Goal: Task Accomplishment & Management: Complete application form

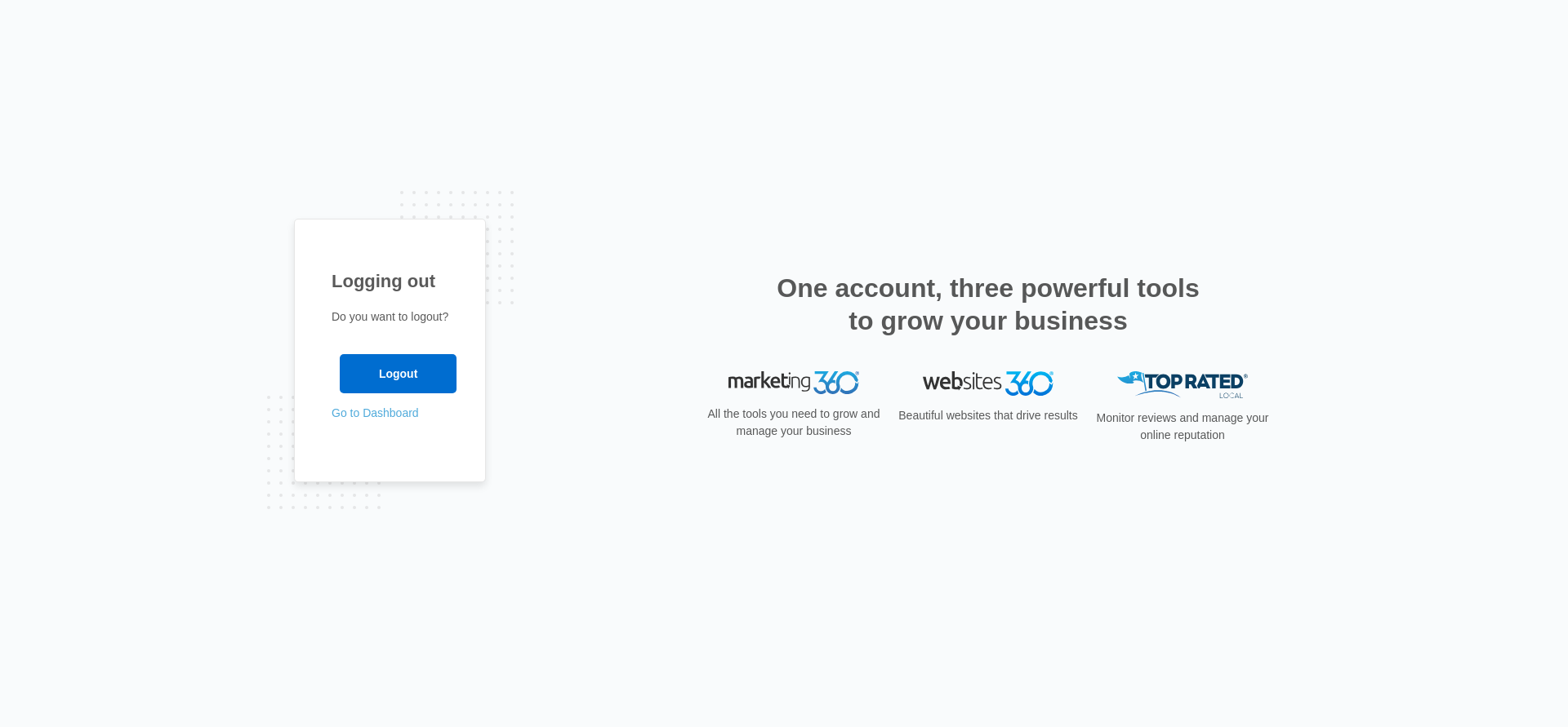
click at [390, 408] on link "Go to Dashboard" at bounding box center [376, 412] width 88 height 13
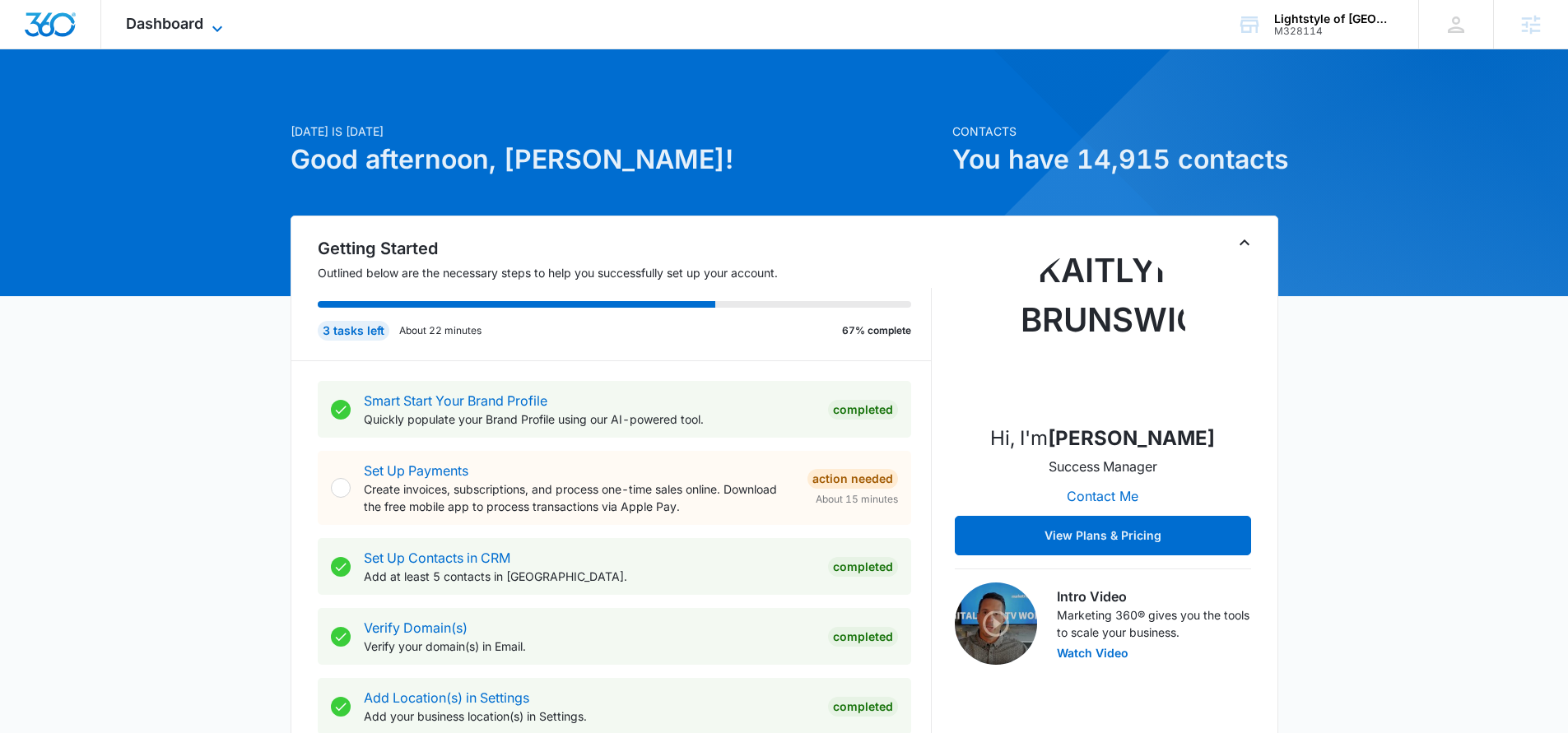
click at [217, 20] on icon at bounding box center [217, 28] width 20 height 20
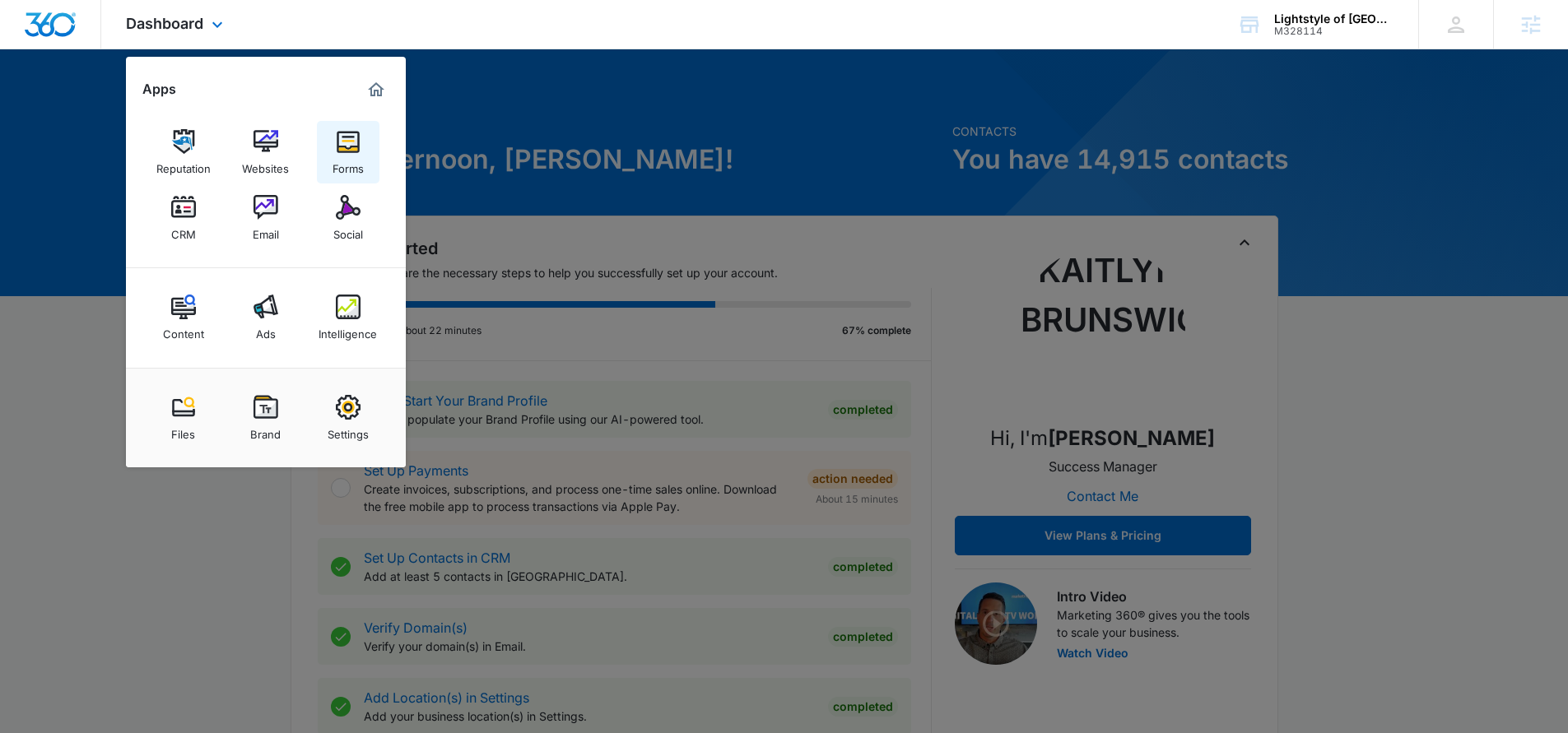
click at [349, 147] on img at bounding box center [348, 141] width 25 height 25
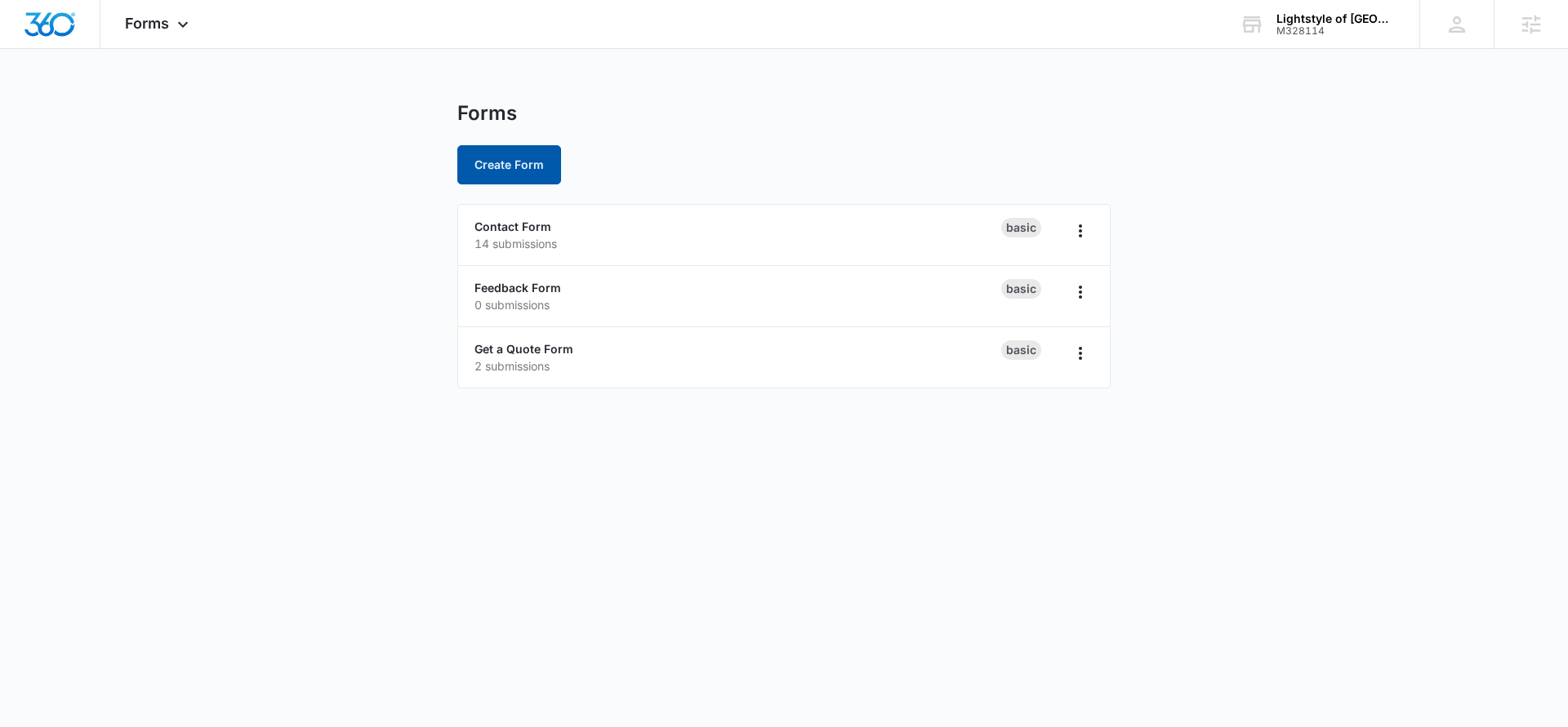
click at [511, 162] on button "Create Form" at bounding box center [509, 164] width 104 height 39
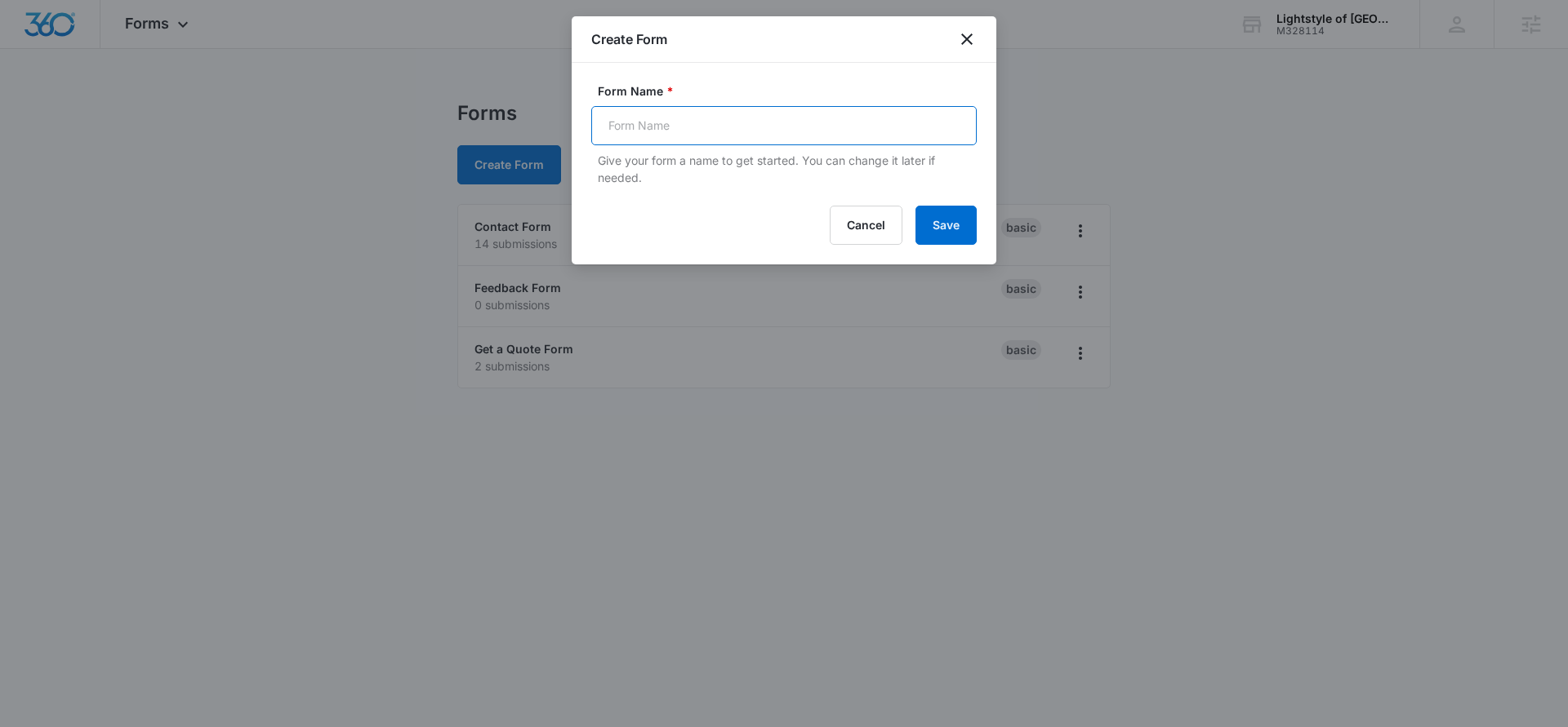
click at [749, 129] on input "Form Name *" at bounding box center [784, 126] width 386 height 39
paste input "Designer Event"
type input "Designer Event"
click at [954, 231] on button "Save" at bounding box center [946, 225] width 62 height 39
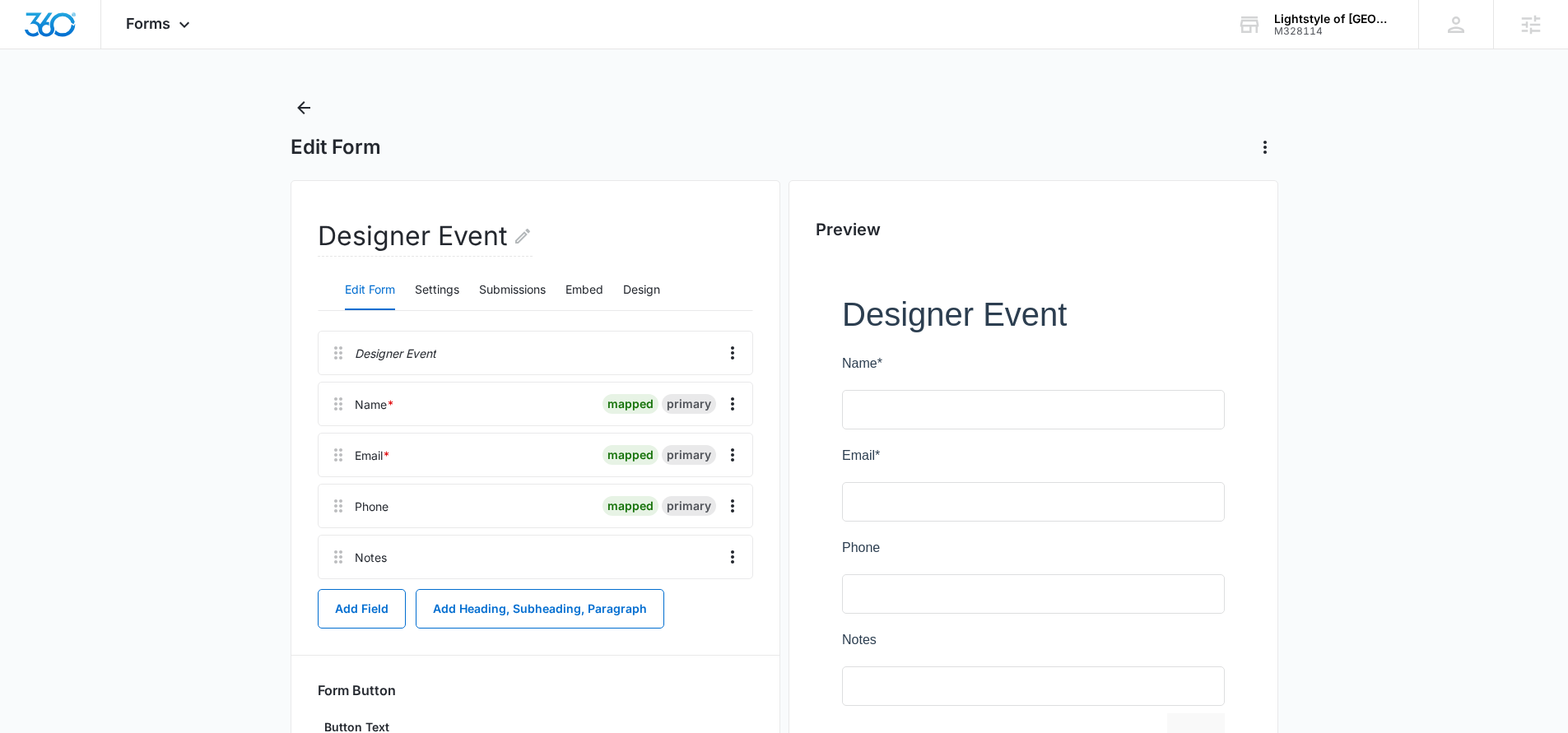
scroll to position [10, 0]
click at [727, 503] on icon "Overflow Menu" at bounding box center [732, 503] width 20 height 20
click at [687, 578] on div "Delete" at bounding box center [688, 575] width 35 height 12
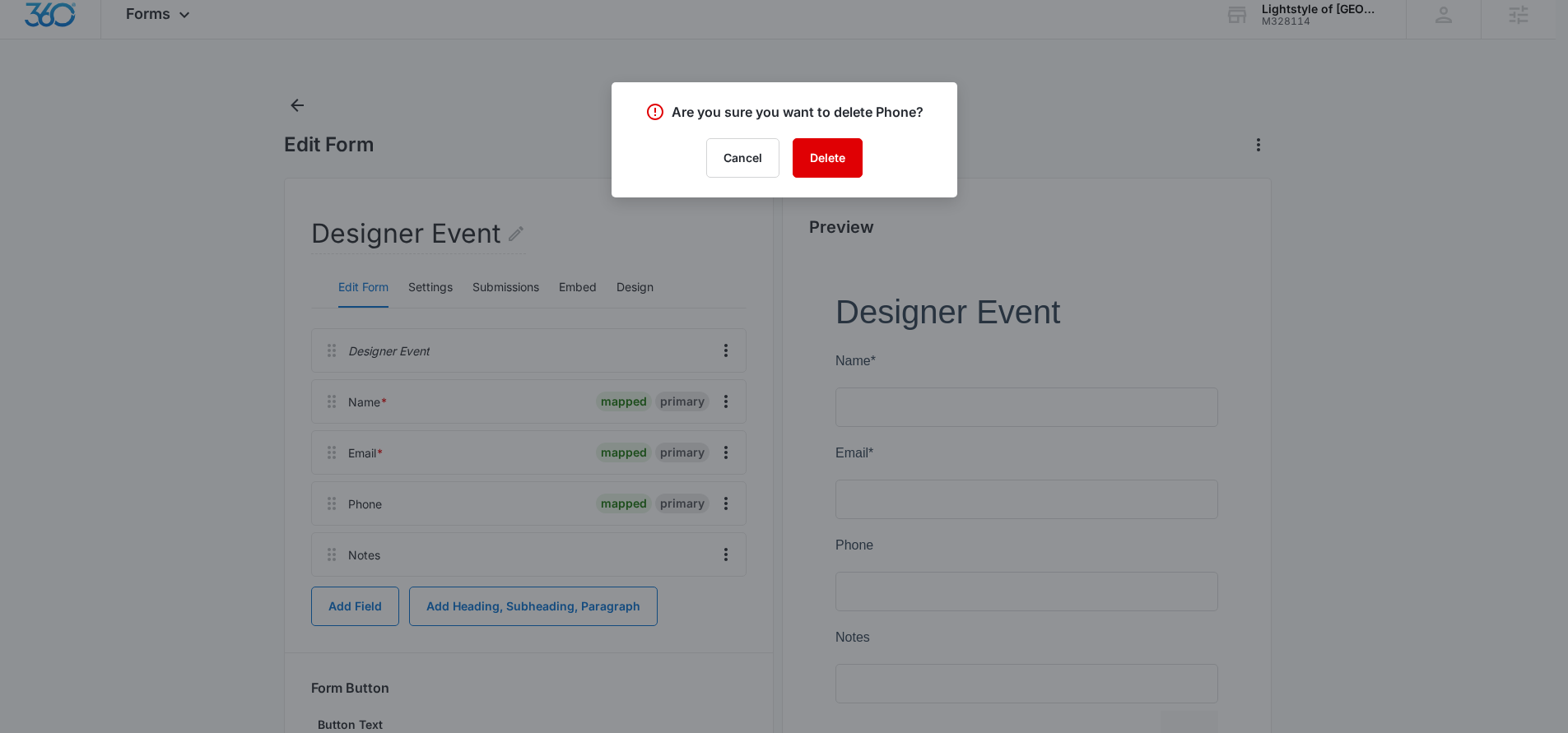
click at [827, 143] on button "Delete" at bounding box center [827, 158] width 70 height 39
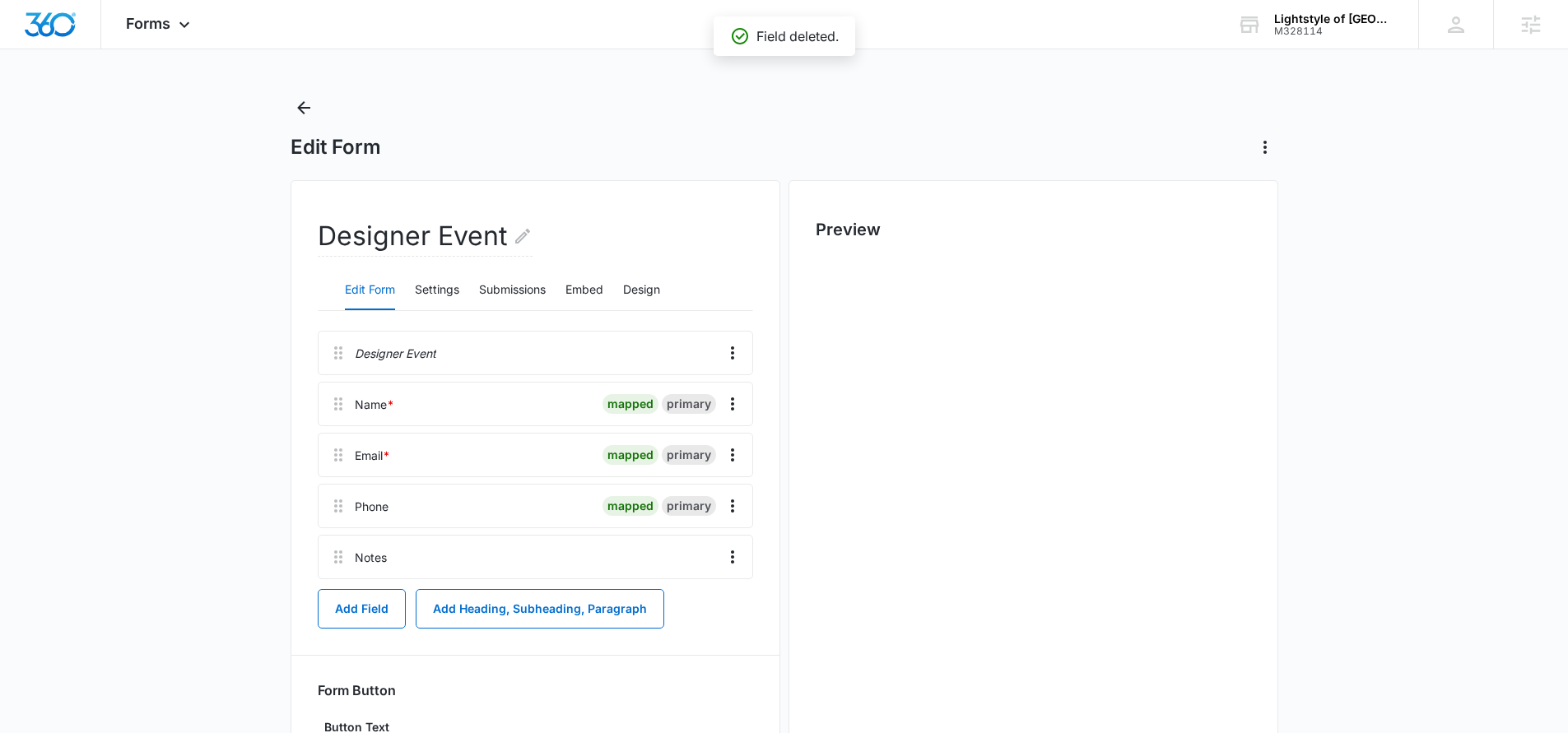
scroll to position [0, 0]
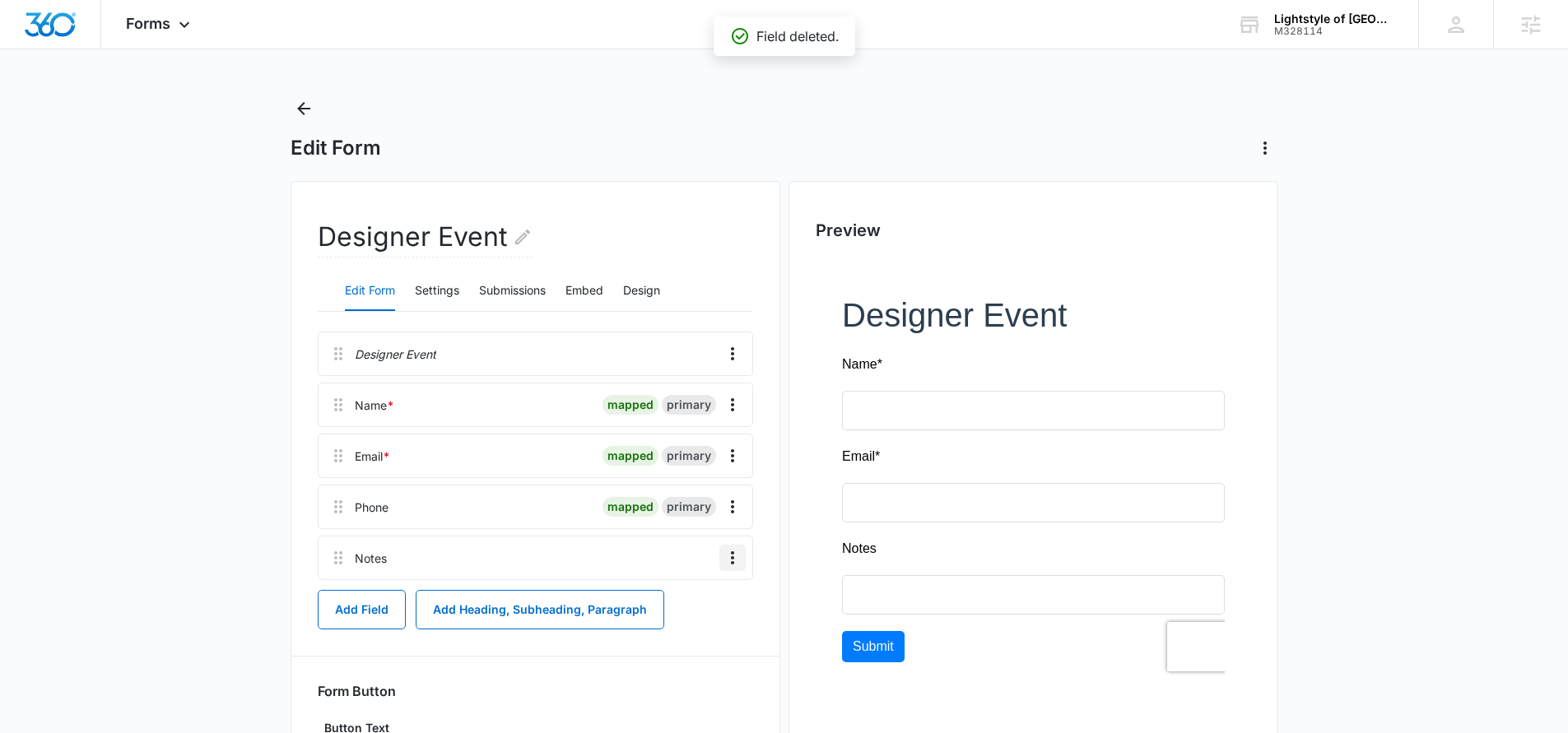
click at [732, 556] on div "Designer Event Name * mapped primary Email * mapped primary Phone mapped primar…" at bounding box center [536, 587] width 435 height 511
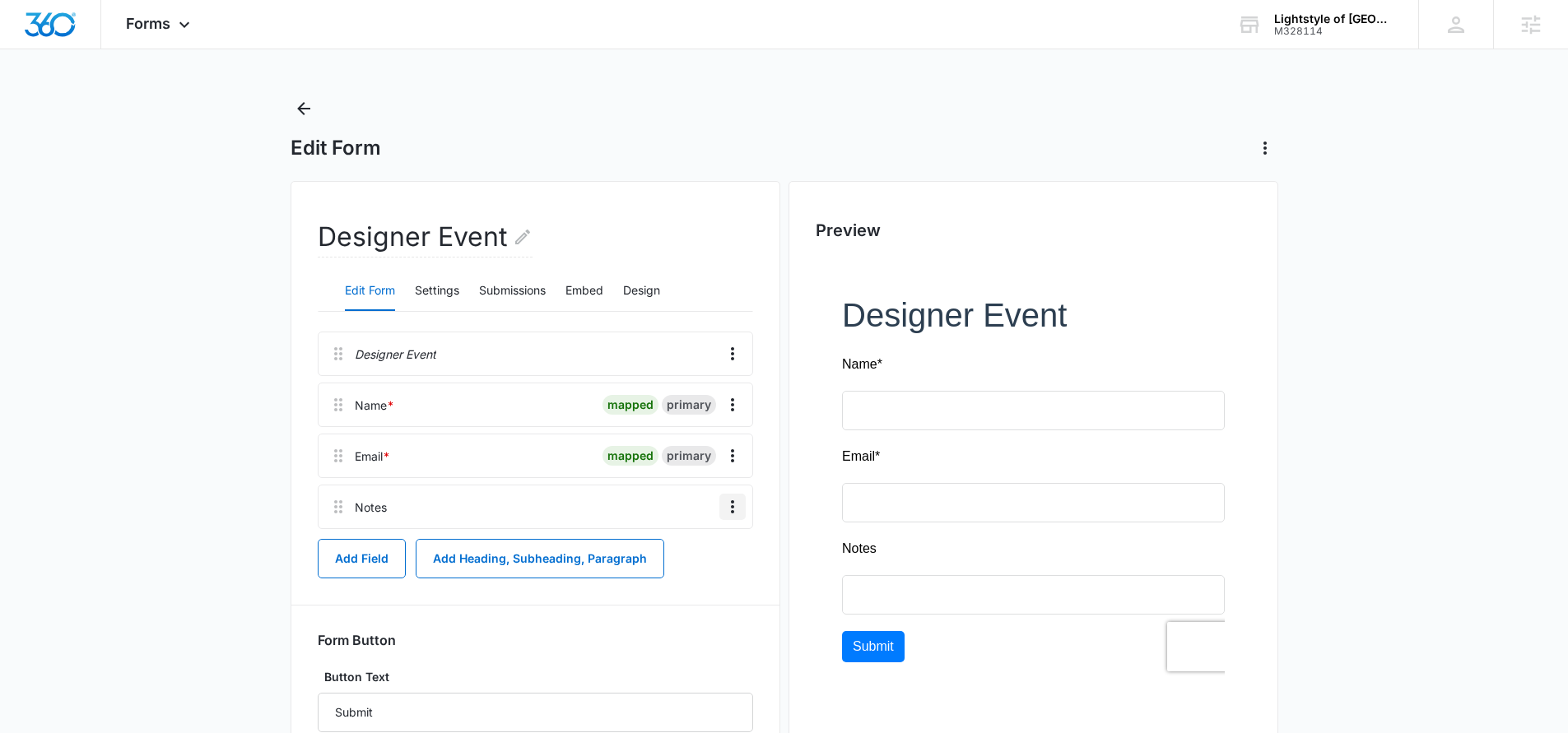
click at [734, 511] on icon "Overflow Menu" at bounding box center [732, 507] width 20 height 20
click at [711, 574] on button "Delete" at bounding box center [697, 577] width 94 height 25
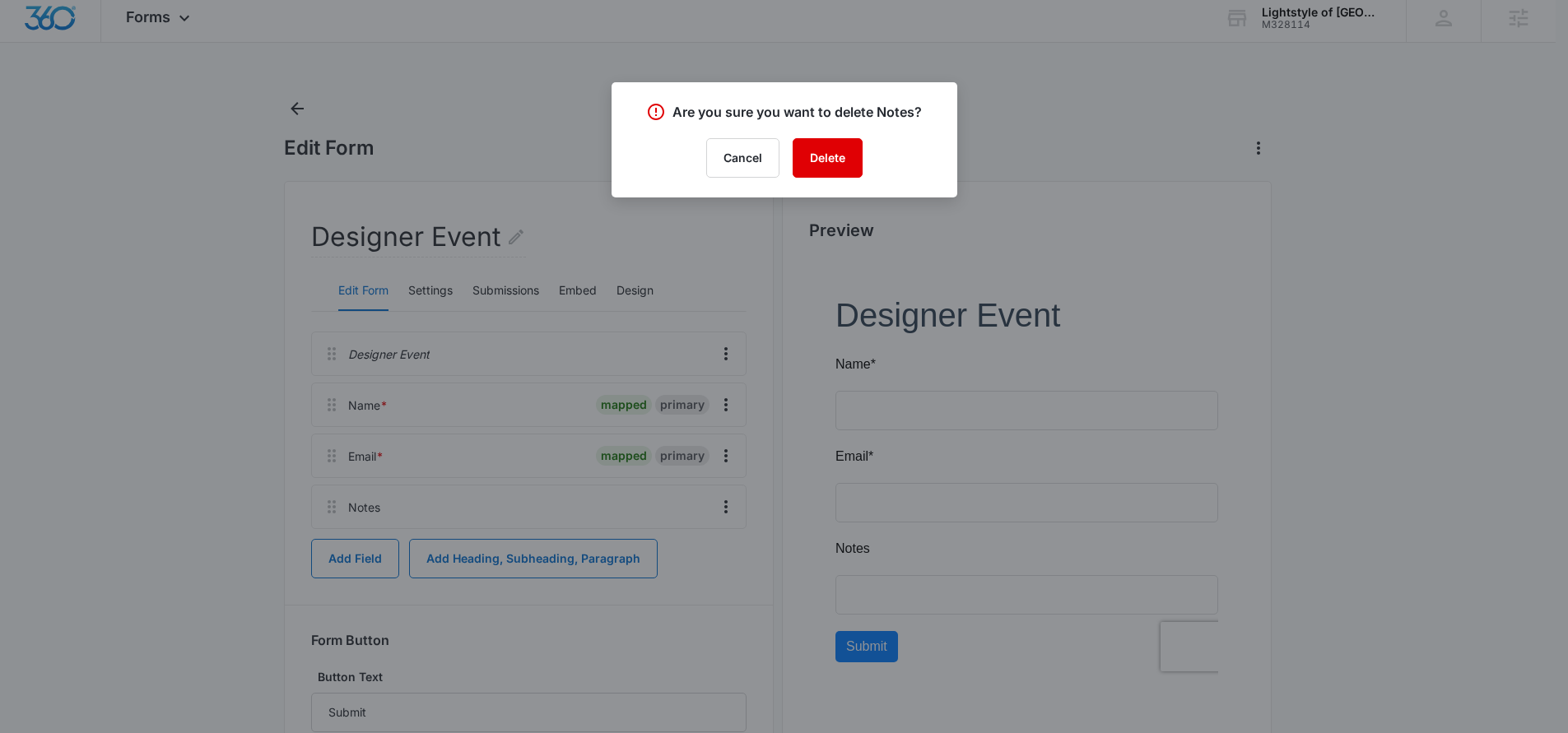
click at [841, 157] on button "Delete" at bounding box center [827, 158] width 70 height 39
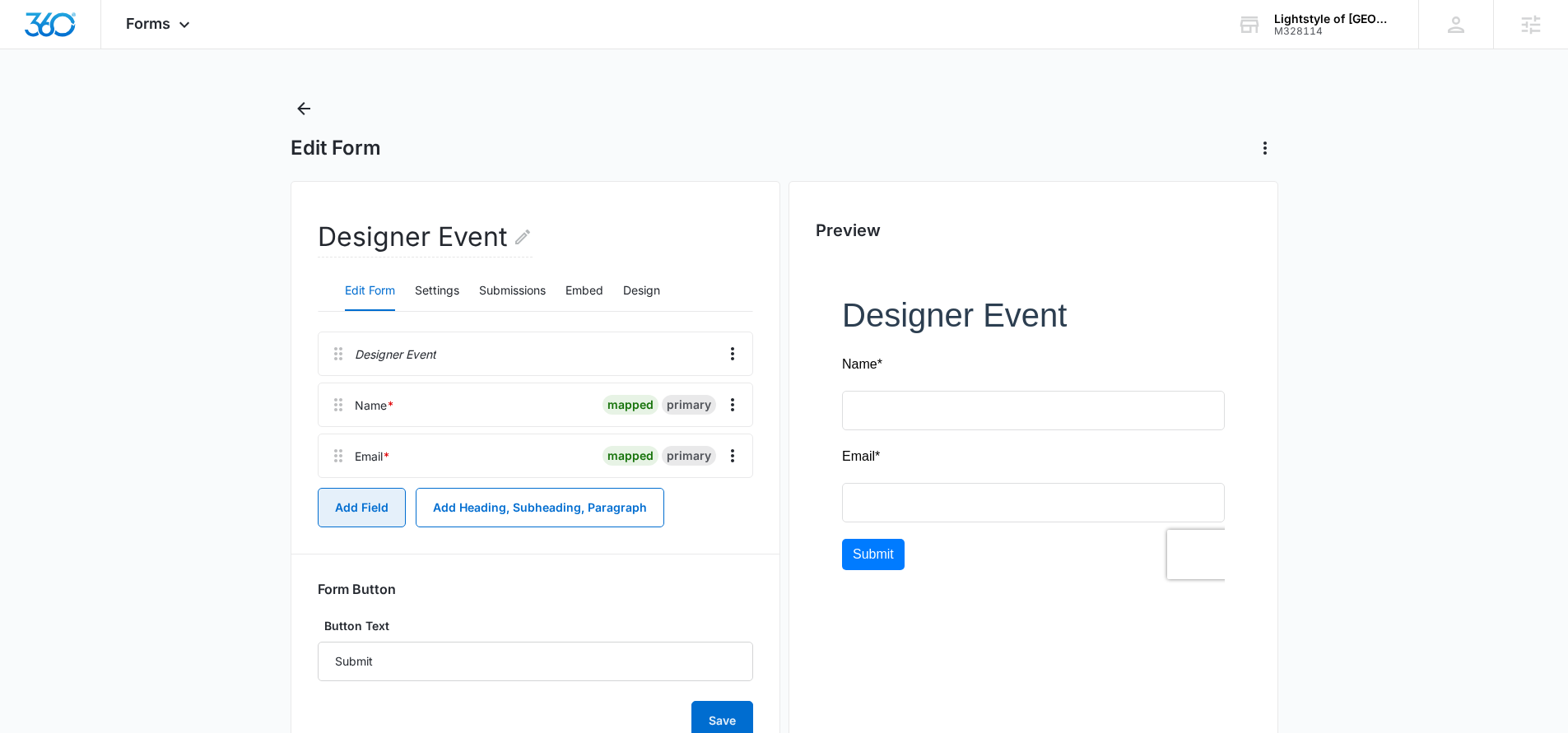
click at [338, 514] on button "Add Field" at bounding box center [362, 508] width 88 height 39
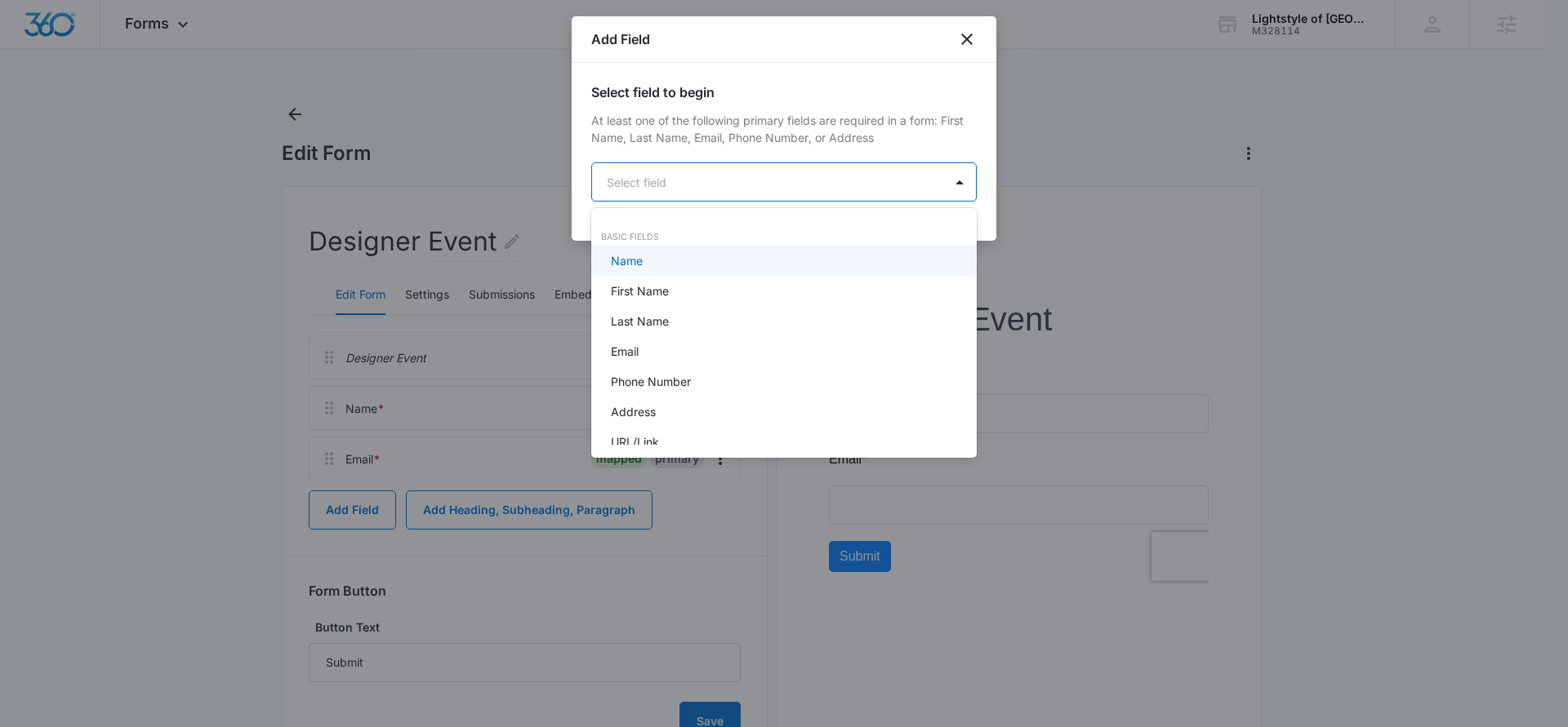
click at [698, 174] on body "Forms Apps Reputation Websites Forms CRM Email Social Content Ads Intelligence …" at bounding box center [784, 364] width 1568 height 727
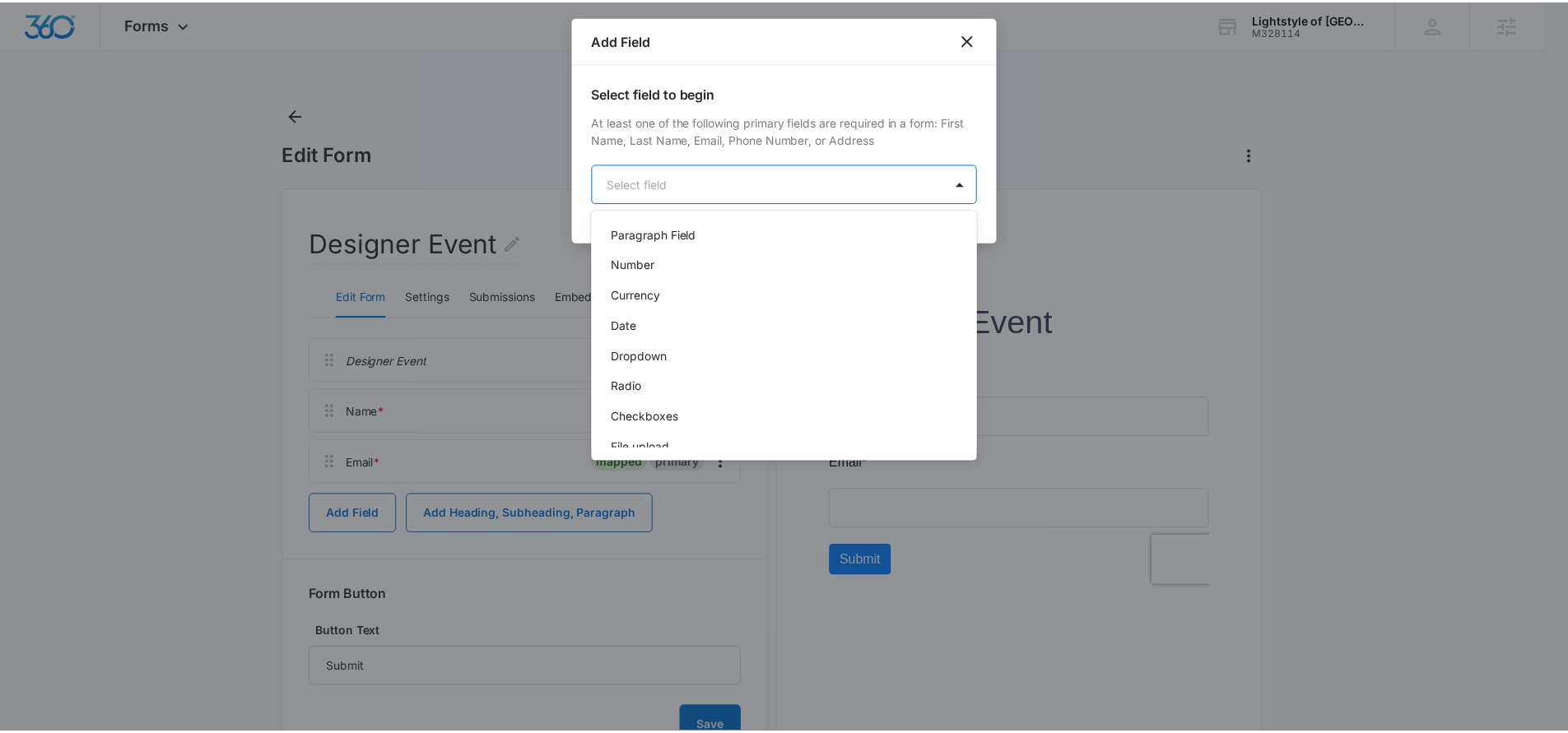
scroll to position [304, 0]
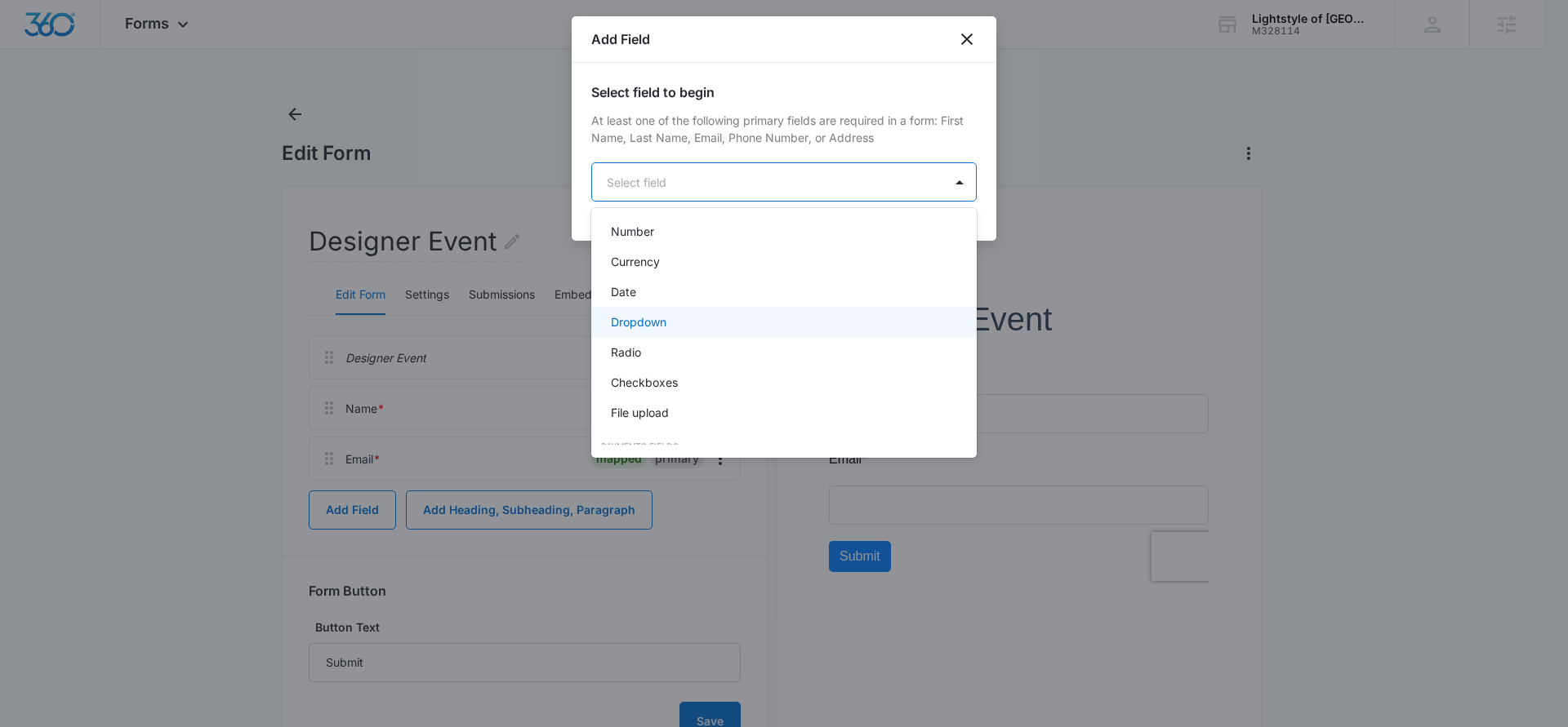
click at [659, 320] on p "Dropdown" at bounding box center [639, 322] width 56 height 17
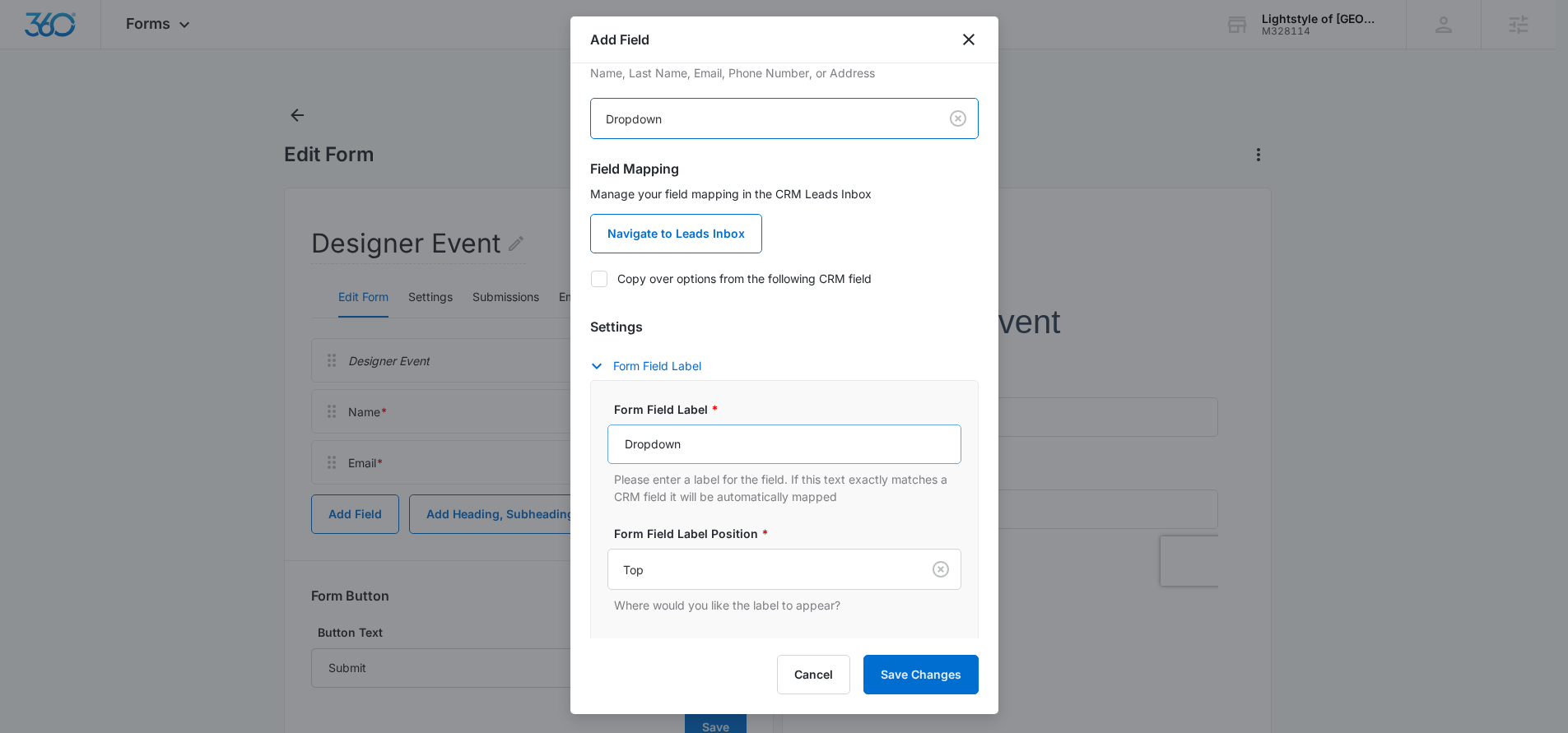
scroll to position [82, 0]
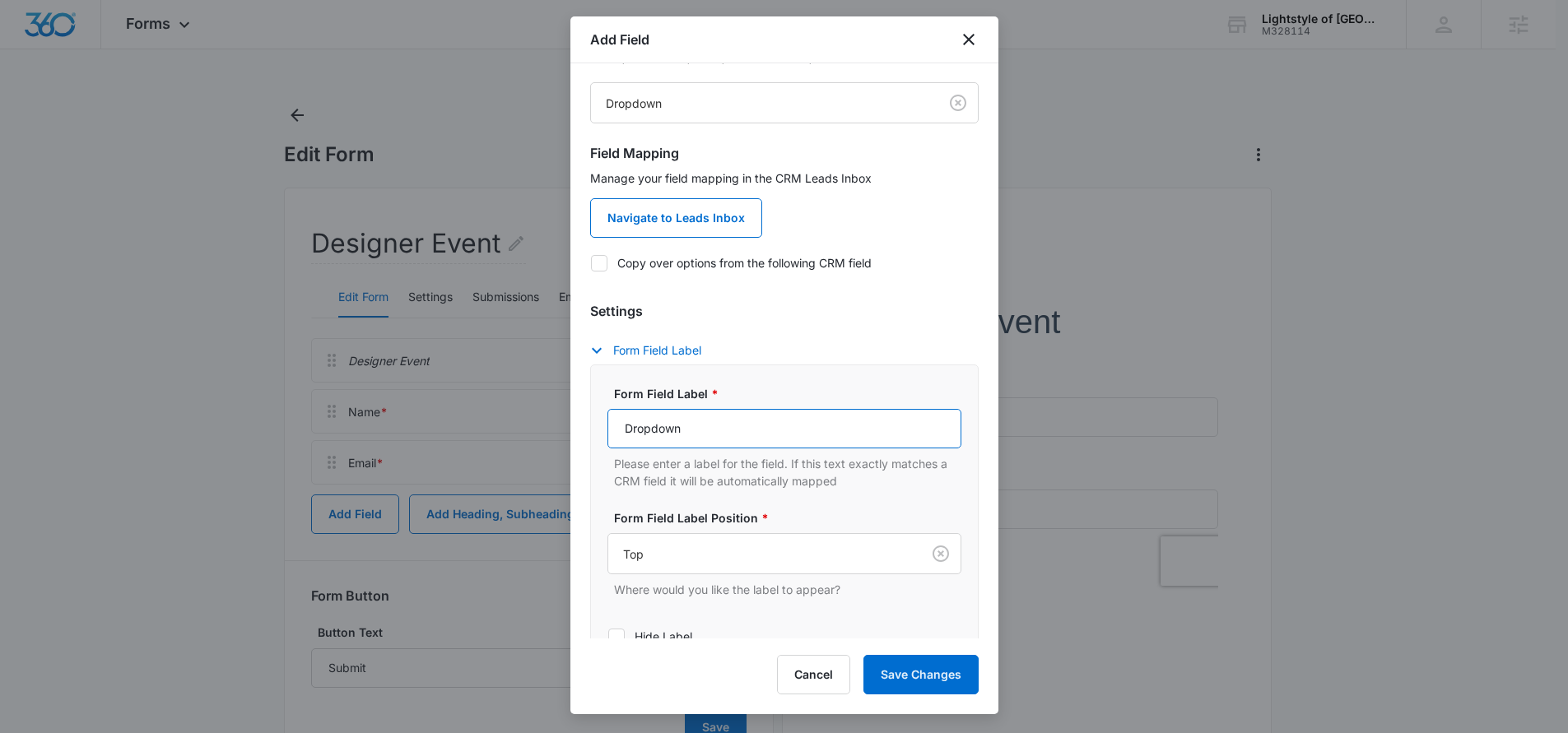
drag, startPoint x: 690, startPoint y: 430, endPoint x: 622, endPoint y: 433, distance: 68.1
click at [622, 433] on input "Dropdown" at bounding box center [784, 429] width 354 height 39
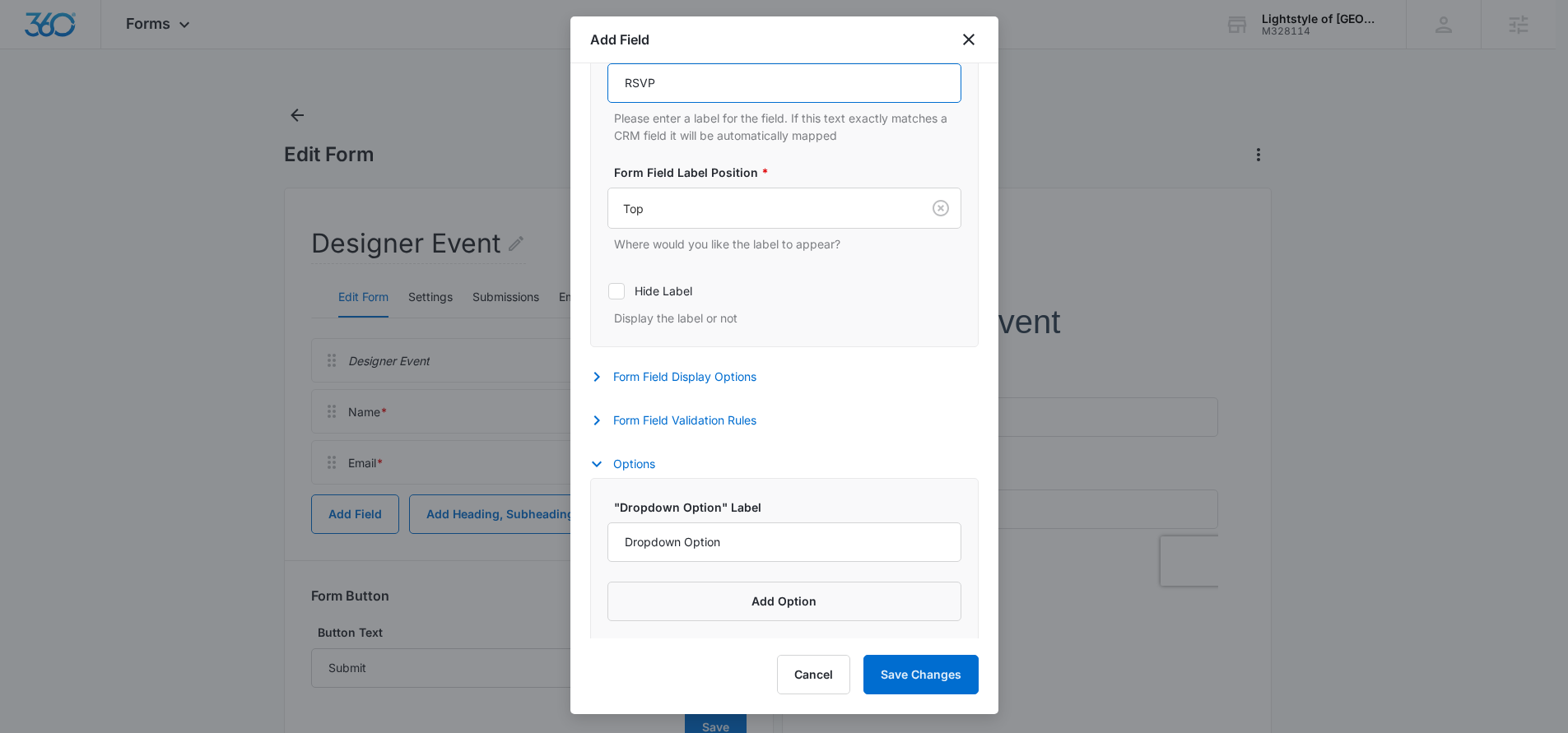
scroll to position [430, 0]
type input "RSVP"
drag, startPoint x: 761, startPoint y: 538, endPoint x: 620, endPoint y: 533, distance: 141.1
click at [620, 533] on input "Dropdown Option" at bounding box center [784, 539] width 354 height 39
type input "Yes"
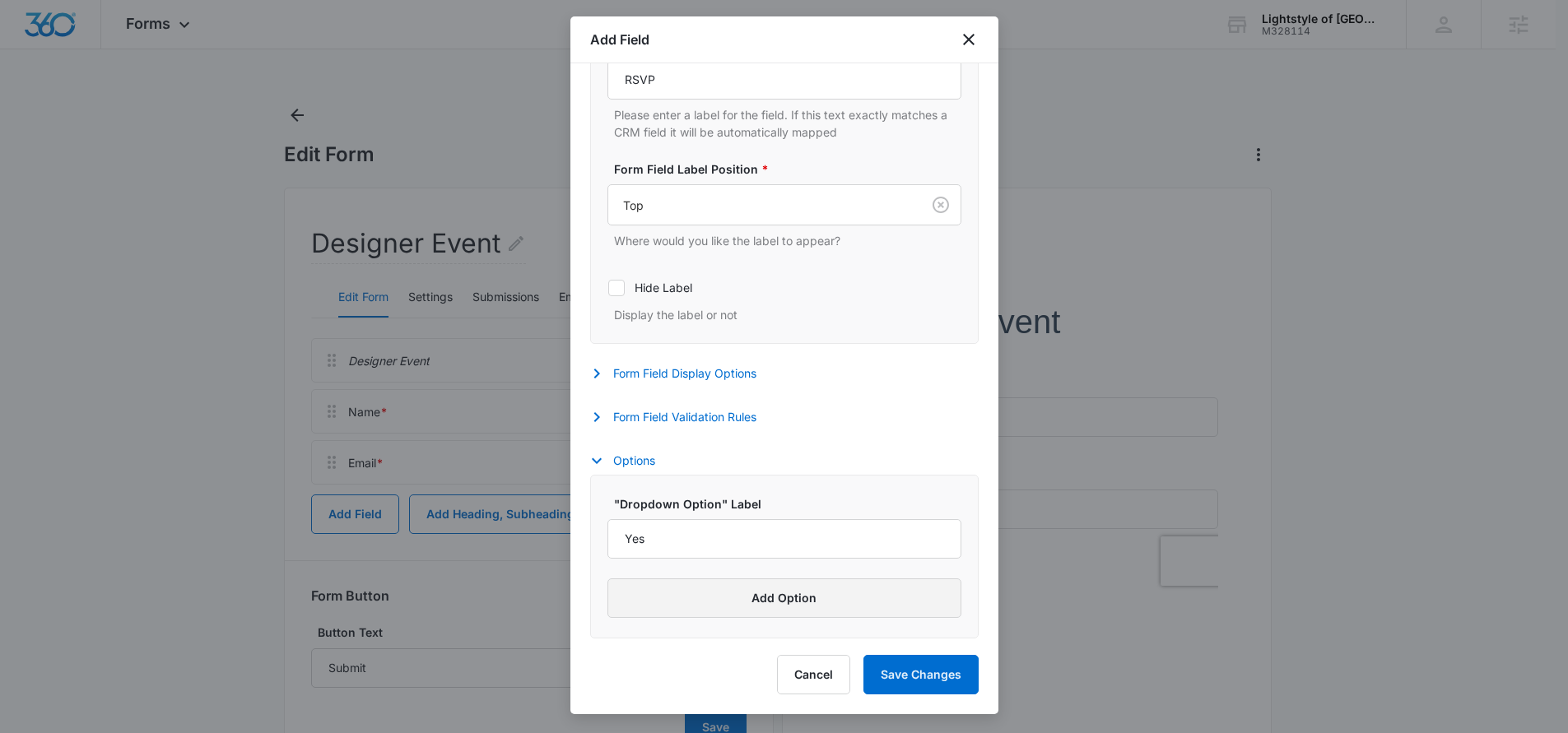
click at [775, 595] on button "Add Option" at bounding box center [784, 598] width 354 height 39
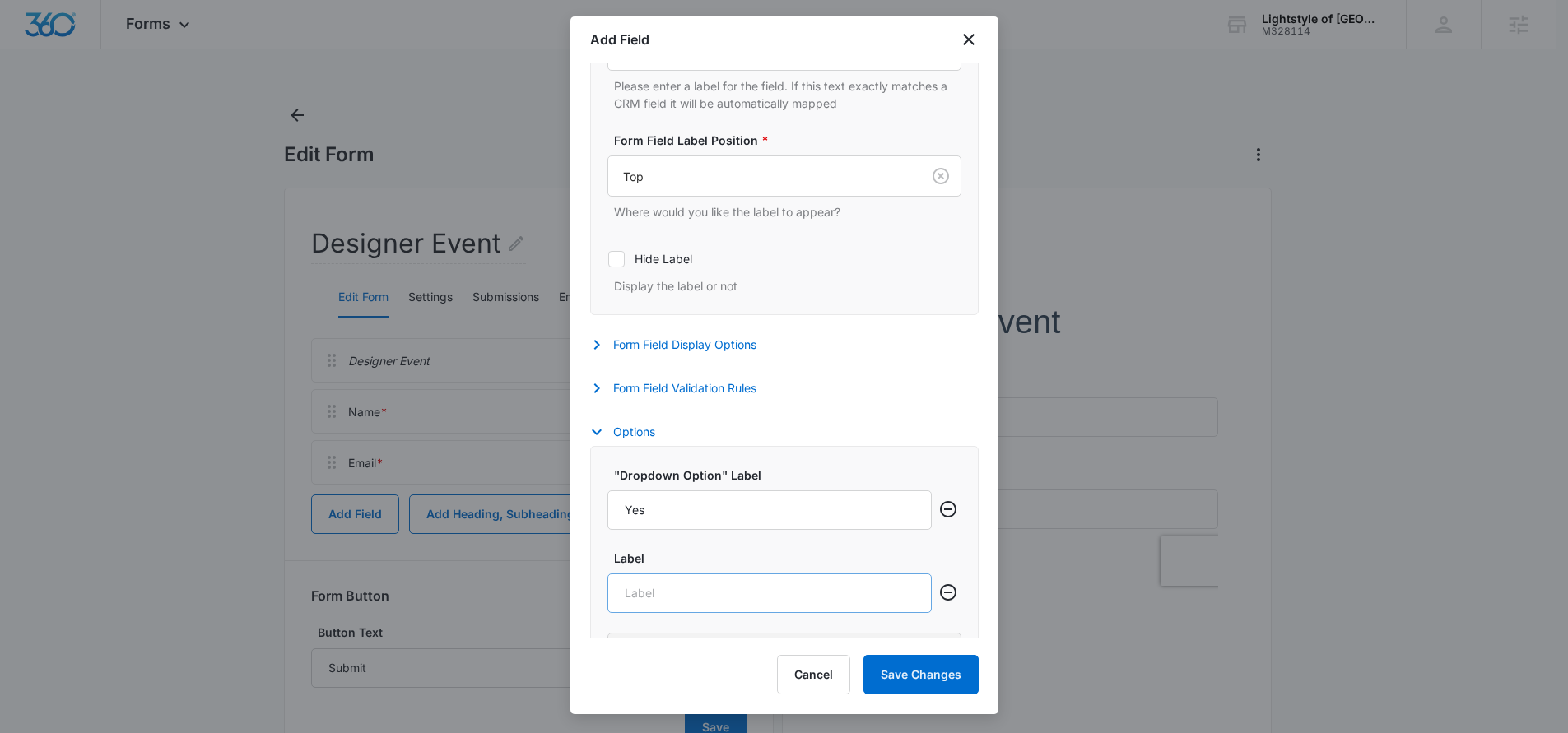
scroll to position [458, 0]
click at [669, 596] on input "Label" at bounding box center [769, 594] width 324 height 39
type input "No"
click at [949, 676] on button "Save Changes" at bounding box center [920, 674] width 115 height 39
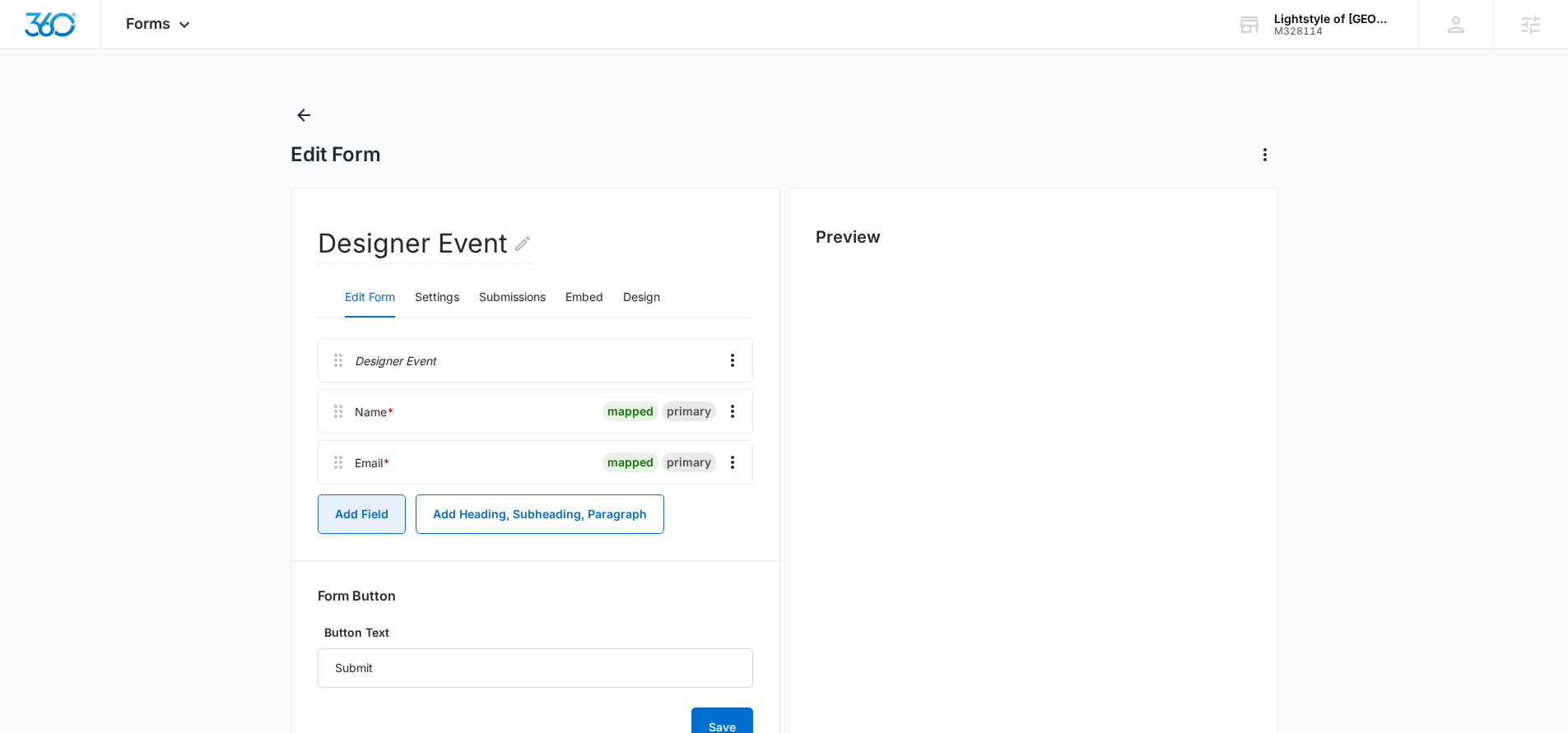
scroll to position [0, 0]
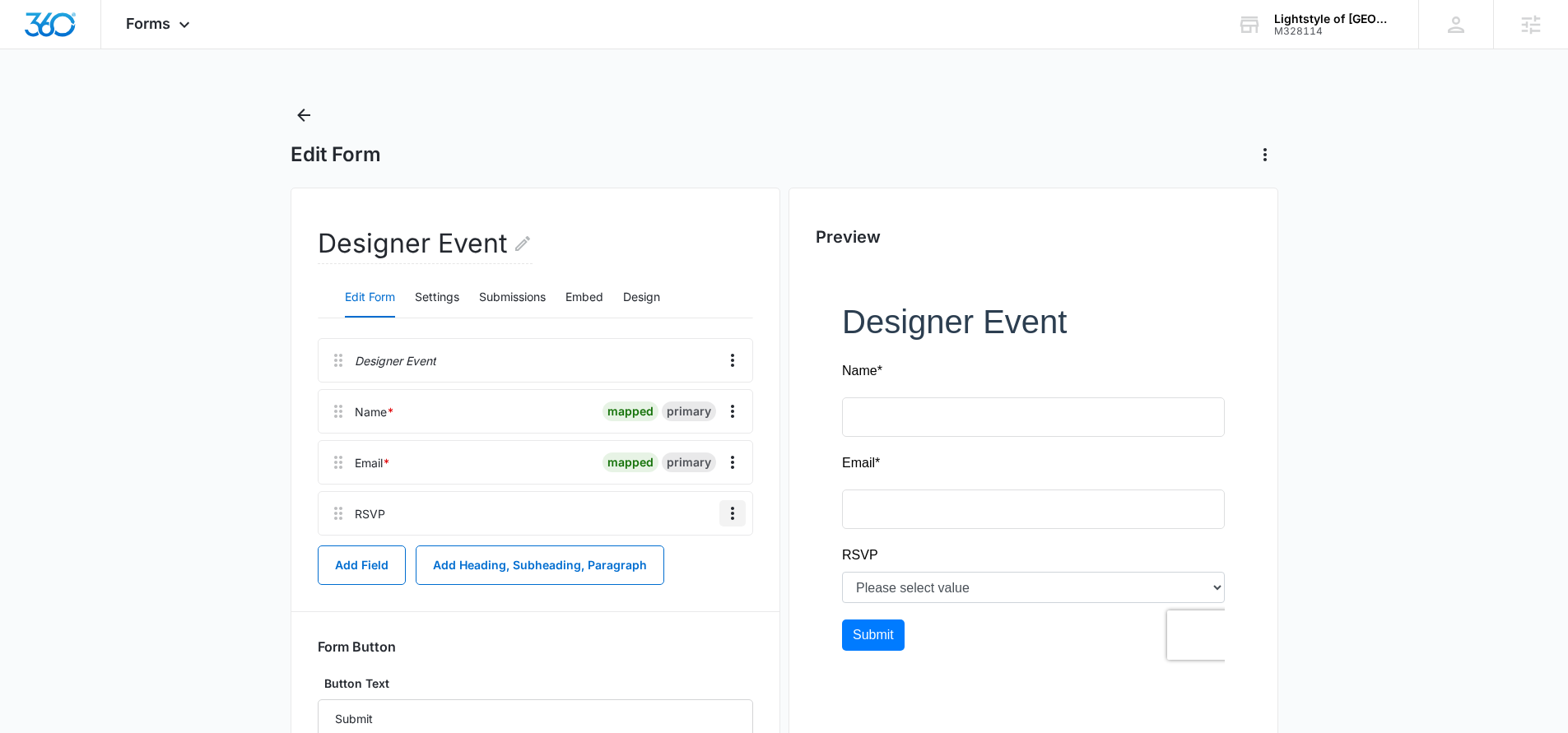
click at [740, 513] on icon "Overflow Menu" at bounding box center [732, 513] width 20 height 20
click at [688, 555] on div "Edit" at bounding box center [688, 560] width 35 height 12
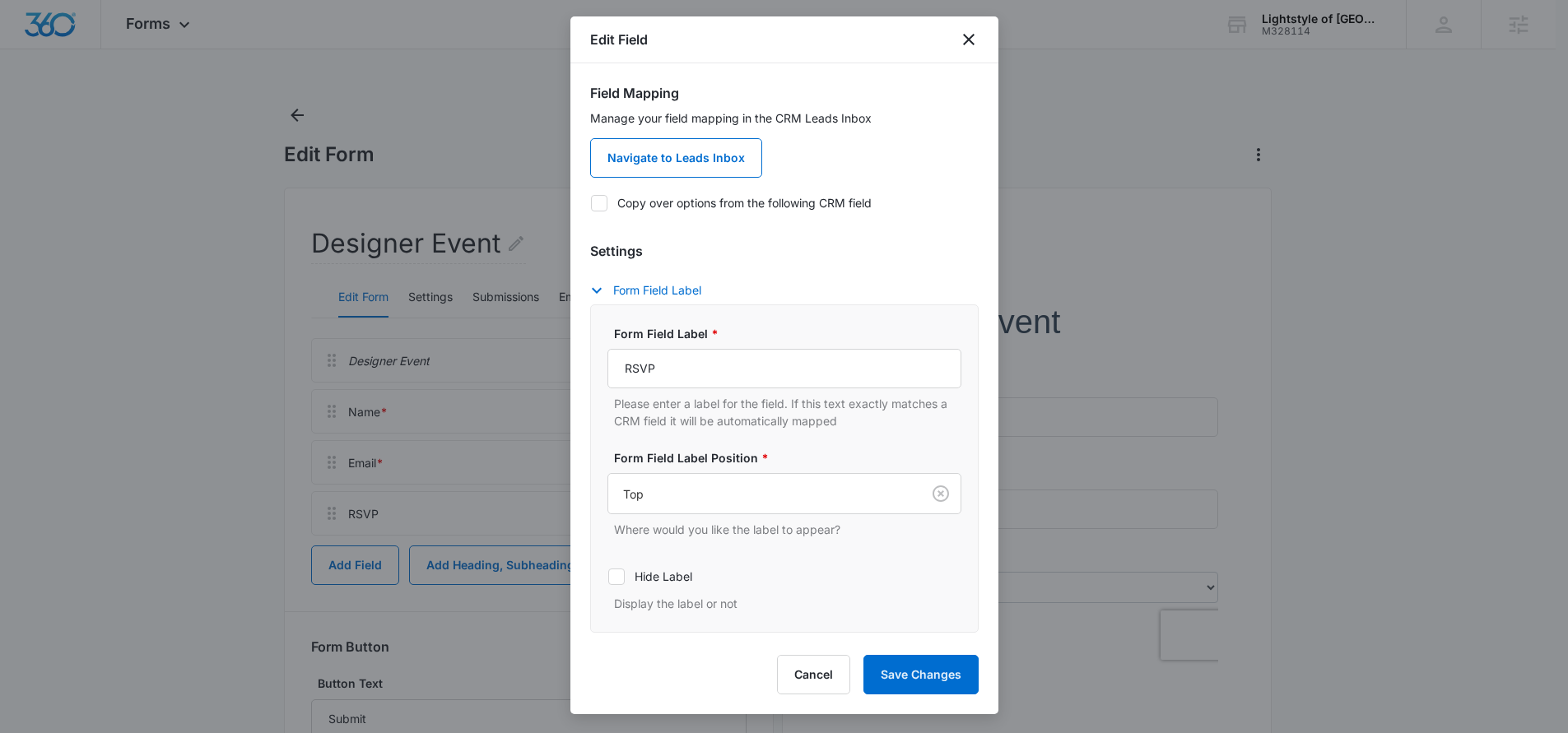
click at [599, 209] on icon at bounding box center [599, 202] width 14 height 14
click at [591, 203] on input "Copy over options from the following CRM field" at bounding box center [590, 202] width 1 height 1
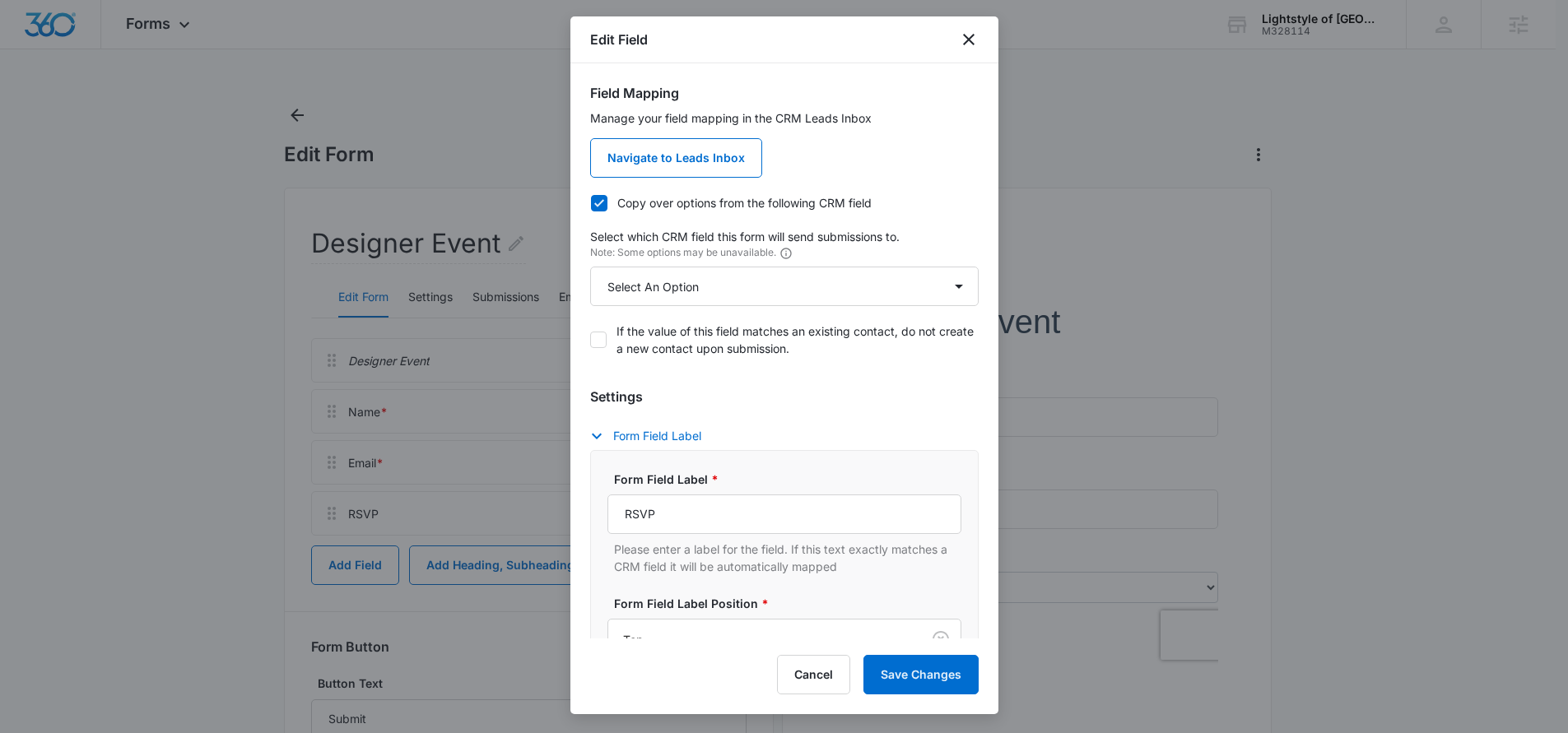
click at [599, 209] on icon at bounding box center [599, 202] width 14 height 14
click at [591, 203] on input "Copy over options from the following CRM field" at bounding box center [590, 202] width 1 height 1
checkbox input "false"
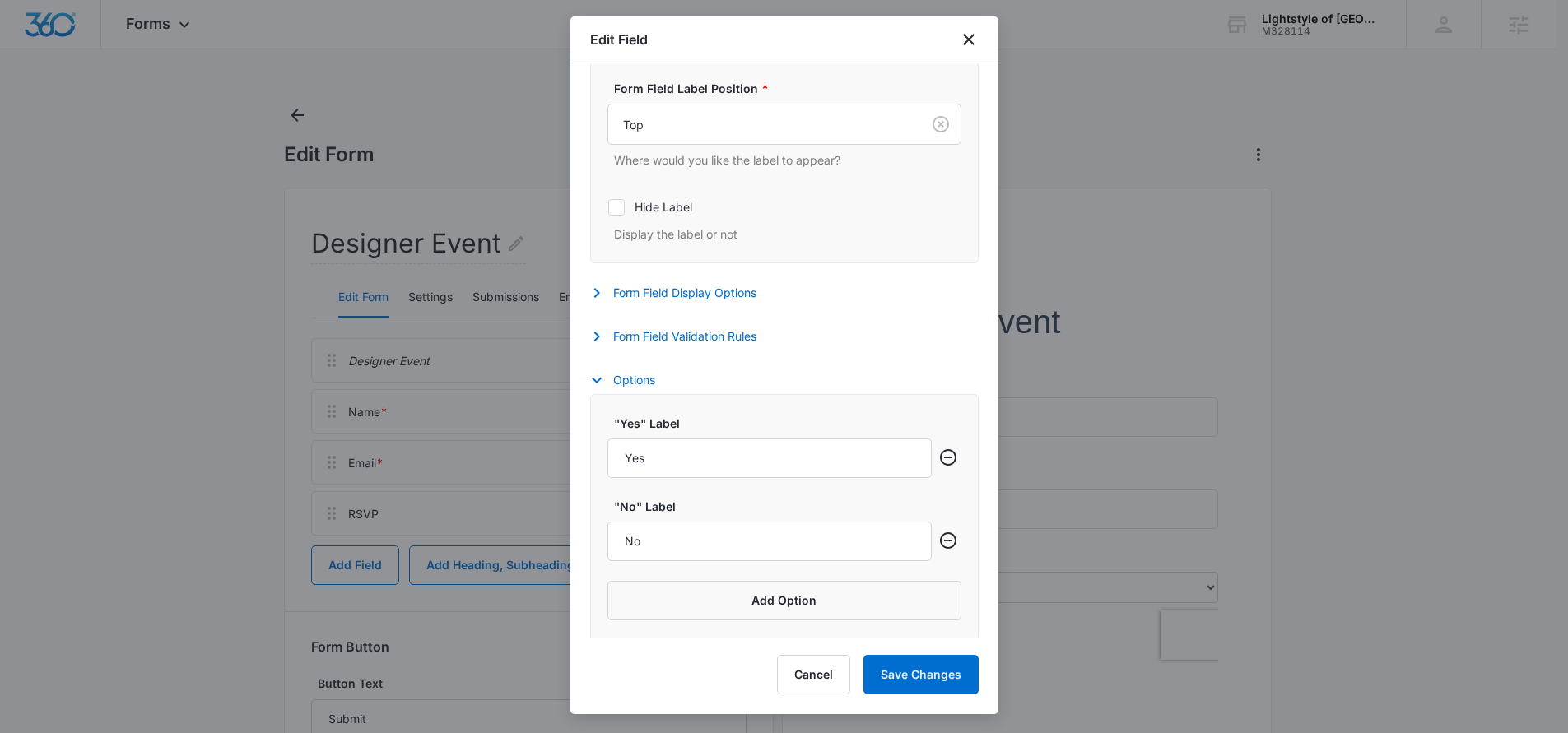
scroll to position [369, 0]
click at [602, 344] on icon "button" at bounding box center [596, 337] width 20 height 20
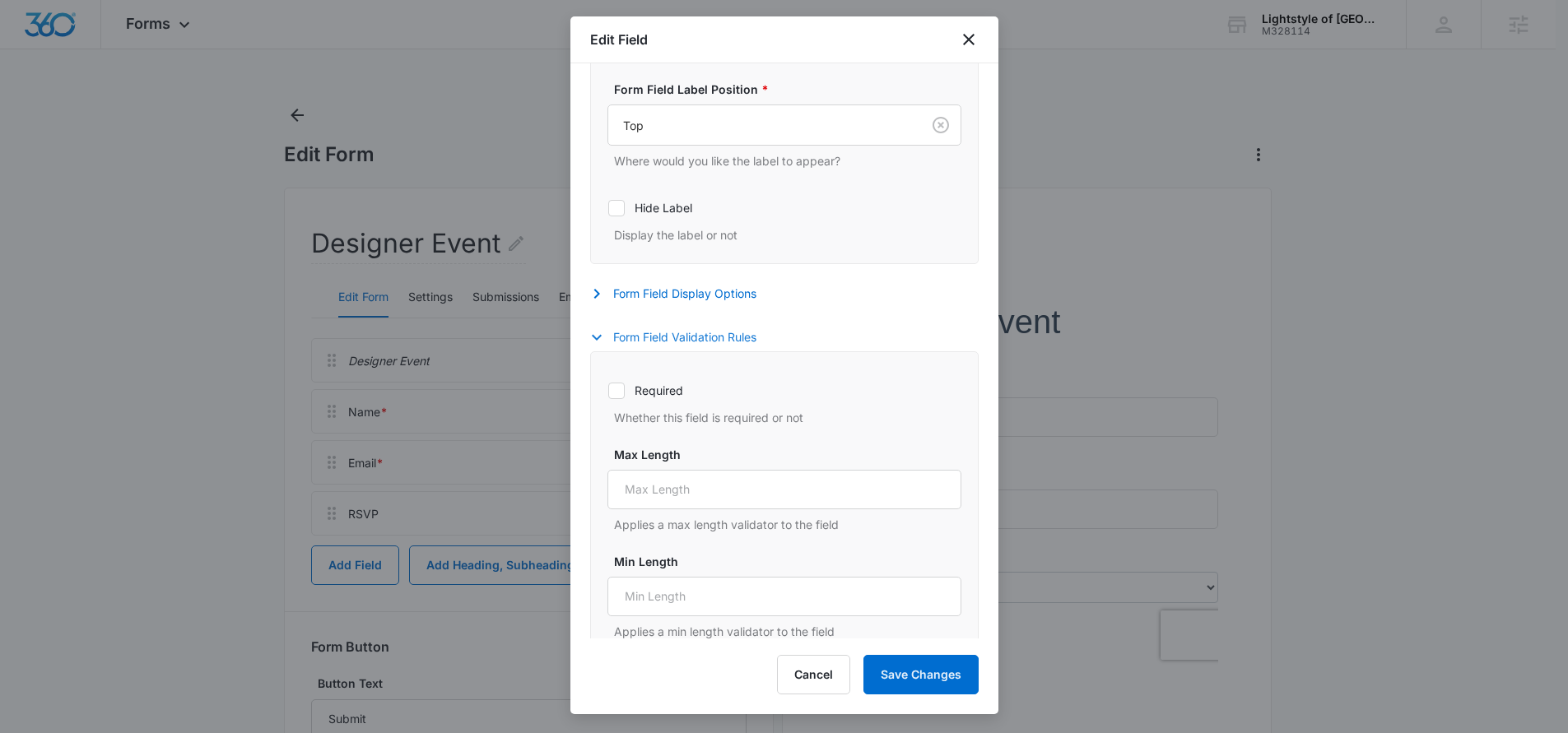
click at [614, 395] on icon at bounding box center [616, 390] width 14 height 14
click at [608, 391] on input "Required" at bounding box center [607, 390] width 1 height 1
checkbox input "true"
click at [599, 300] on icon "button" at bounding box center [596, 293] width 20 height 20
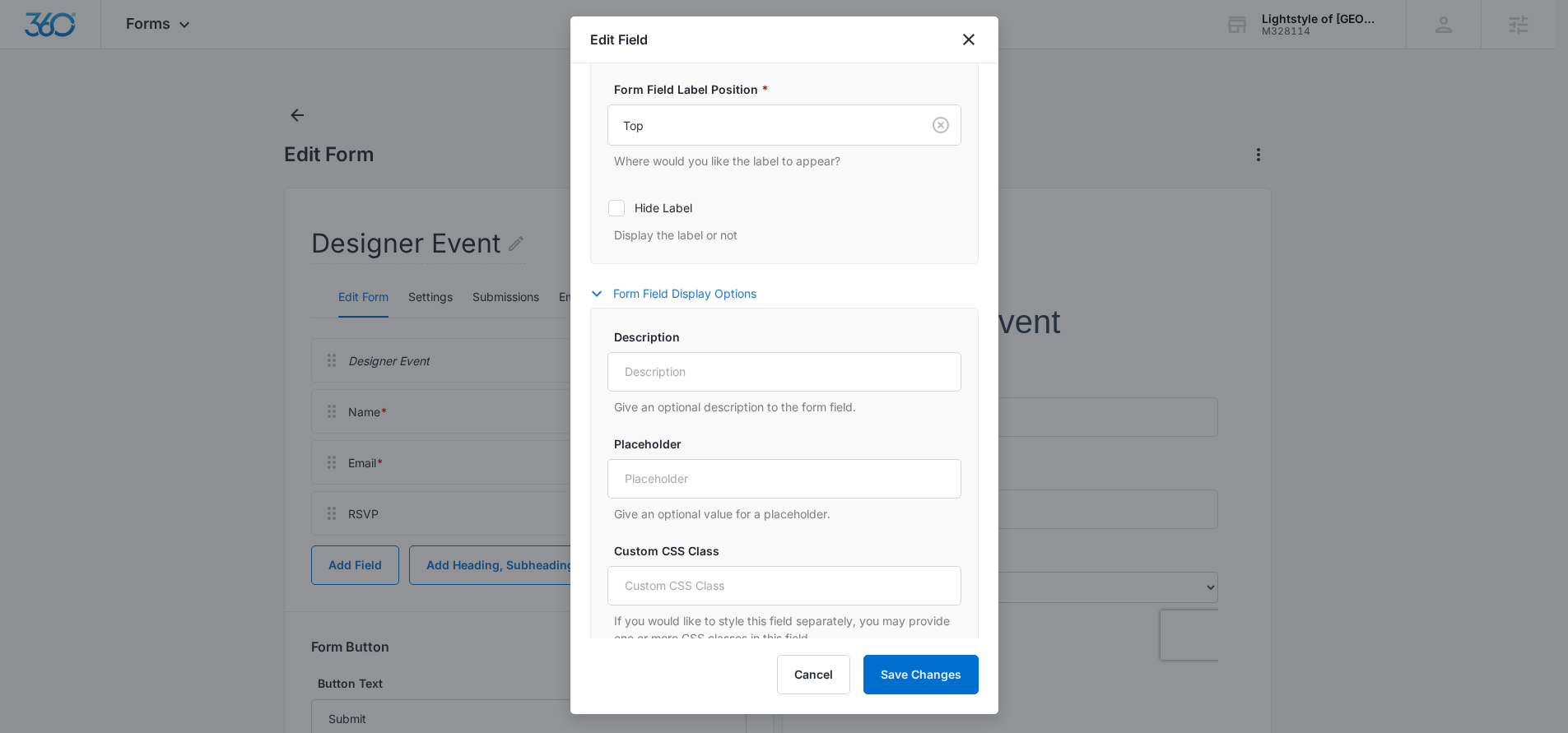
click at [599, 300] on icon "button" at bounding box center [596, 293] width 20 height 20
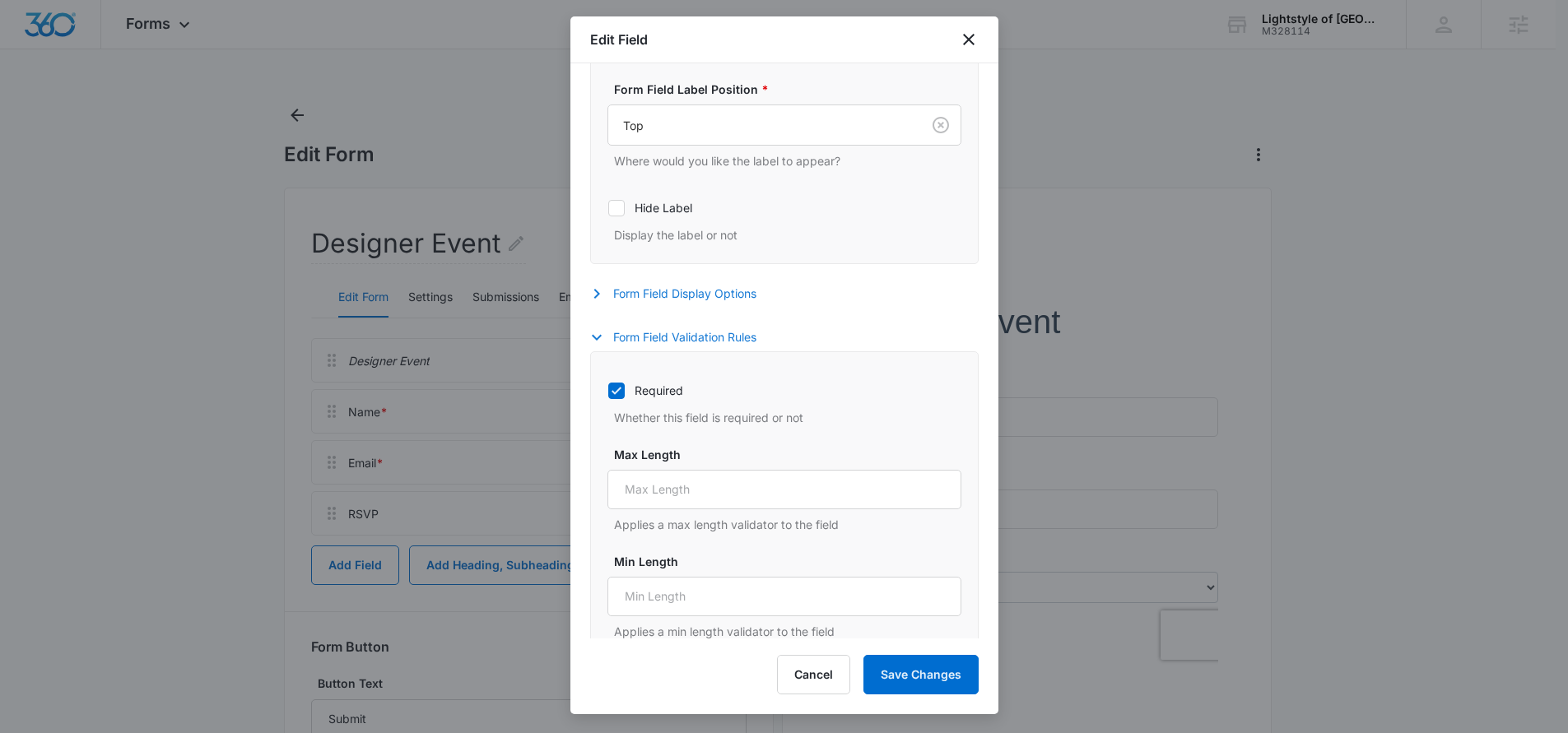
click at [602, 341] on icon "button" at bounding box center [596, 337] width 20 height 20
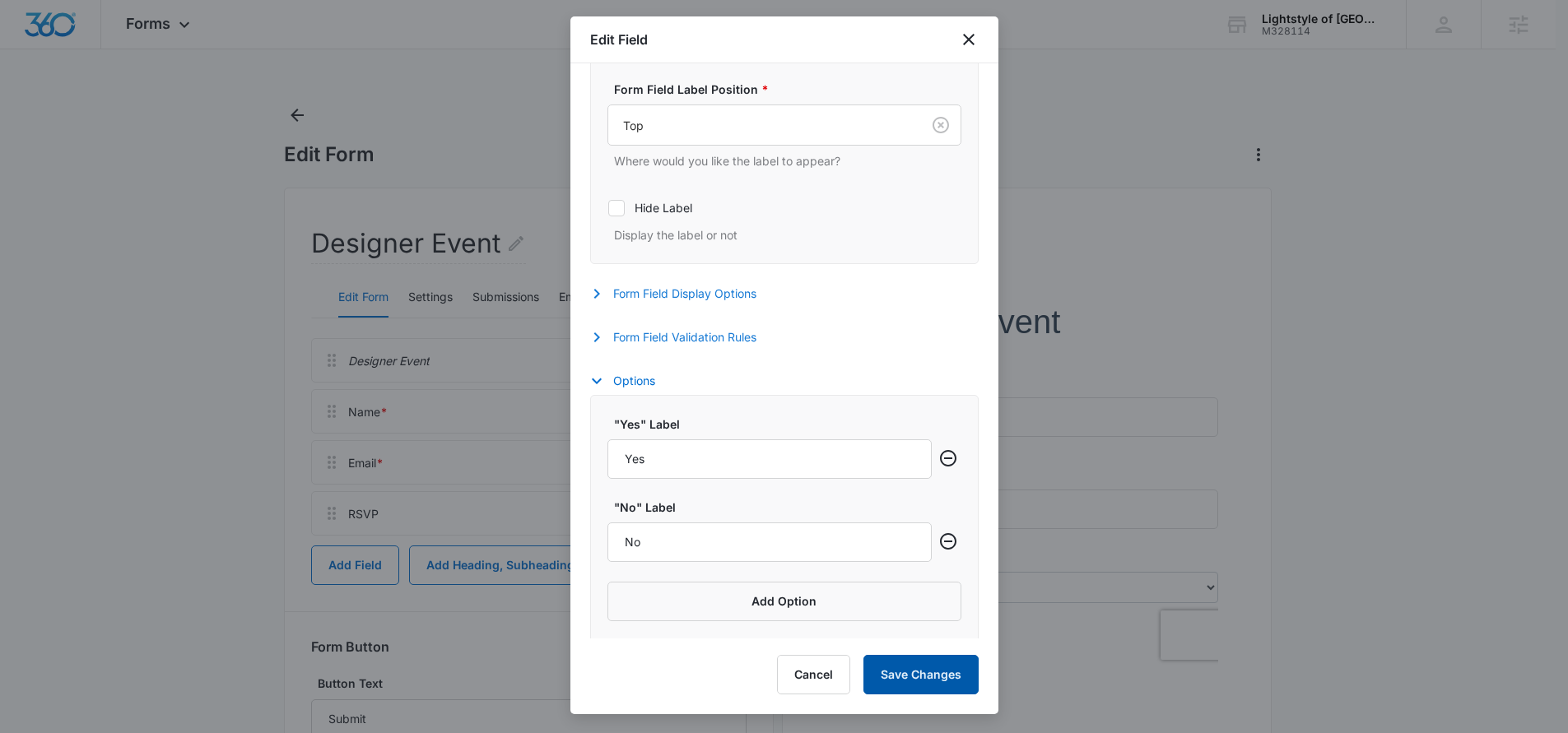
click at [940, 688] on button "Save Changes" at bounding box center [920, 674] width 115 height 39
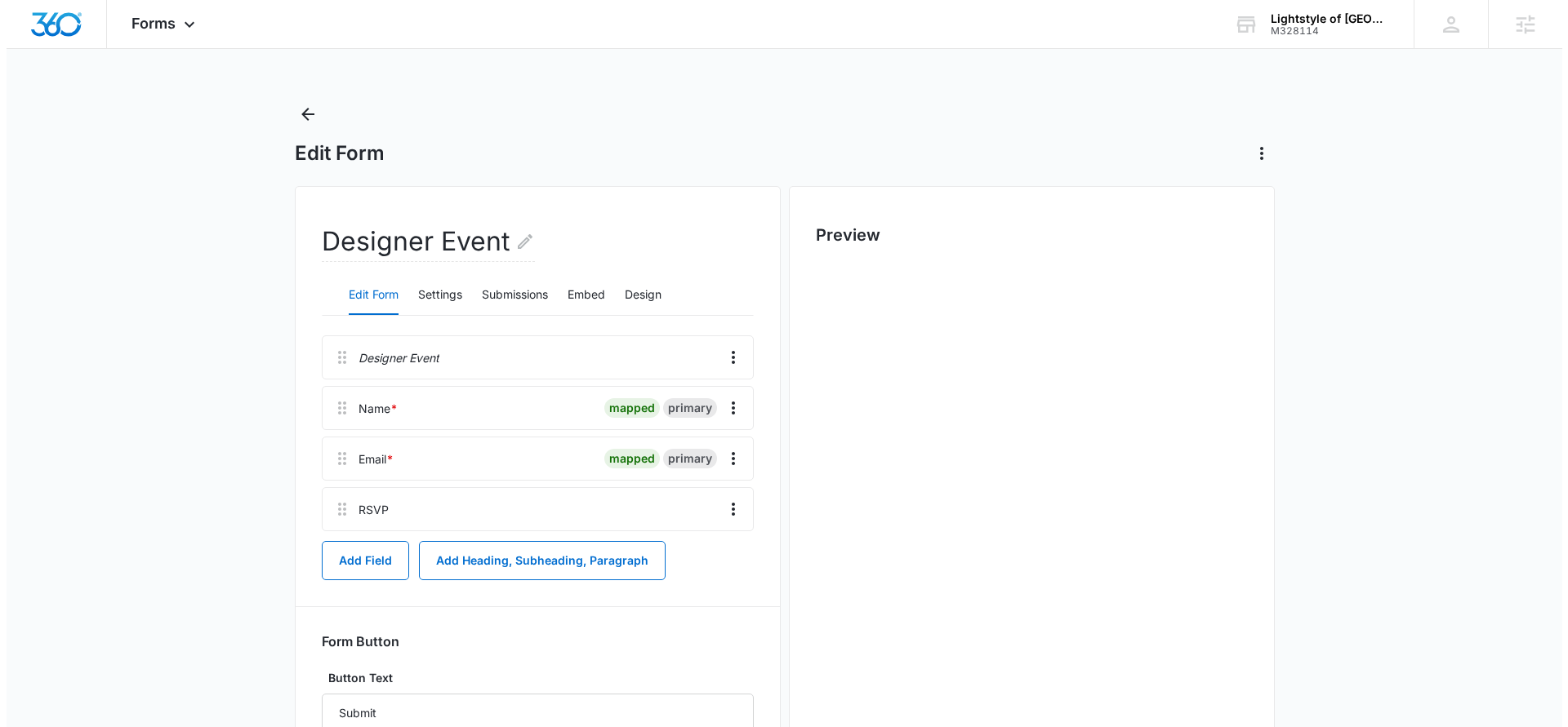
scroll to position [0, 0]
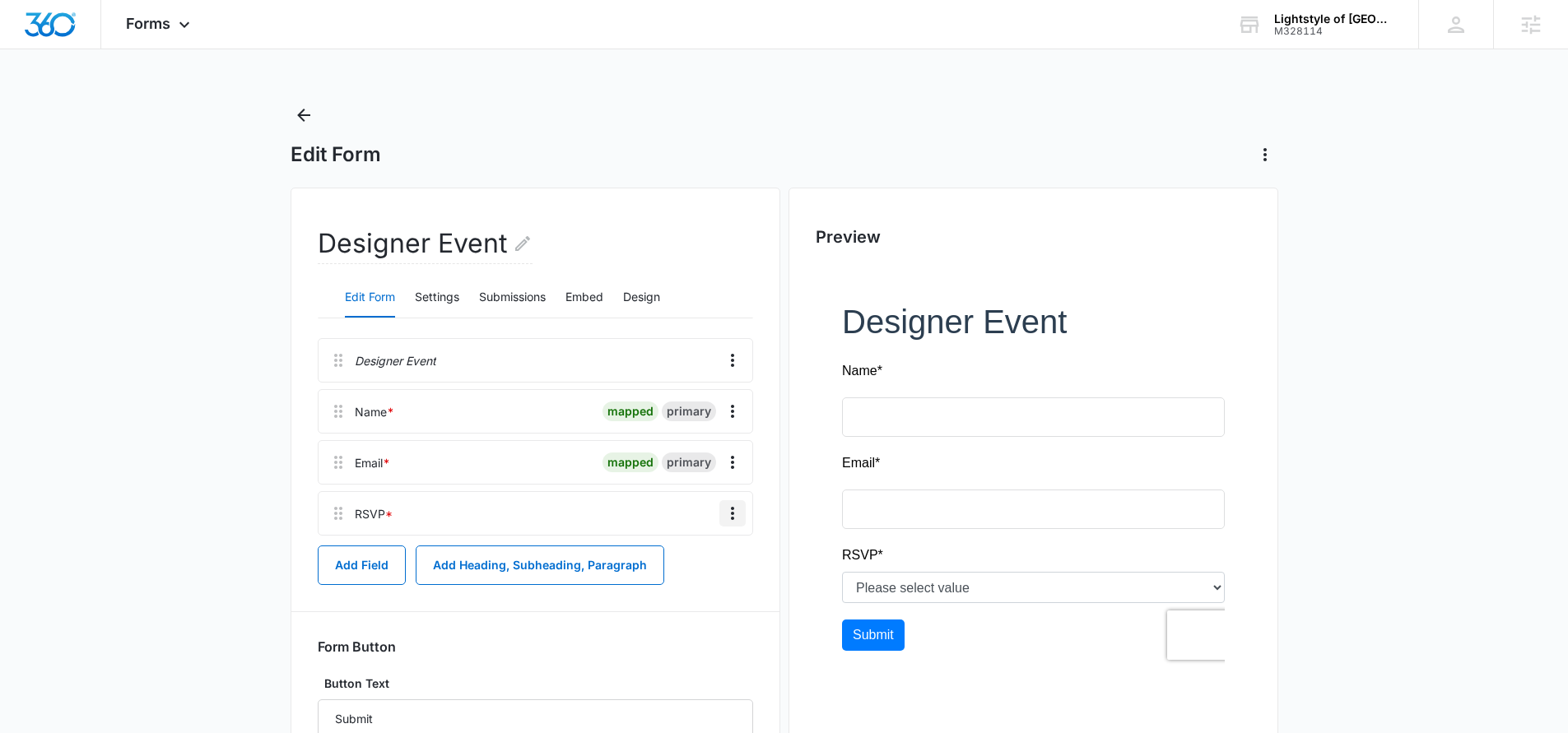
click at [727, 513] on icon "Overflow Menu" at bounding box center [732, 513] width 20 height 20
click at [727, 643] on div "Form Button" at bounding box center [536, 646] width 435 height 16
click at [354, 575] on button "Add Field" at bounding box center [362, 565] width 88 height 39
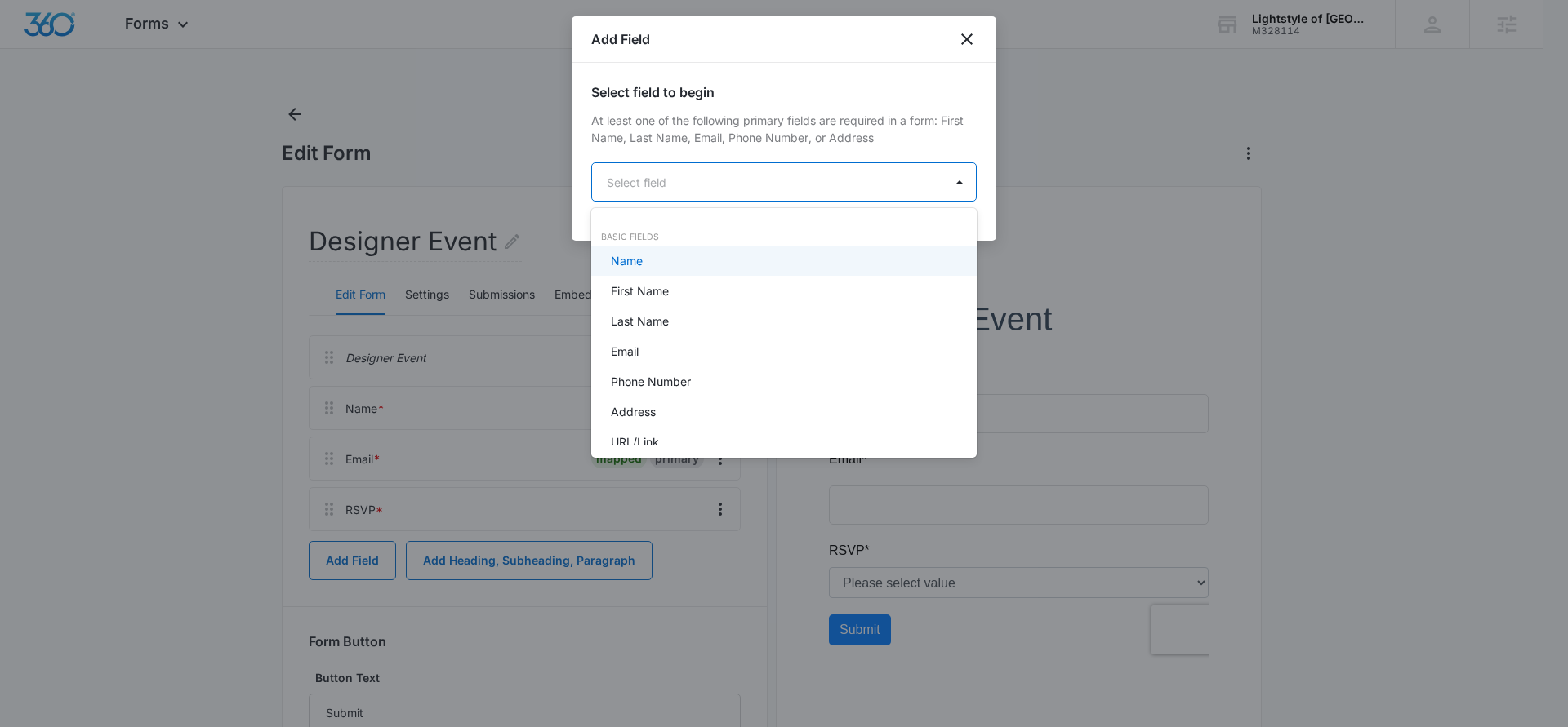
click at [706, 194] on body "Forms Apps Reputation Websites Forms CRM Email Social Content Ads Intelligence …" at bounding box center [784, 364] width 1568 height 727
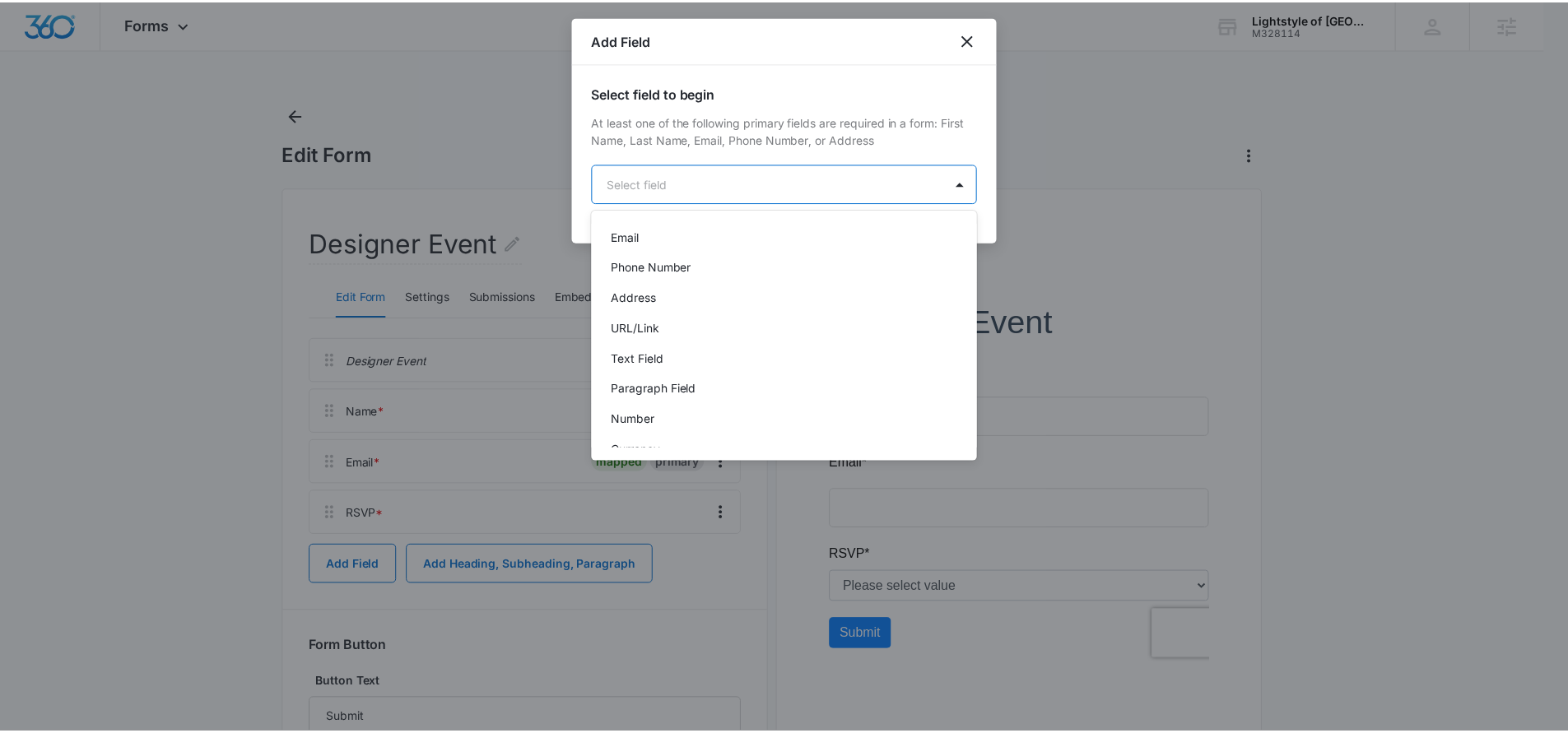
scroll to position [138, 0]
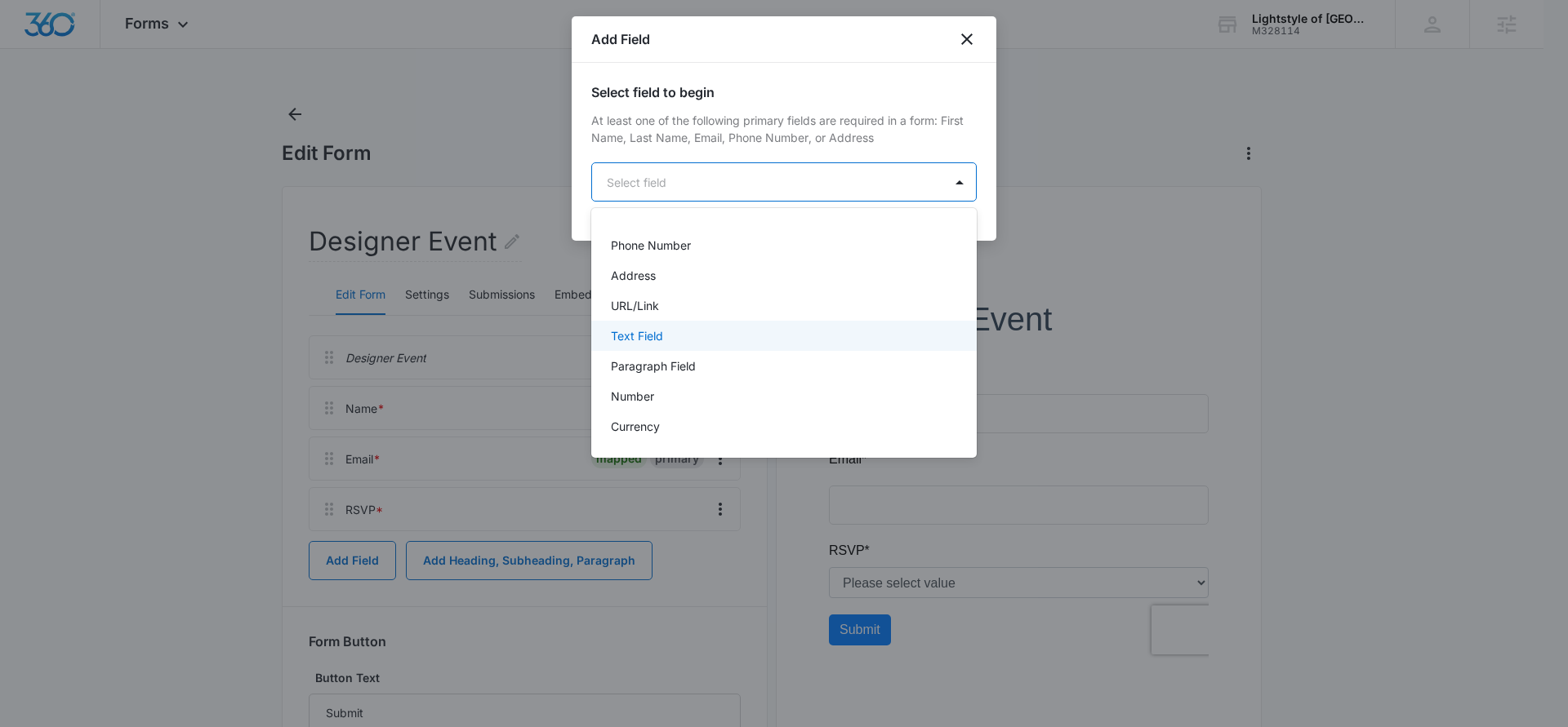
click at [681, 337] on div "Text Field" at bounding box center [782, 336] width 343 height 17
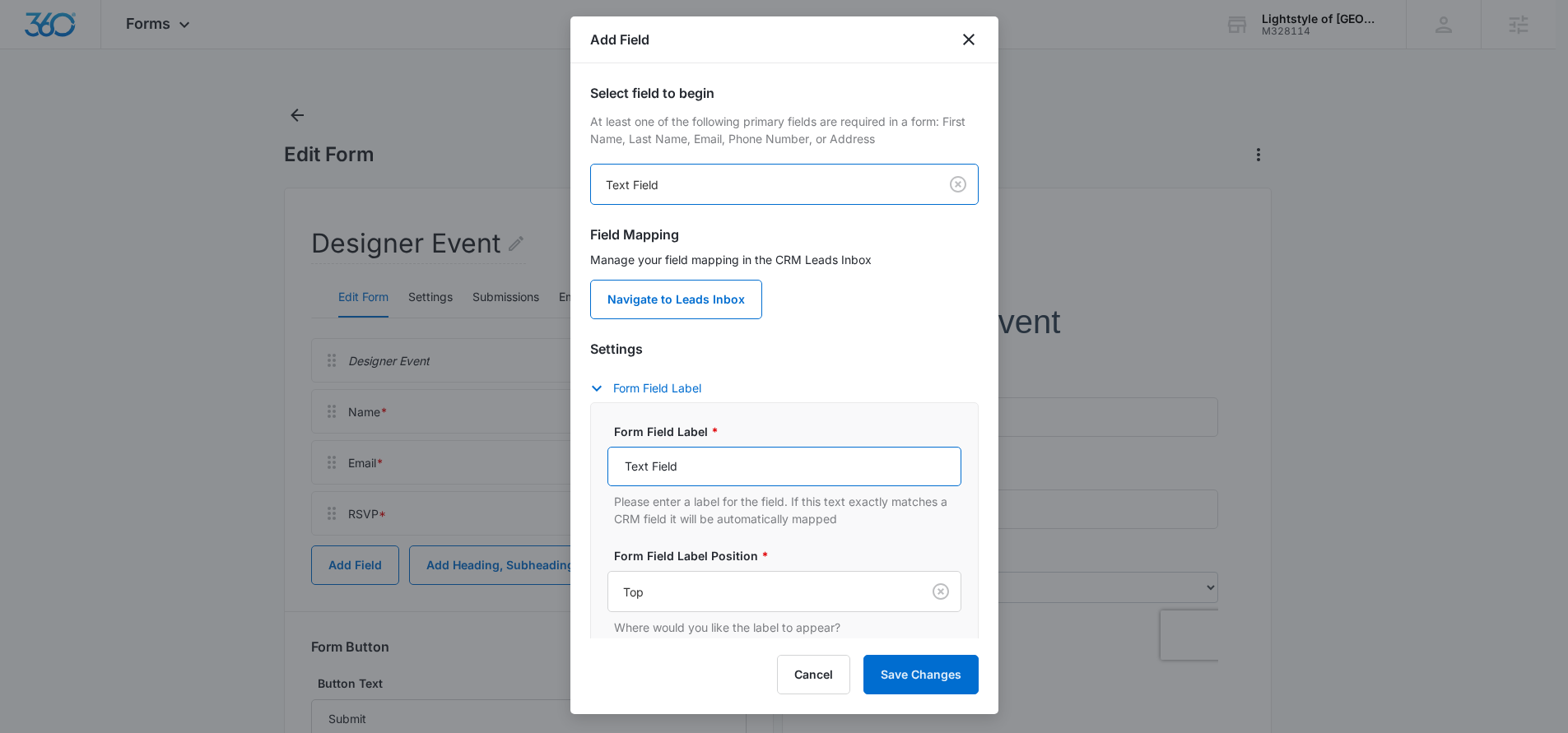
click at [717, 469] on input "Text Field" at bounding box center [784, 466] width 354 height 39
drag, startPoint x: 717, startPoint y: 469, endPoint x: 587, endPoint y: 466, distance: 130.0
click at [587, 466] on div "Select field to begin At least one of the following primary fields are required…" at bounding box center [784, 351] width 428 height 575
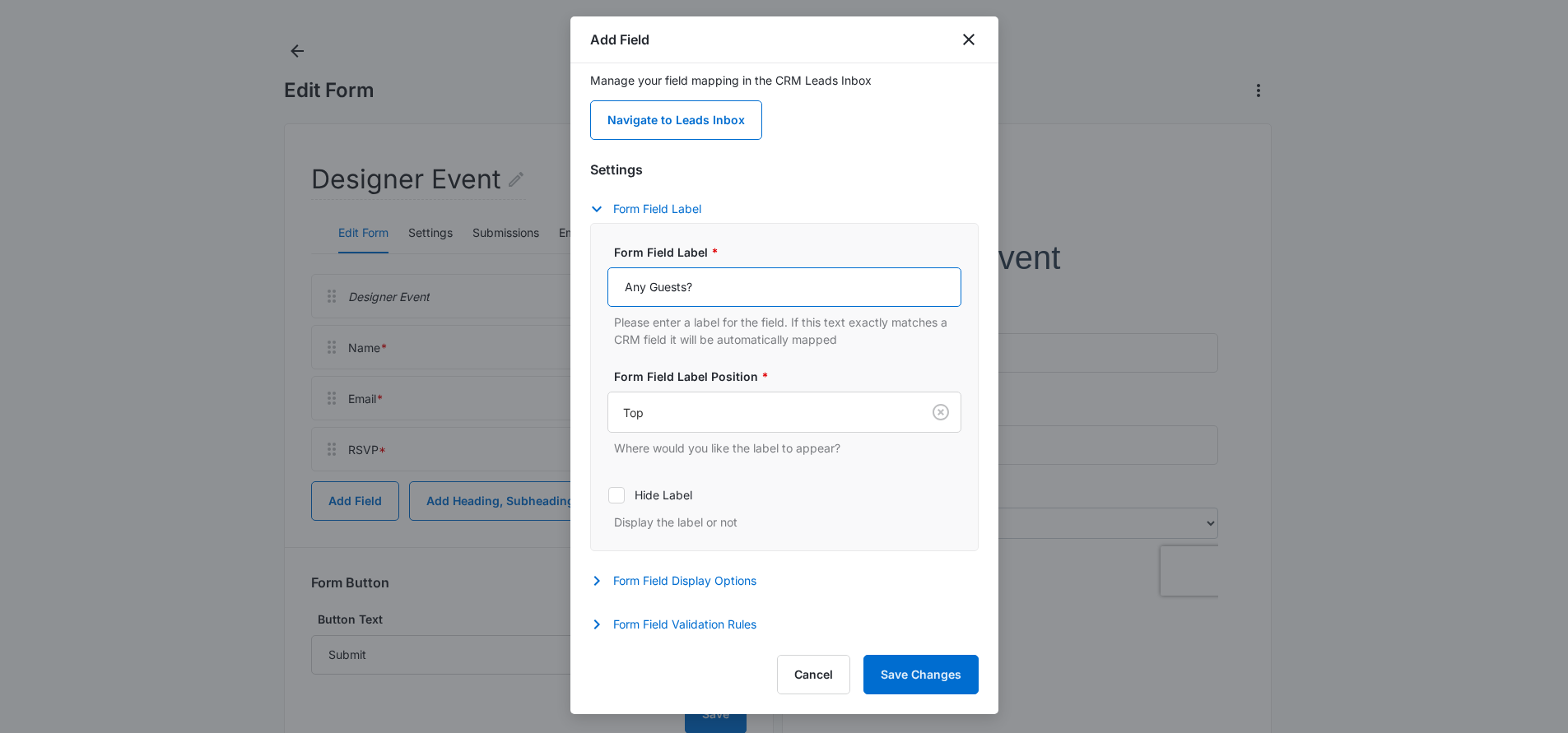
scroll to position [107, 0]
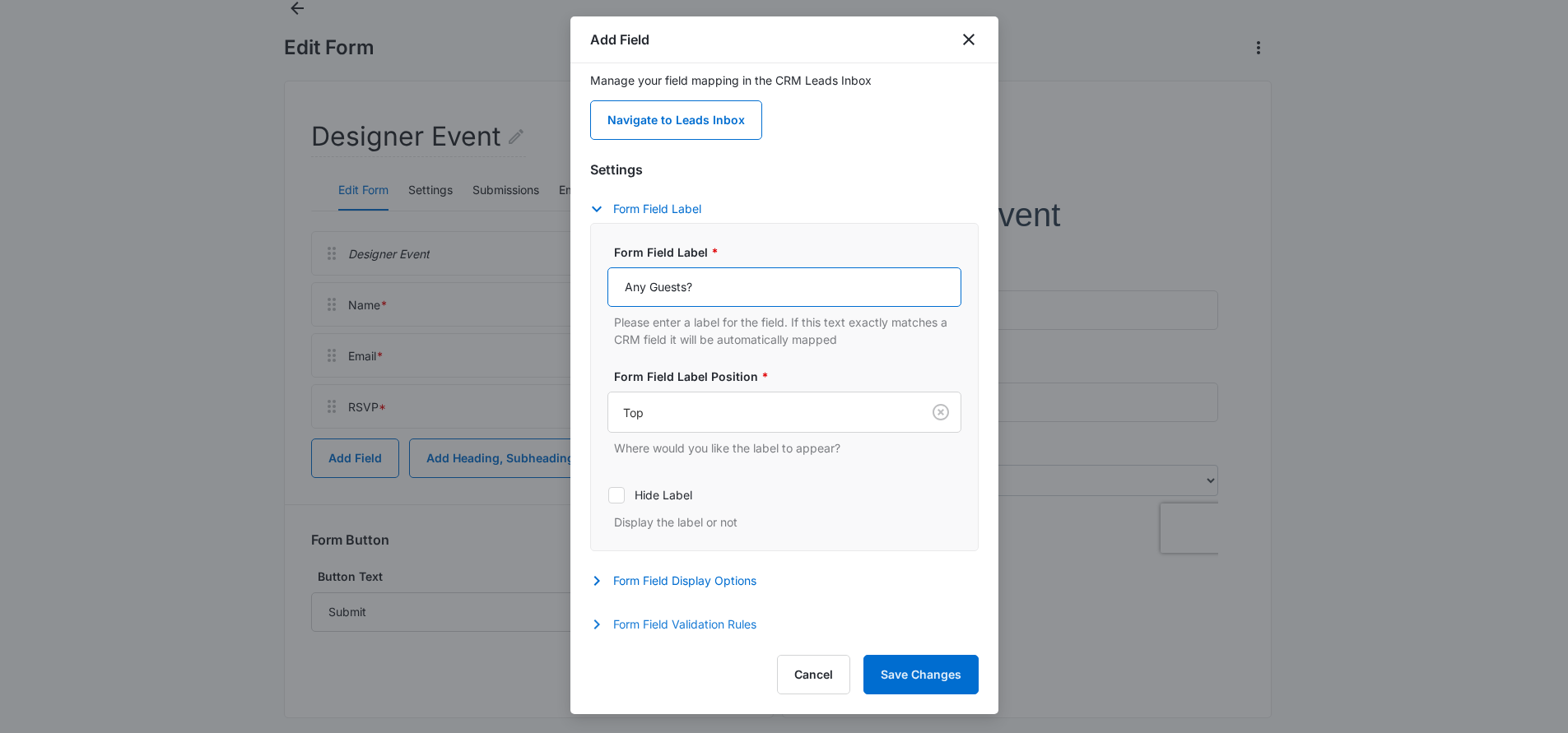
type input "Any Guests?"
click at [599, 625] on icon "button" at bounding box center [596, 624] width 20 height 20
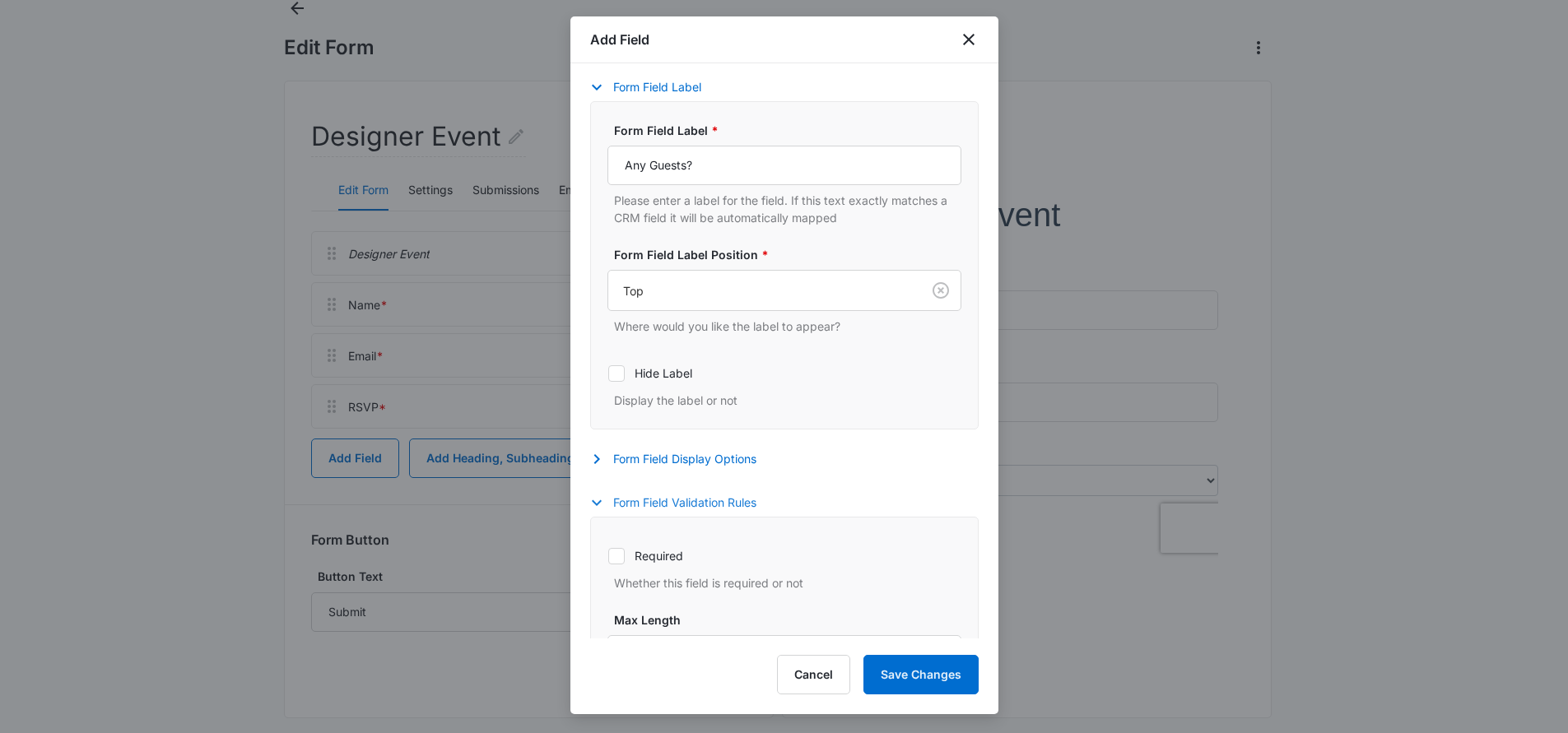
scroll to position [327, 0]
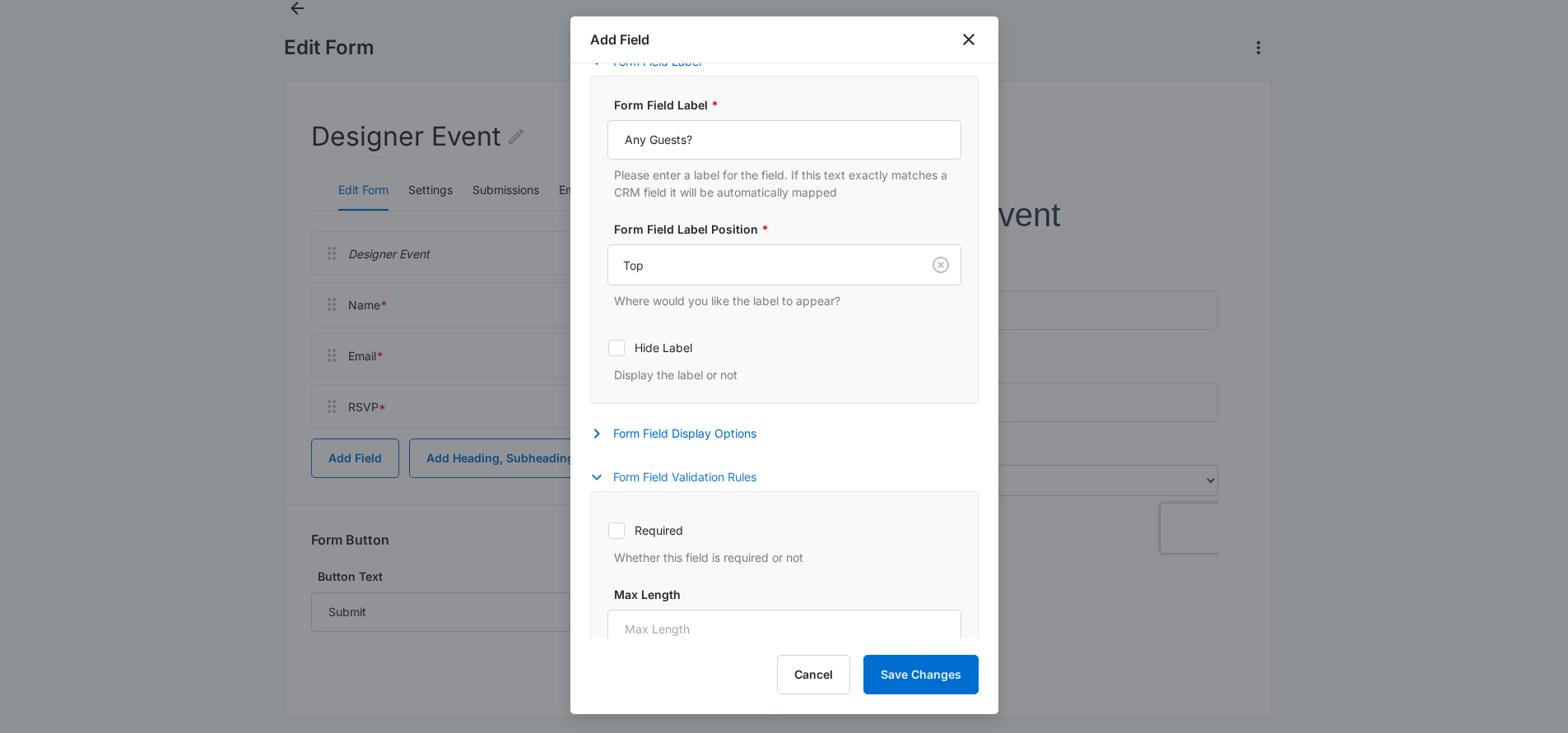
click at [622, 526] on icon at bounding box center [616, 530] width 14 height 14
click at [608, 530] on input "Required" at bounding box center [607, 530] width 1 height 1
checkbox input "true"
click at [914, 669] on button "Save Changes" at bounding box center [920, 674] width 115 height 39
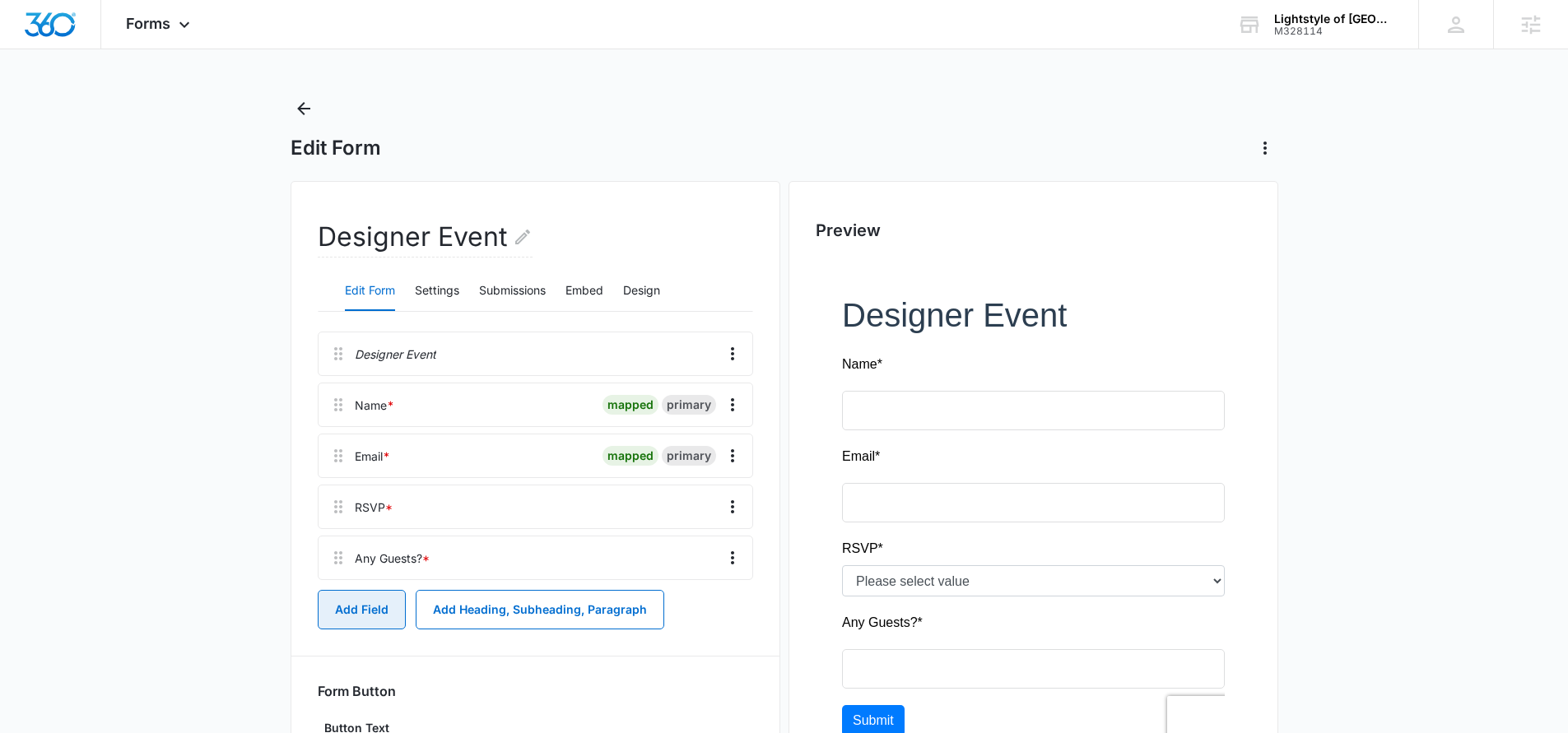
scroll to position [3, 0]
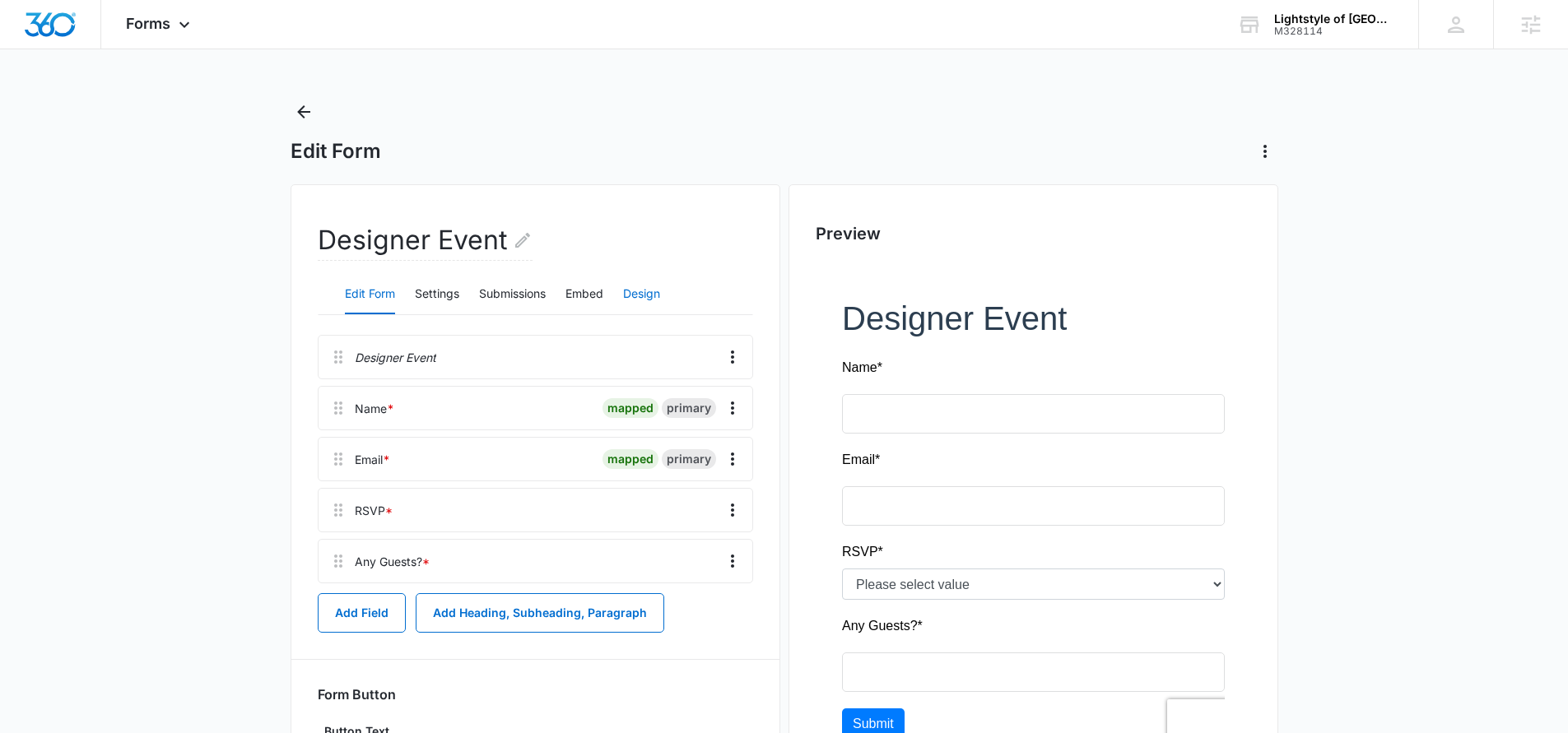
click at [635, 295] on button "Design" at bounding box center [642, 294] width 37 height 39
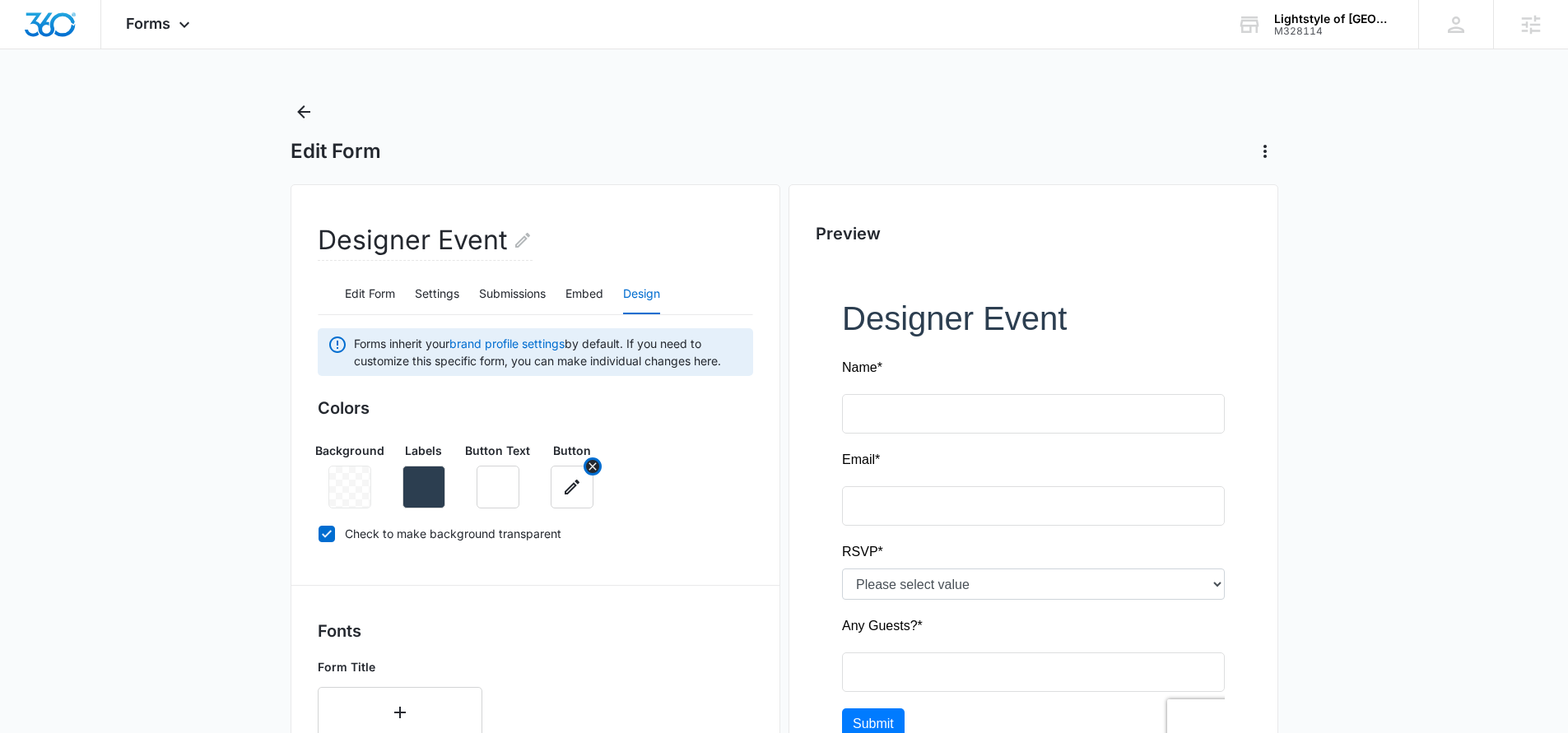
click at [565, 492] on icon "button" at bounding box center [571, 486] width 14 height 14
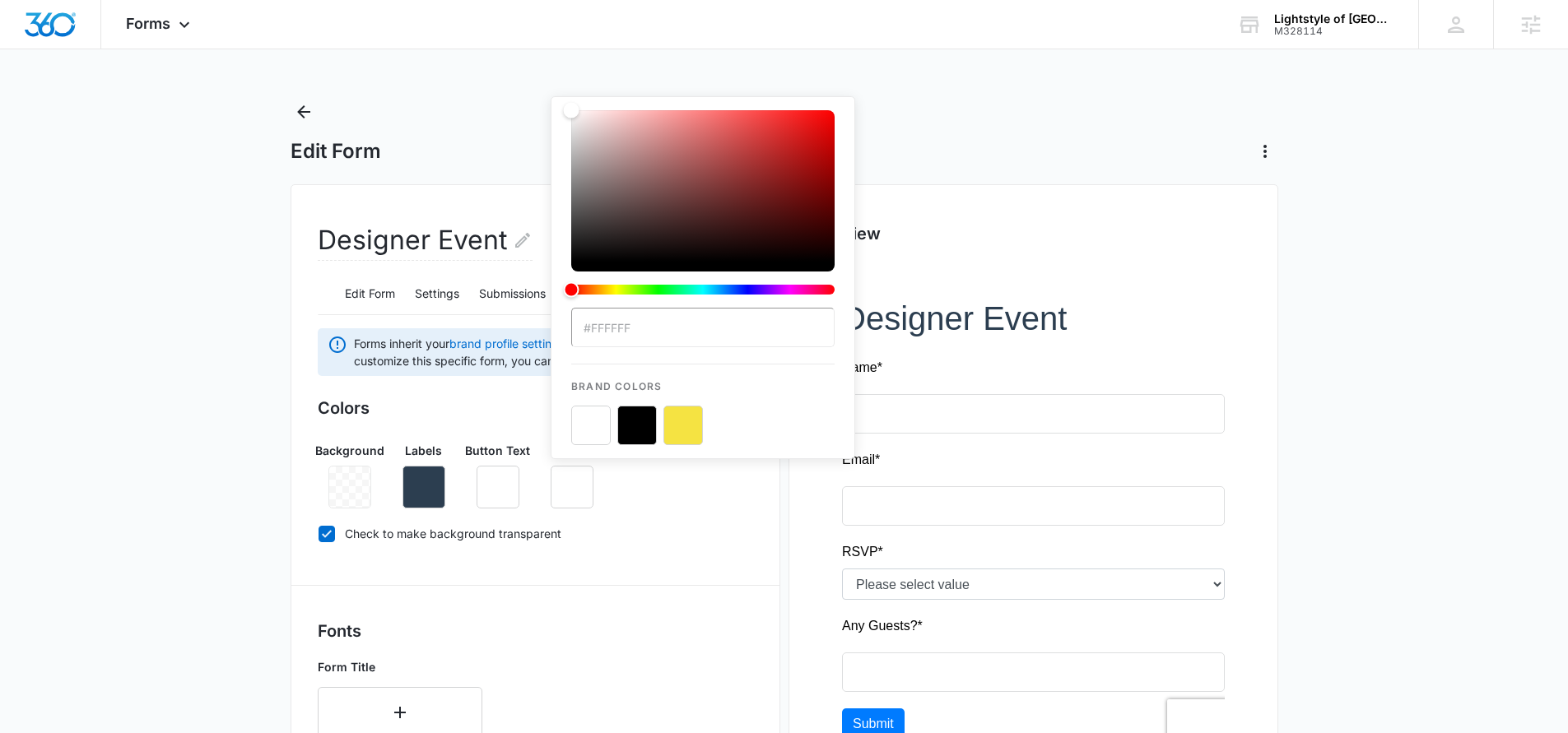
click at [663, 514] on div "Colors Background Labels Button Text Button #FFFFFF Brand Colors Check to make …" at bounding box center [536, 474] width 435 height 156
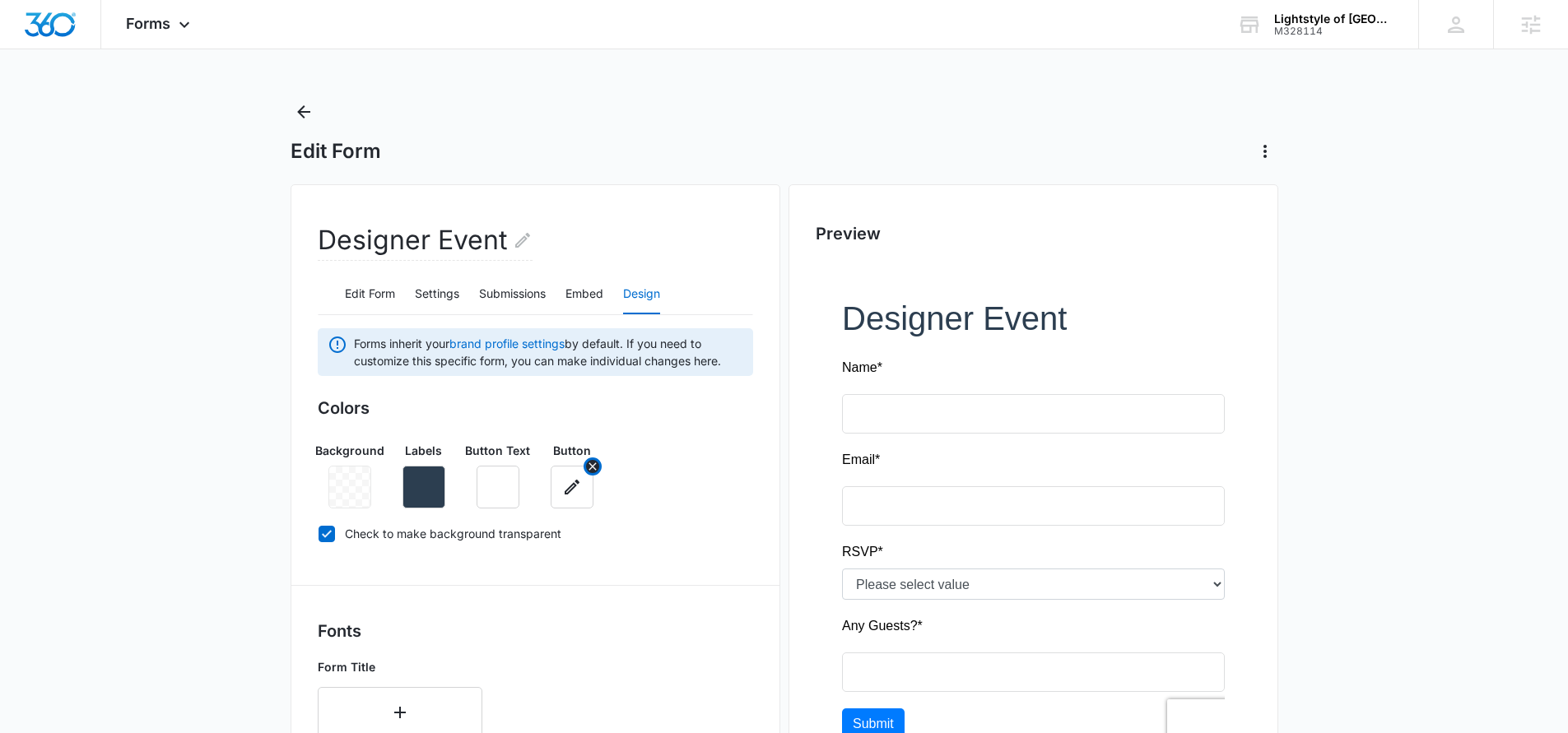
click at [574, 495] on icon "button" at bounding box center [571, 486] width 20 height 20
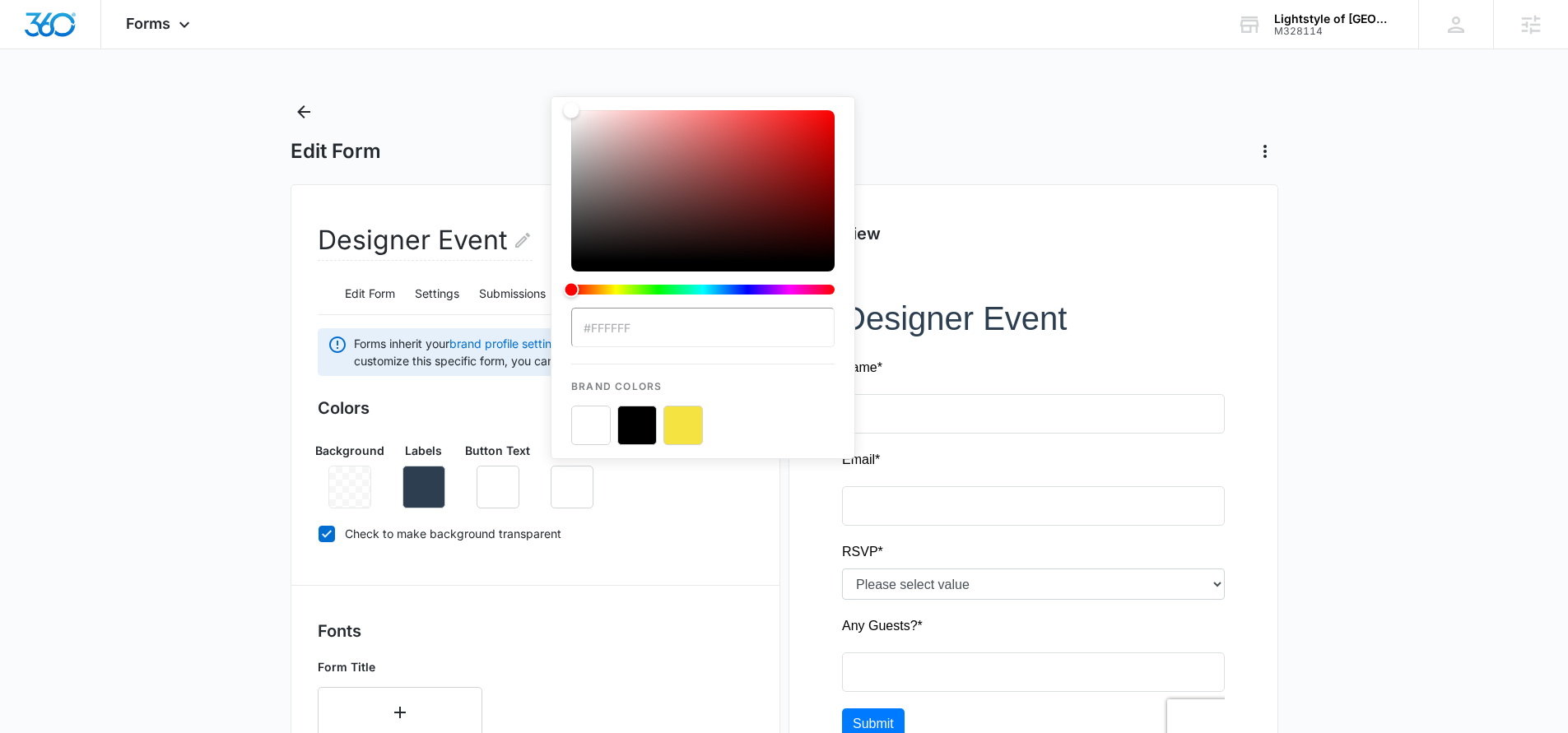
type input "#F76142"
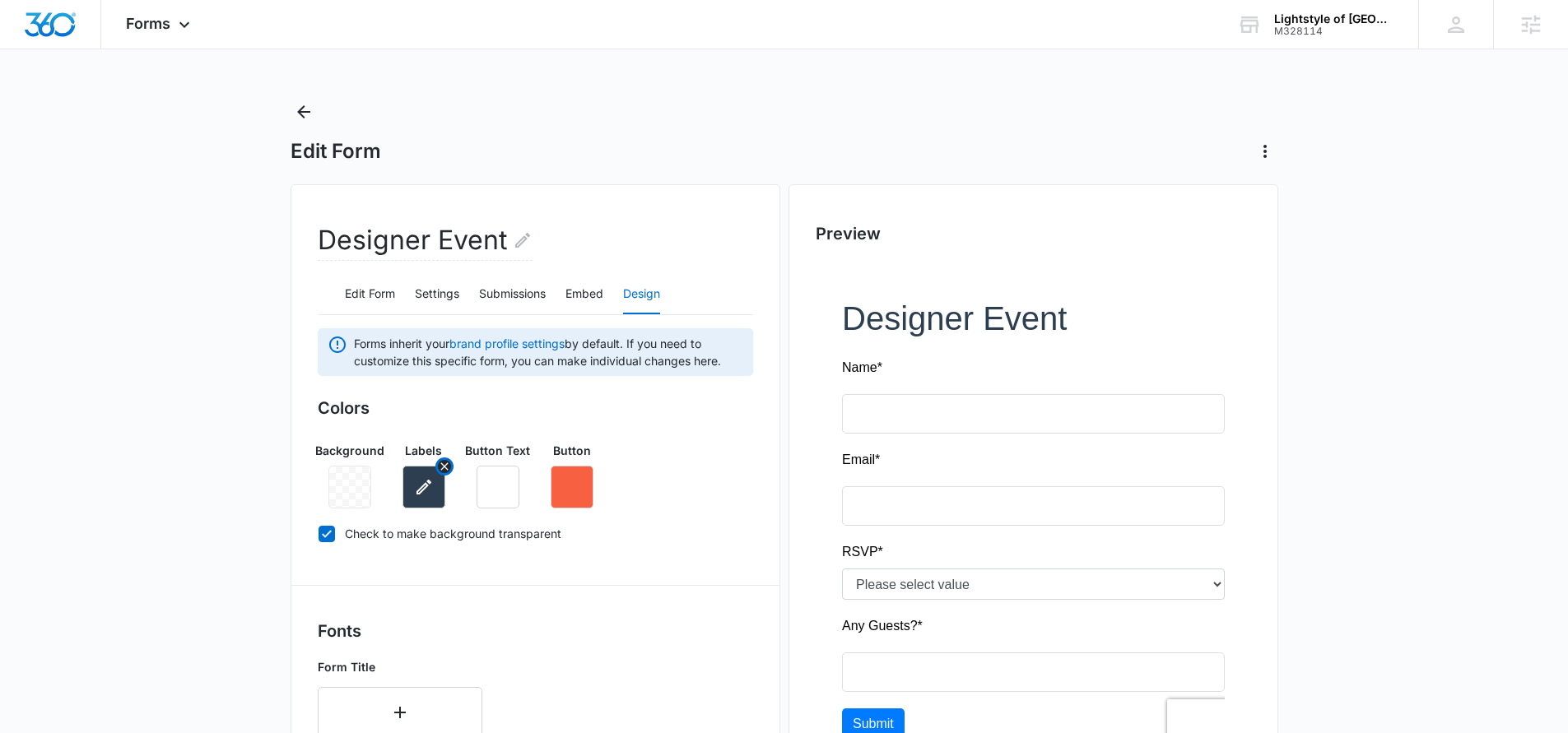
click at [419, 484] on icon "button" at bounding box center [423, 486] width 20 height 20
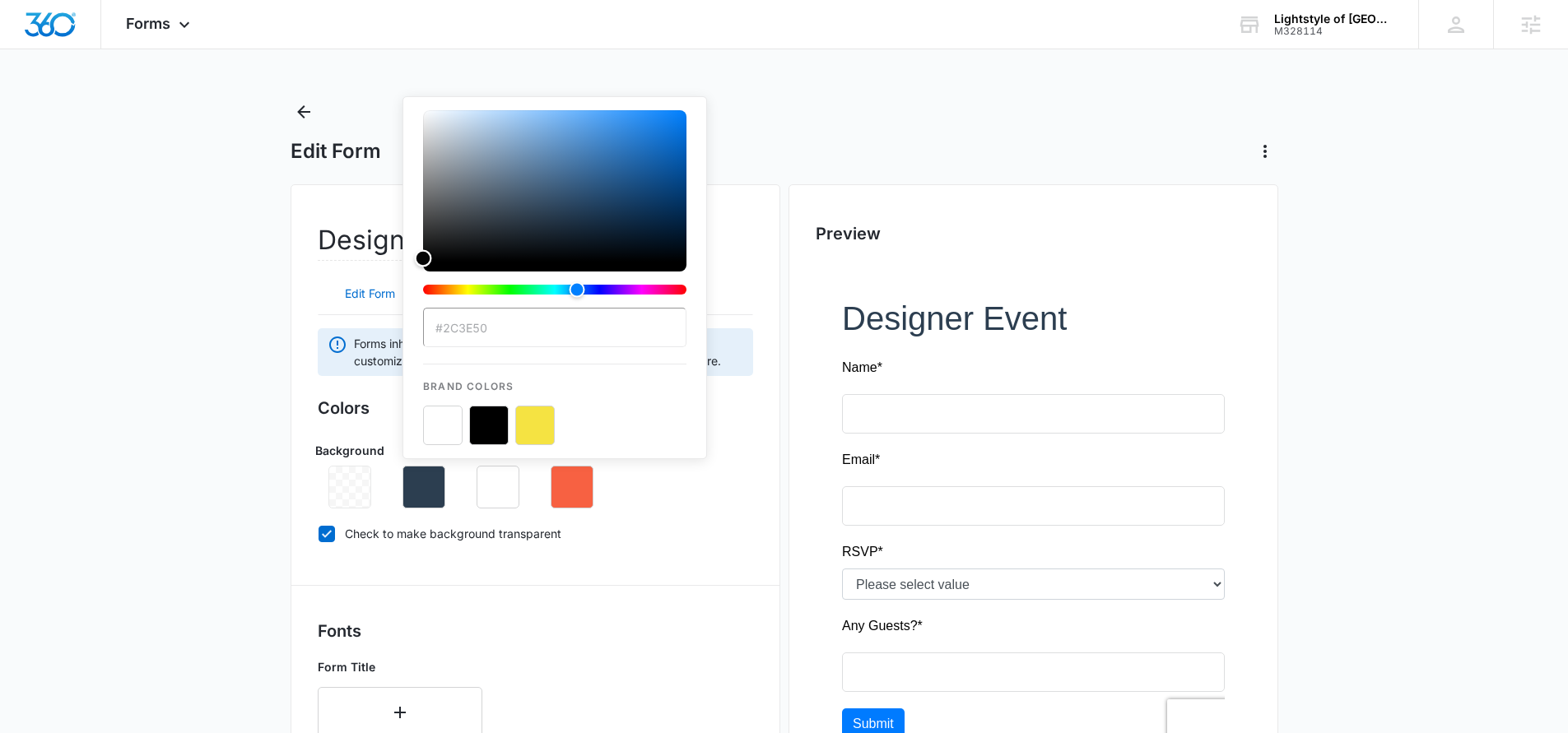
type input "#000000"
drag, startPoint x: 435, startPoint y: 220, endPoint x: 355, endPoint y: 284, distance: 102.4
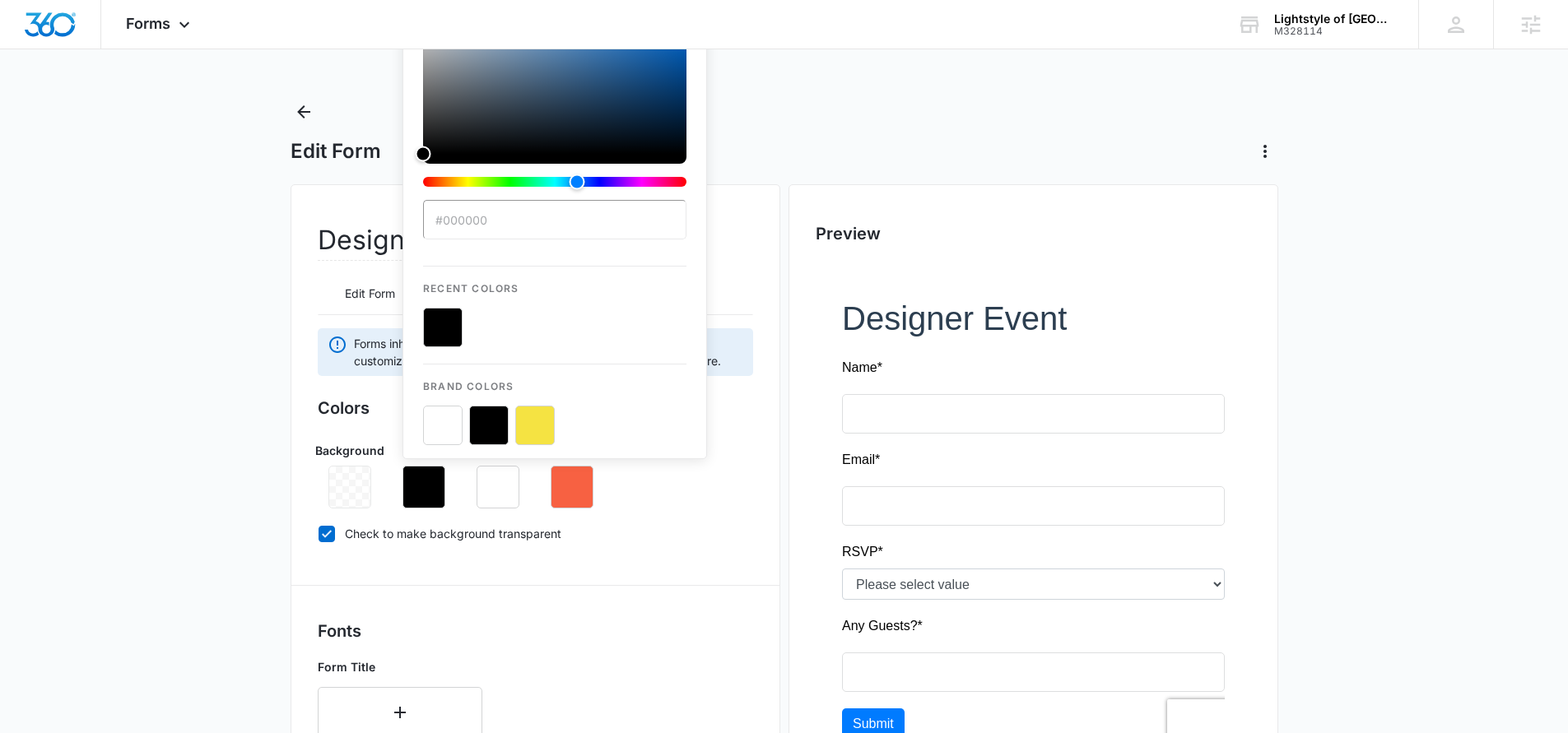
click at [637, 539] on label "Check to make background transparent" at bounding box center [536, 533] width 435 height 17
click at [319, 534] on input "Check to make background transparent" at bounding box center [318, 533] width 1 height 1
checkbox input "false"
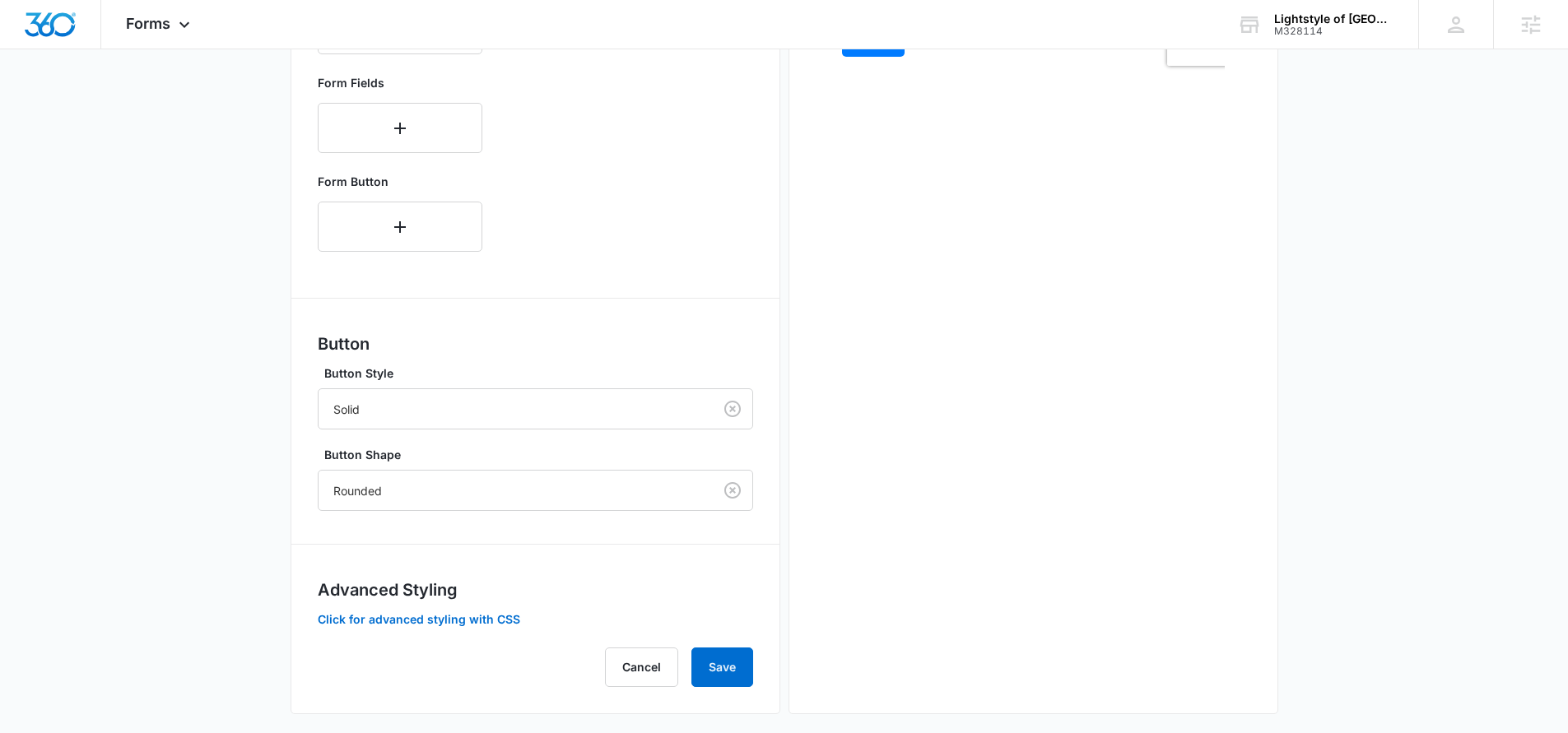
scroll to position [701, 0]
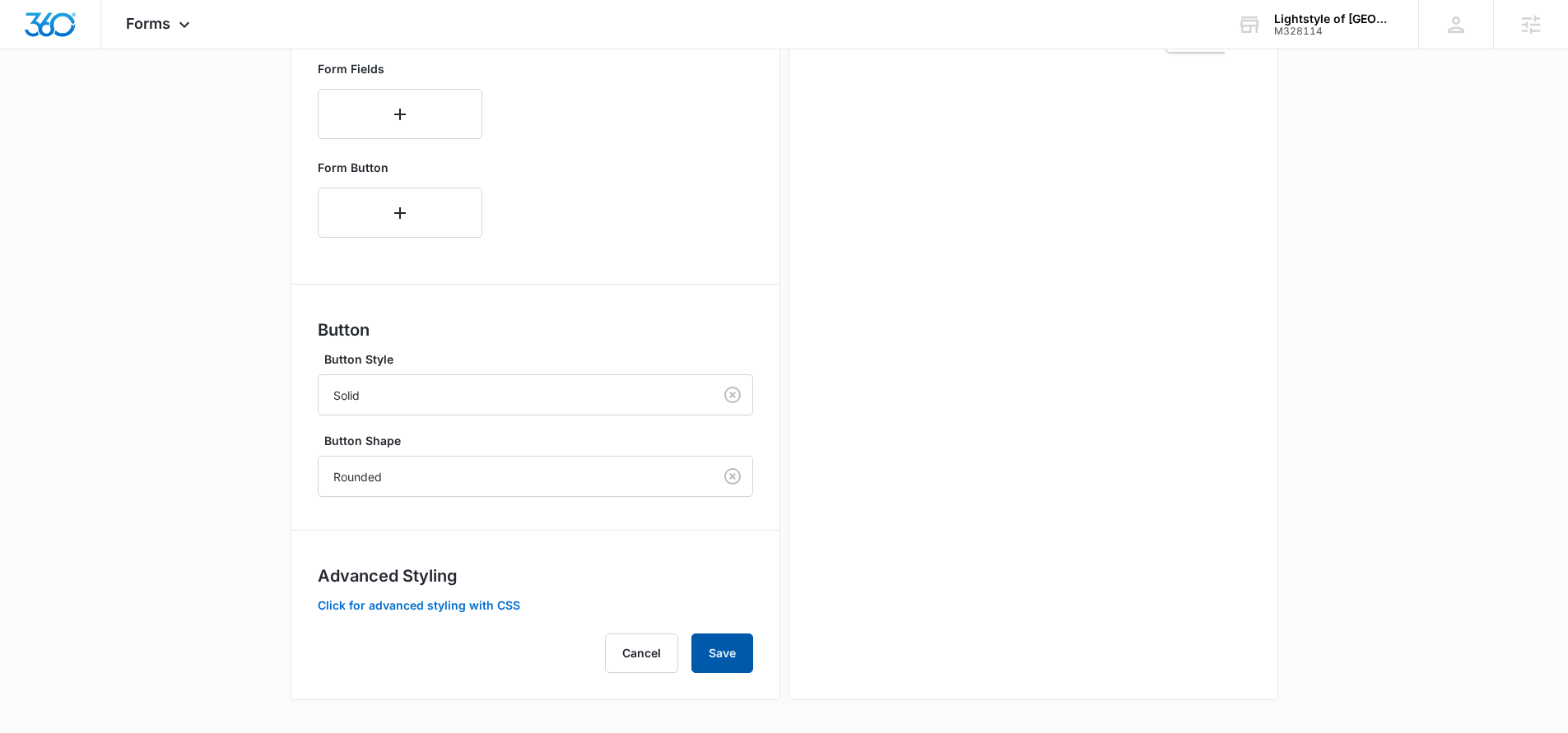
click at [723, 651] on button "Save" at bounding box center [722, 653] width 62 height 39
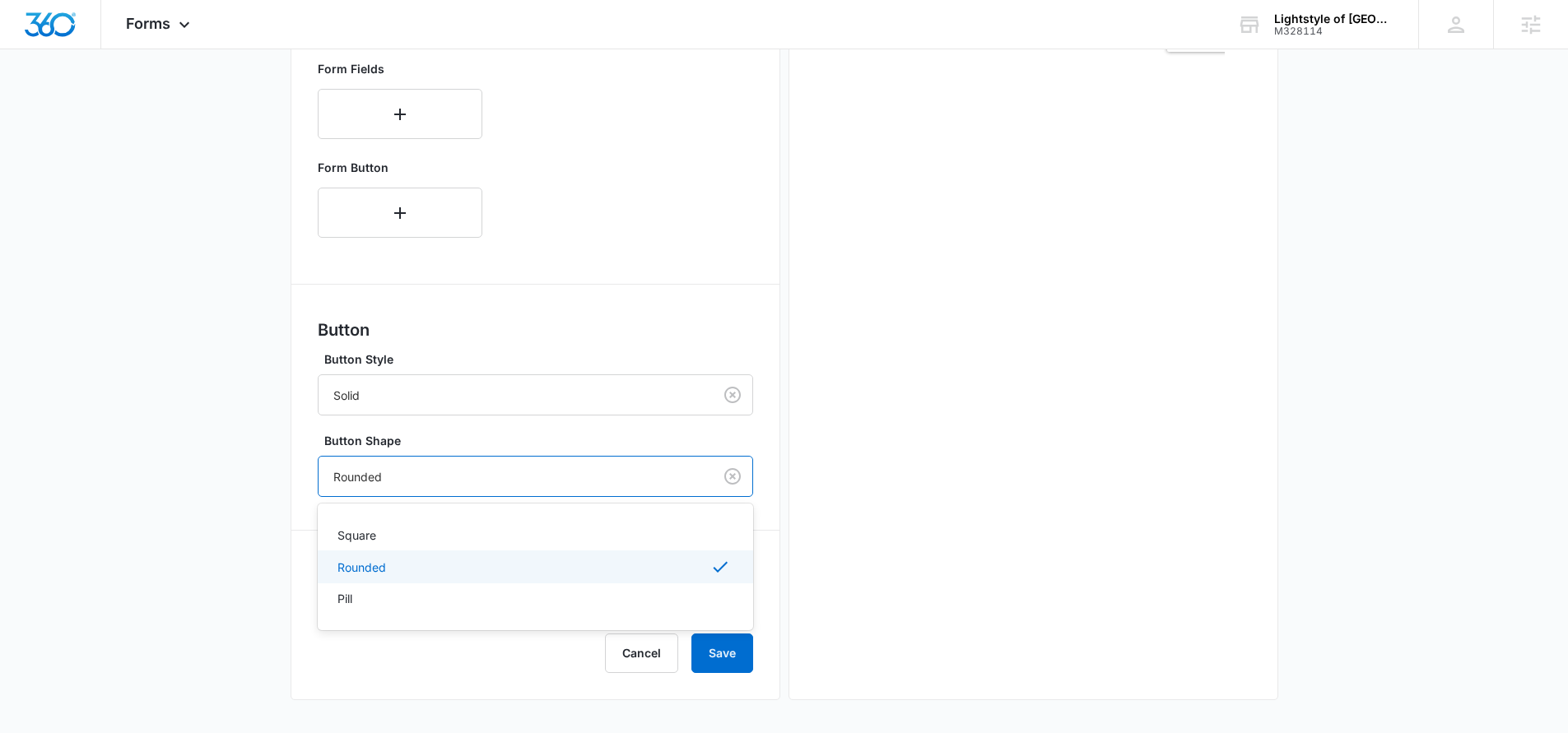
click at [525, 474] on div at bounding box center [512, 477] width 358 height 20
click at [497, 537] on div "Square" at bounding box center [534, 535] width 393 height 17
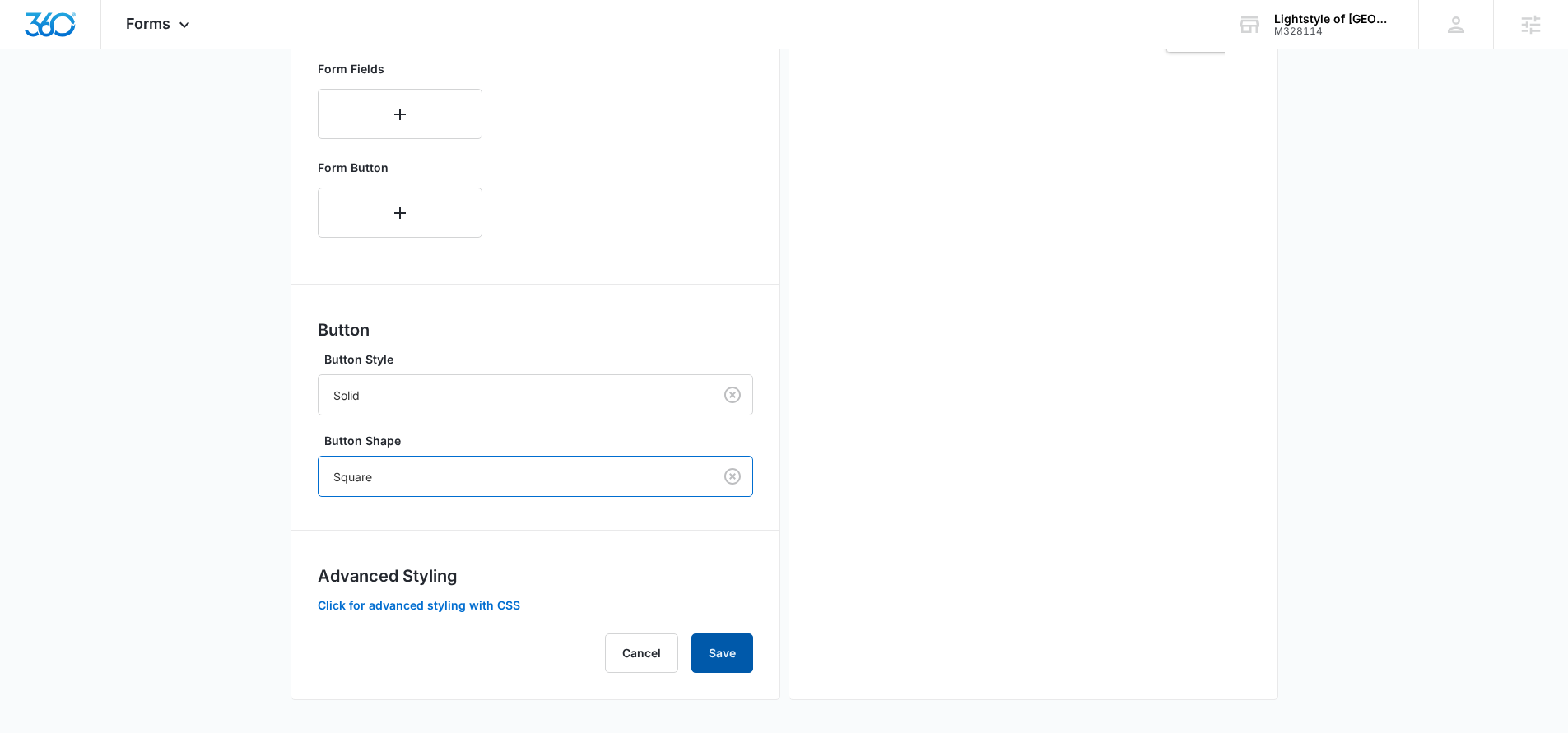
click at [724, 657] on button "Save" at bounding box center [722, 653] width 62 height 39
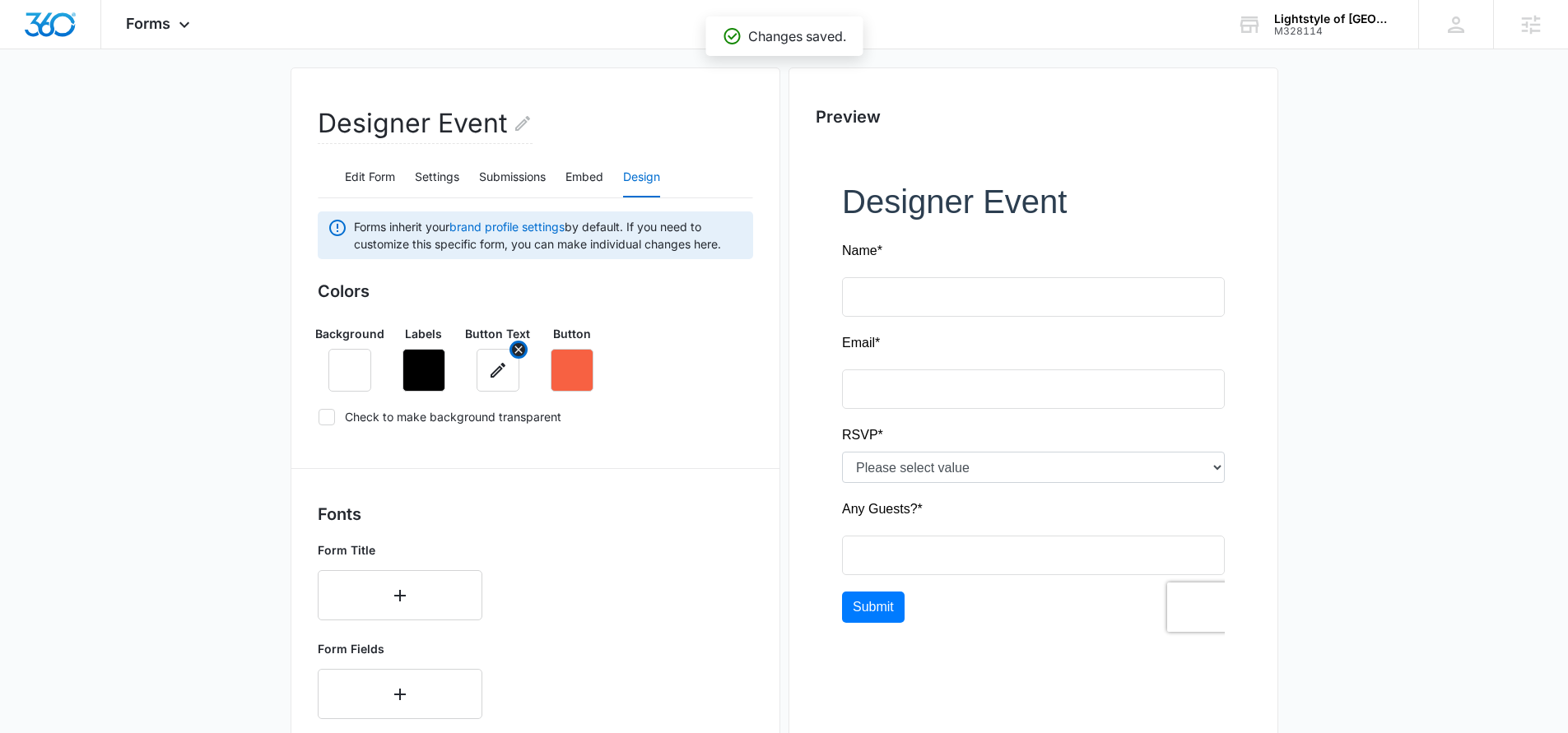
scroll to position [0, 0]
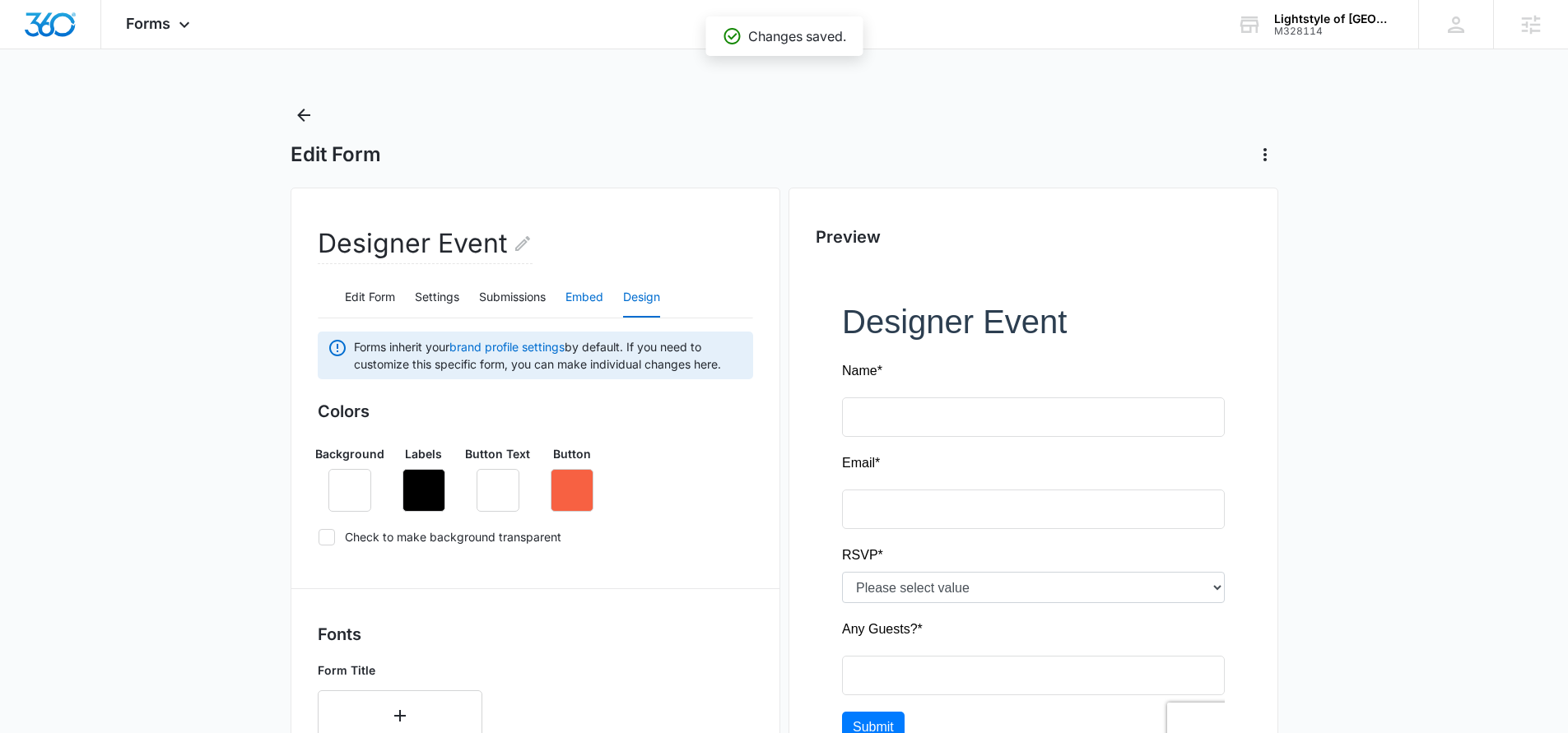
click at [578, 296] on button "Embed" at bounding box center [584, 298] width 38 height 39
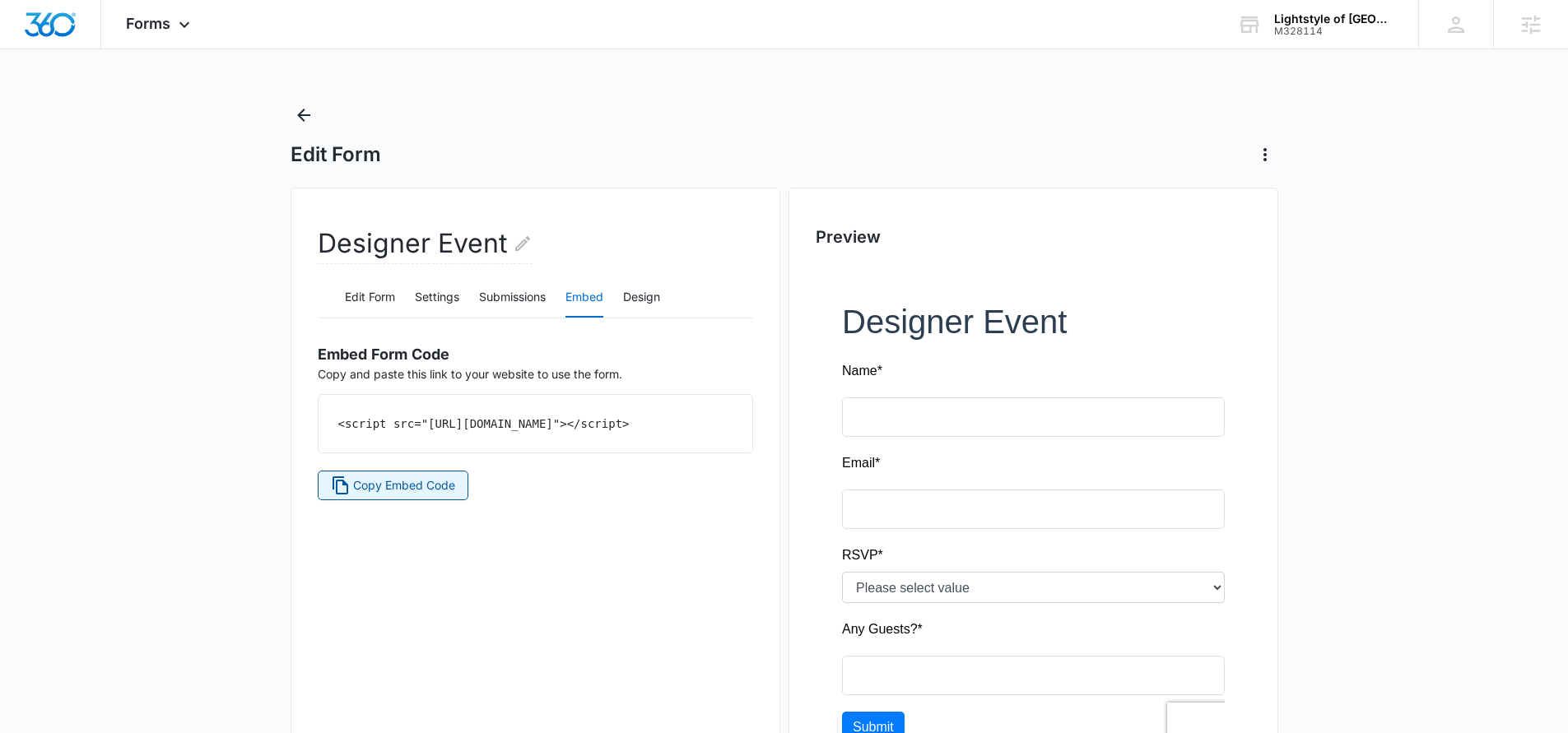
click at [447, 495] on span "Copy Embed Code" at bounding box center [404, 485] width 102 height 18
click at [185, 31] on icon at bounding box center [184, 28] width 20 height 20
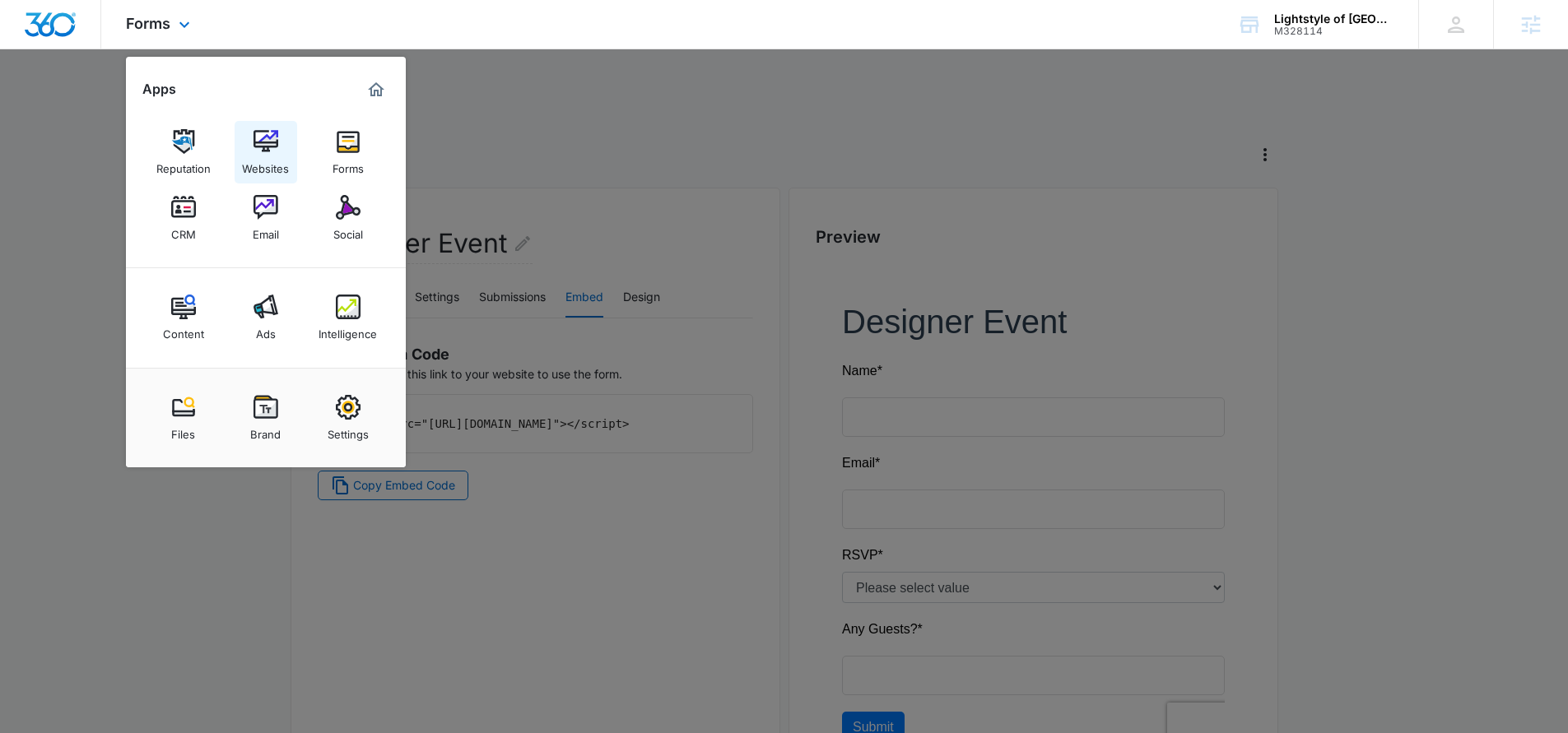
click at [282, 162] on div "Websites" at bounding box center [265, 164] width 47 height 21
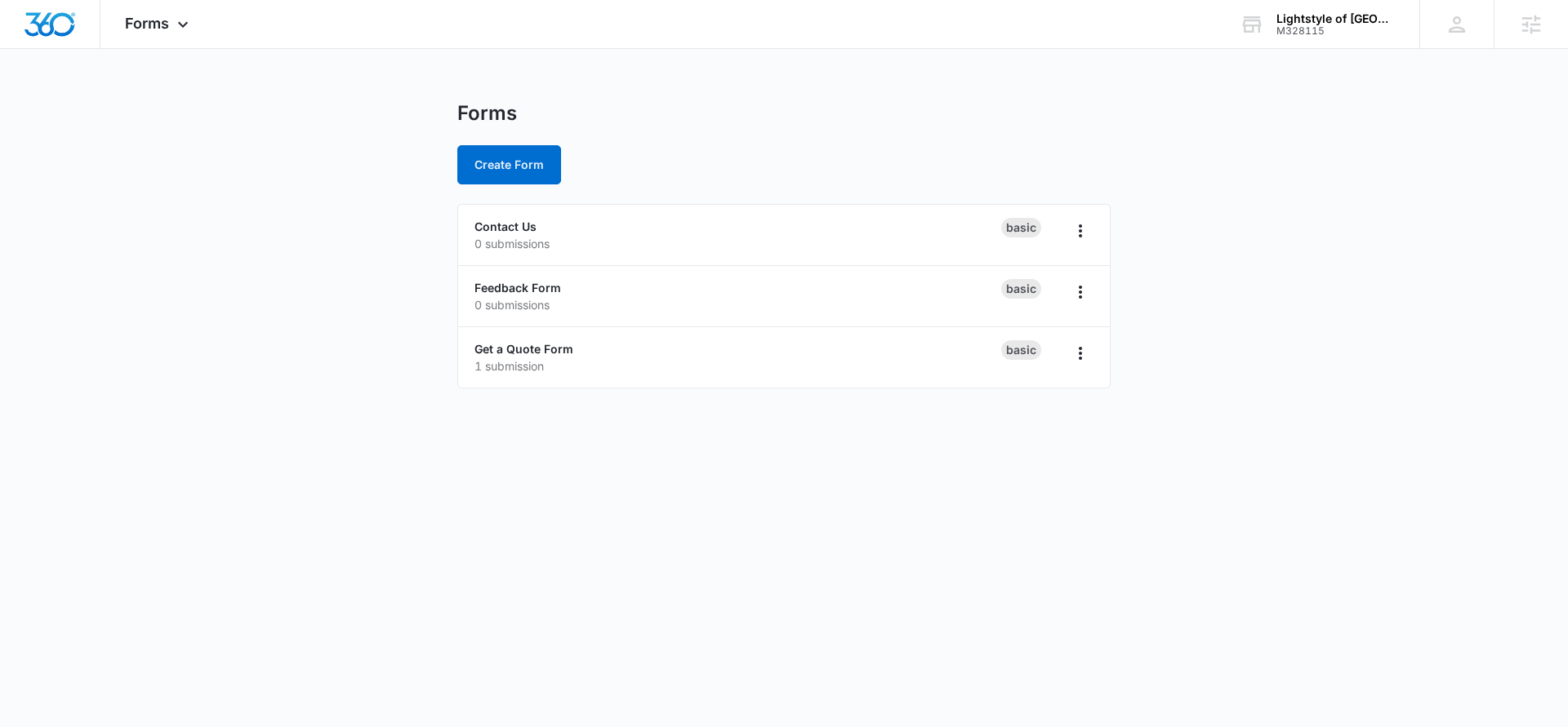
click at [506, 134] on div "Forms Create Form" at bounding box center [784, 143] width 653 height 83
click at [507, 142] on div "Forms Create Form" at bounding box center [784, 143] width 653 height 83
click at [509, 158] on button "Create Form" at bounding box center [509, 164] width 104 height 39
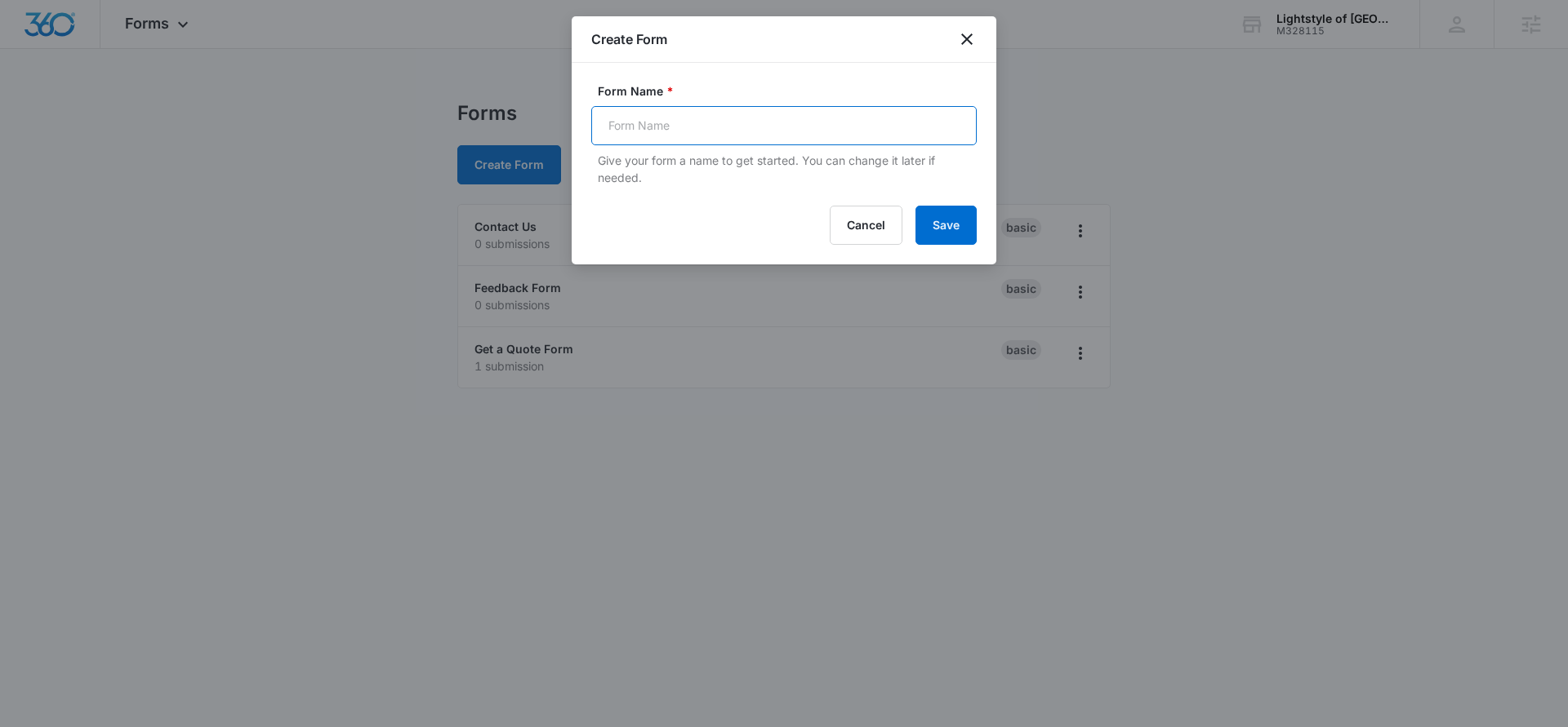
click at [627, 135] on input "Form Name *" at bounding box center [784, 126] width 386 height 39
paste input "Designer Event"
type input "Designer Event"
click at [941, 231] on button "Save" at bounding box center [946, 225] width 62 height 39
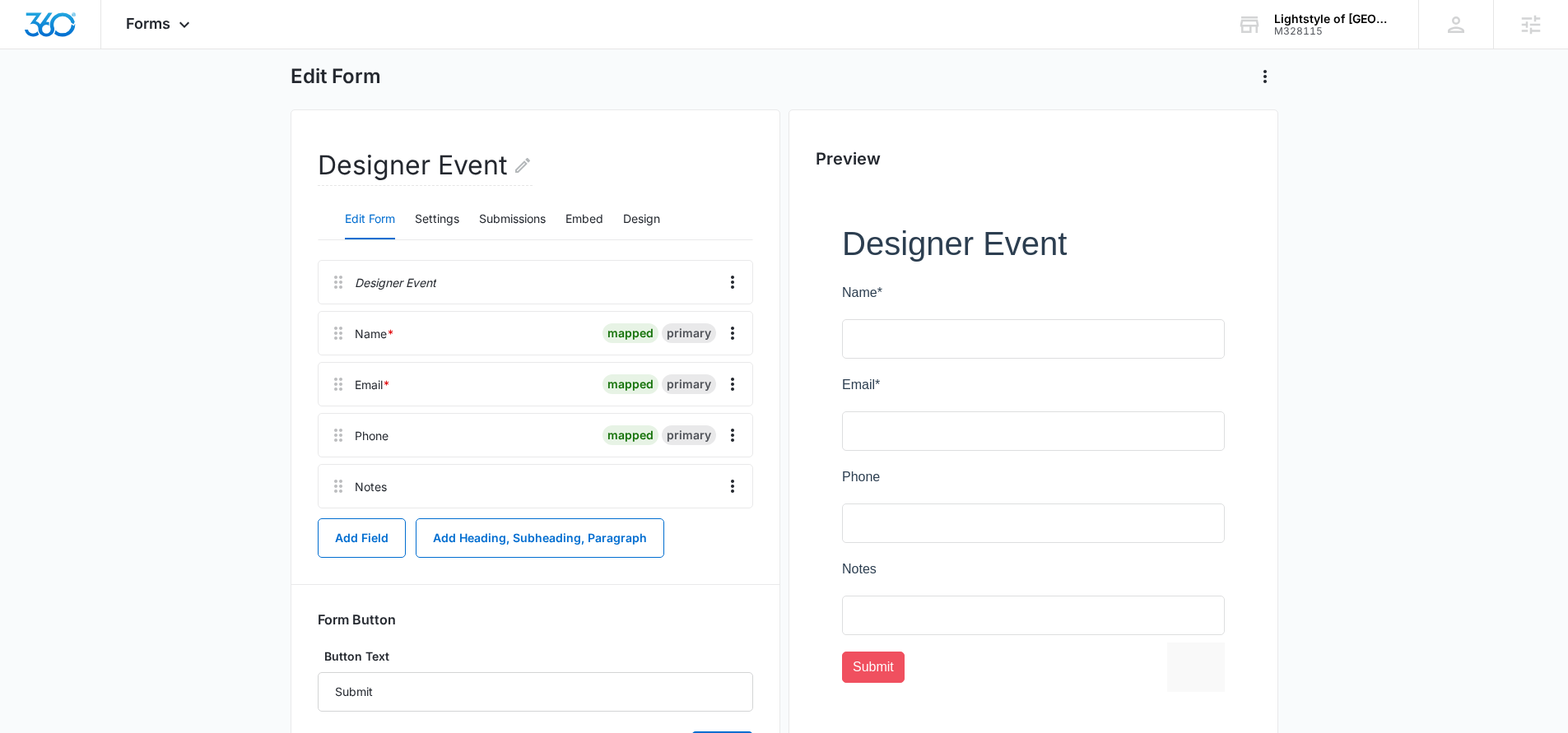
scroll to position [97, 0]
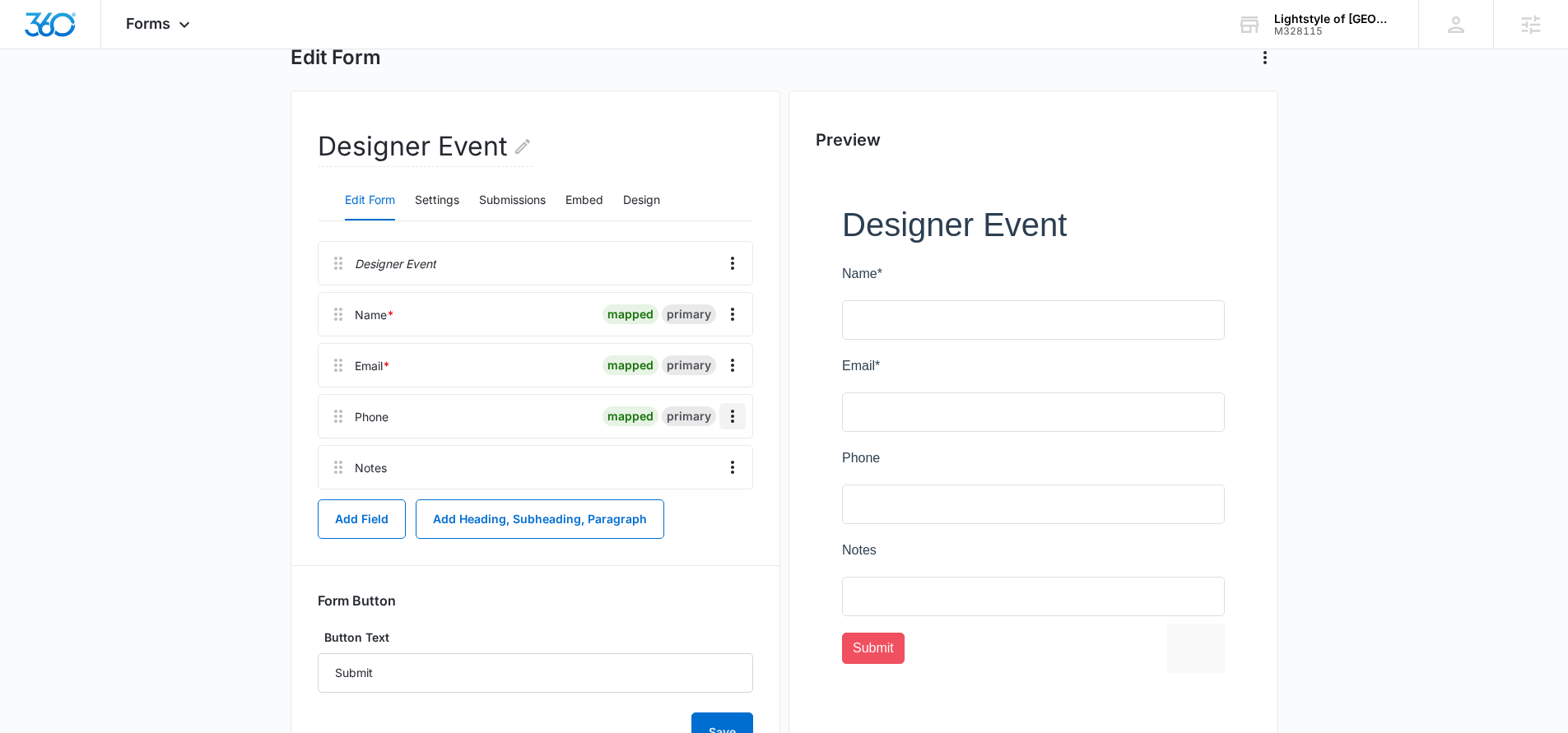
click at [738, 416] on icon "Overflow Menu" at bounding box center [732, 416] width 20 height 20
click at [706, 482] on button "Delete" at bounding box center [697, 486] width 94 height 25
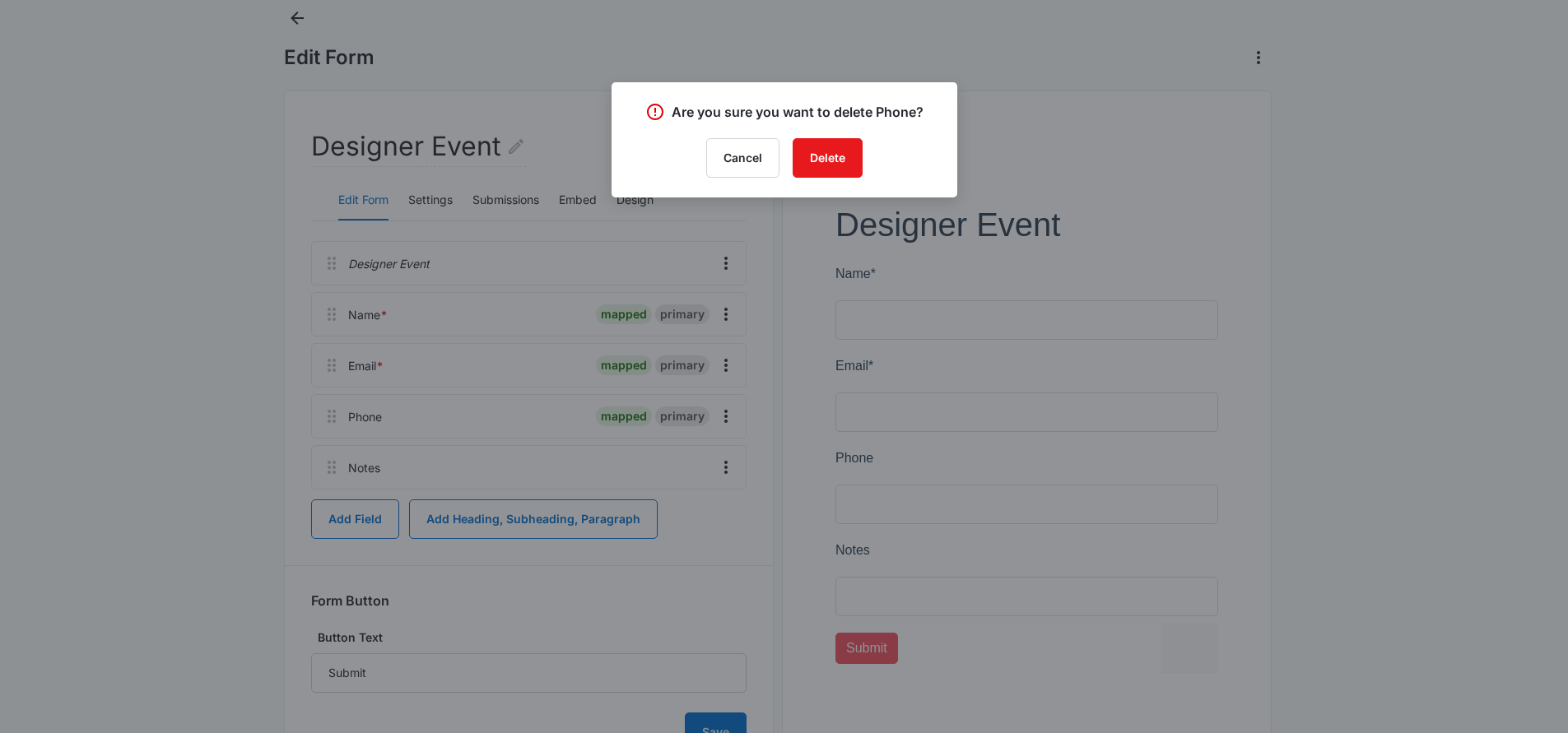
click at [807, 178] on div "Are you sure you want to delete Phone? Cancel Delete" at bounding box center [784, 139] width 345 height 115
click at [811, 168] on button "Delete" at bounding box center [827, 158] width 70 height 39
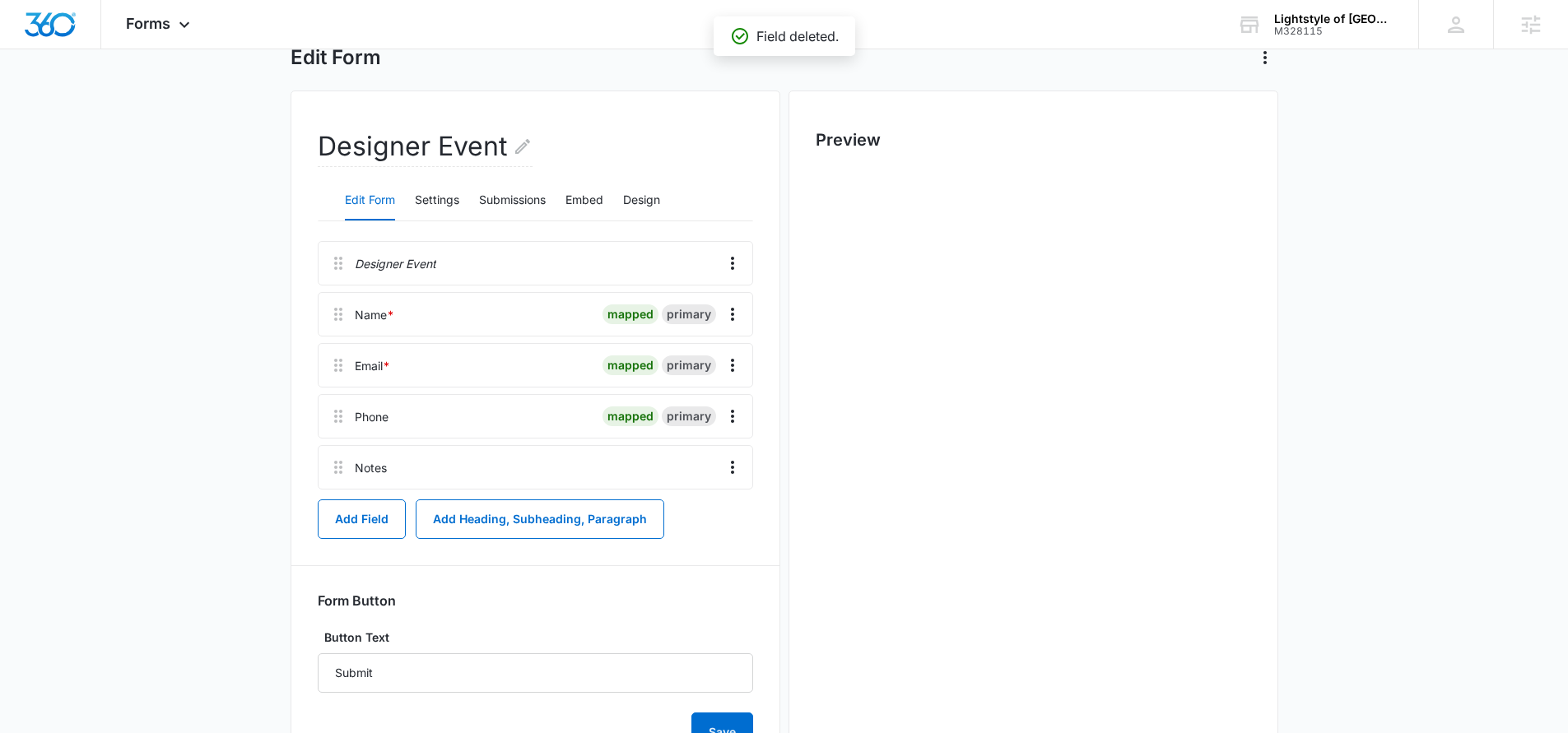
scroll to position [0, 0]
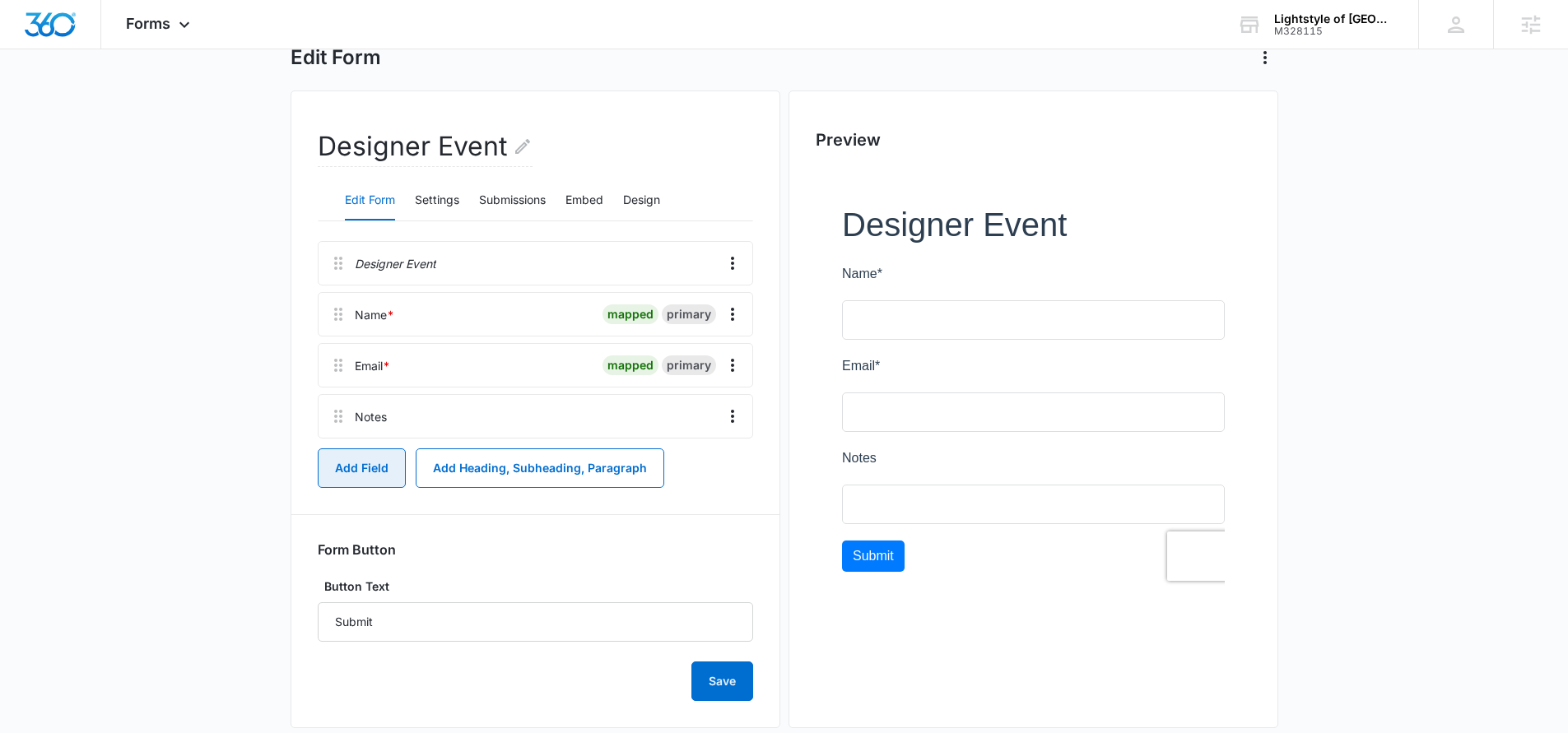
click at [344, 470] on button "Add Field" at bounding box center [362, 468] width 88 height 39
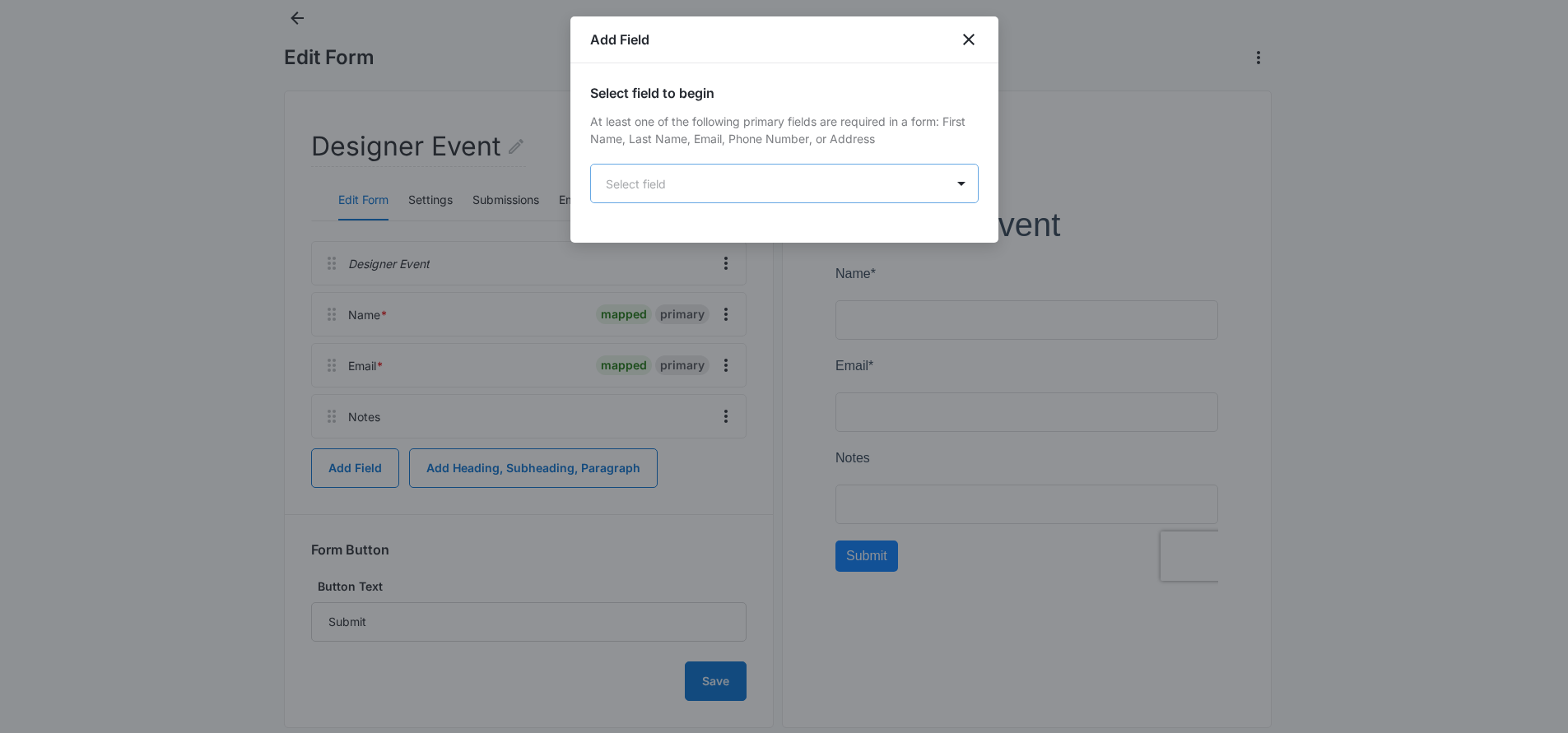
click at [686, 172] on body "Forms Apps Reputation Websites Forms CRM Email Social Content Ads Intelligence …" at bounding box center [784, 332] width 1568 height 858
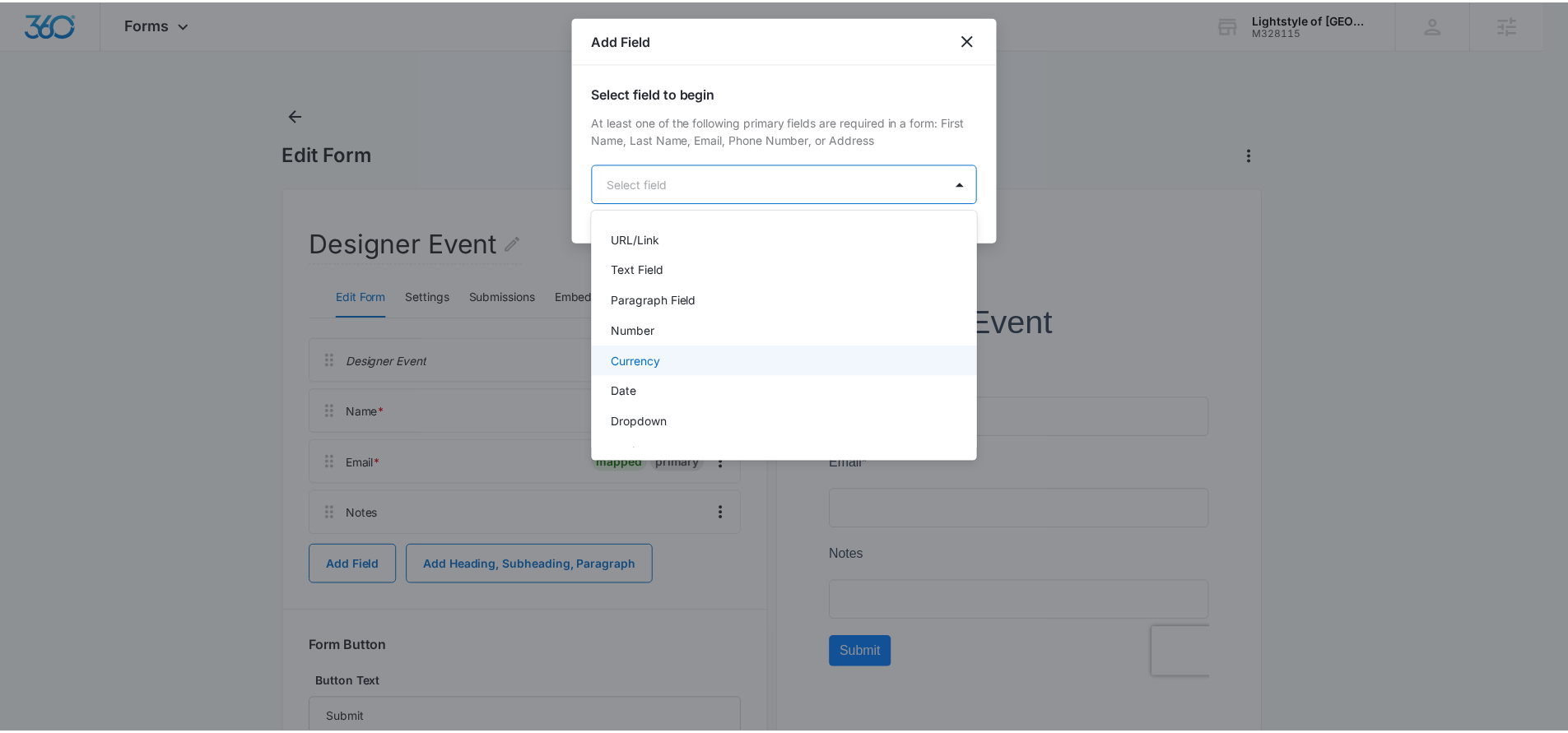
scroll to position [214, 0]
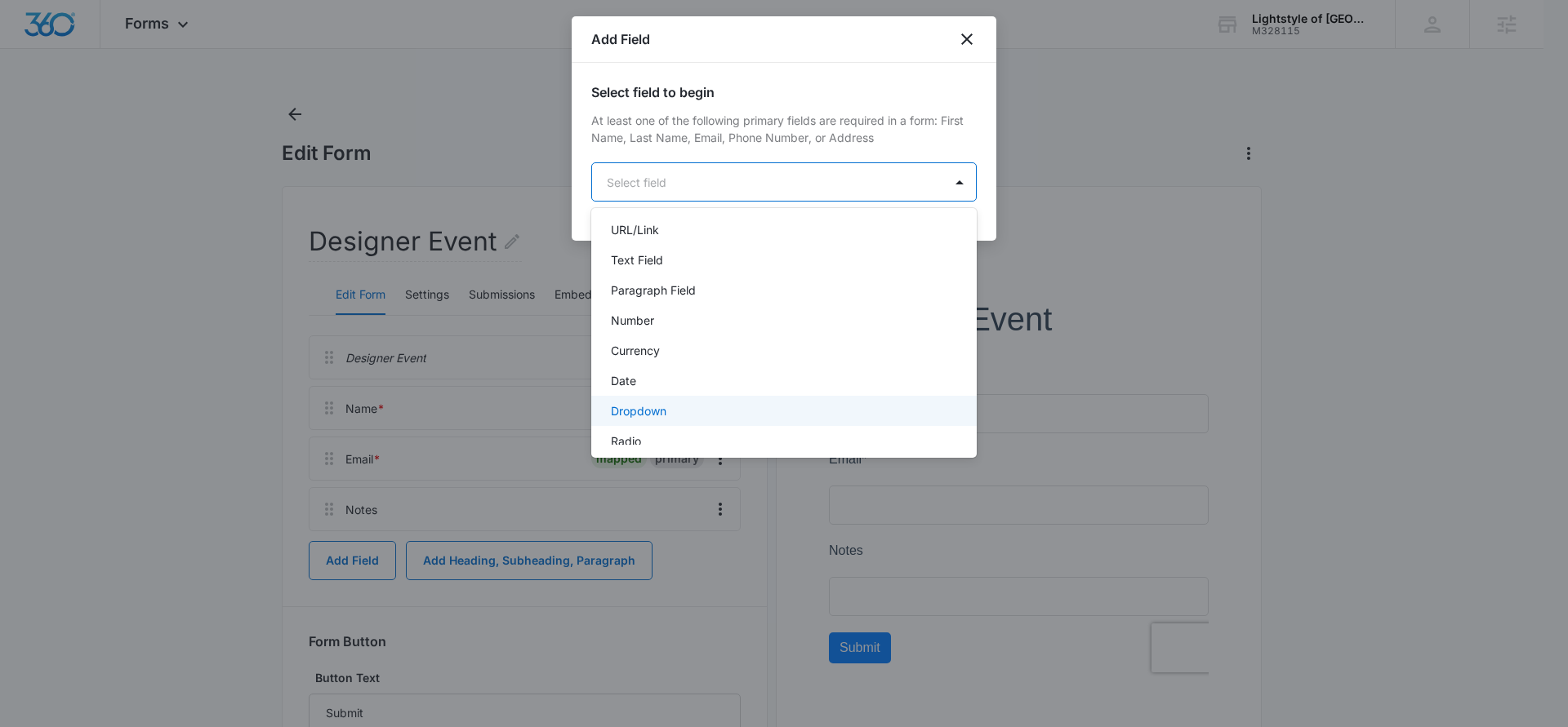
click at [689, 407] on div "Dropdown" at bounding box center [782, 411] width 343 height 17
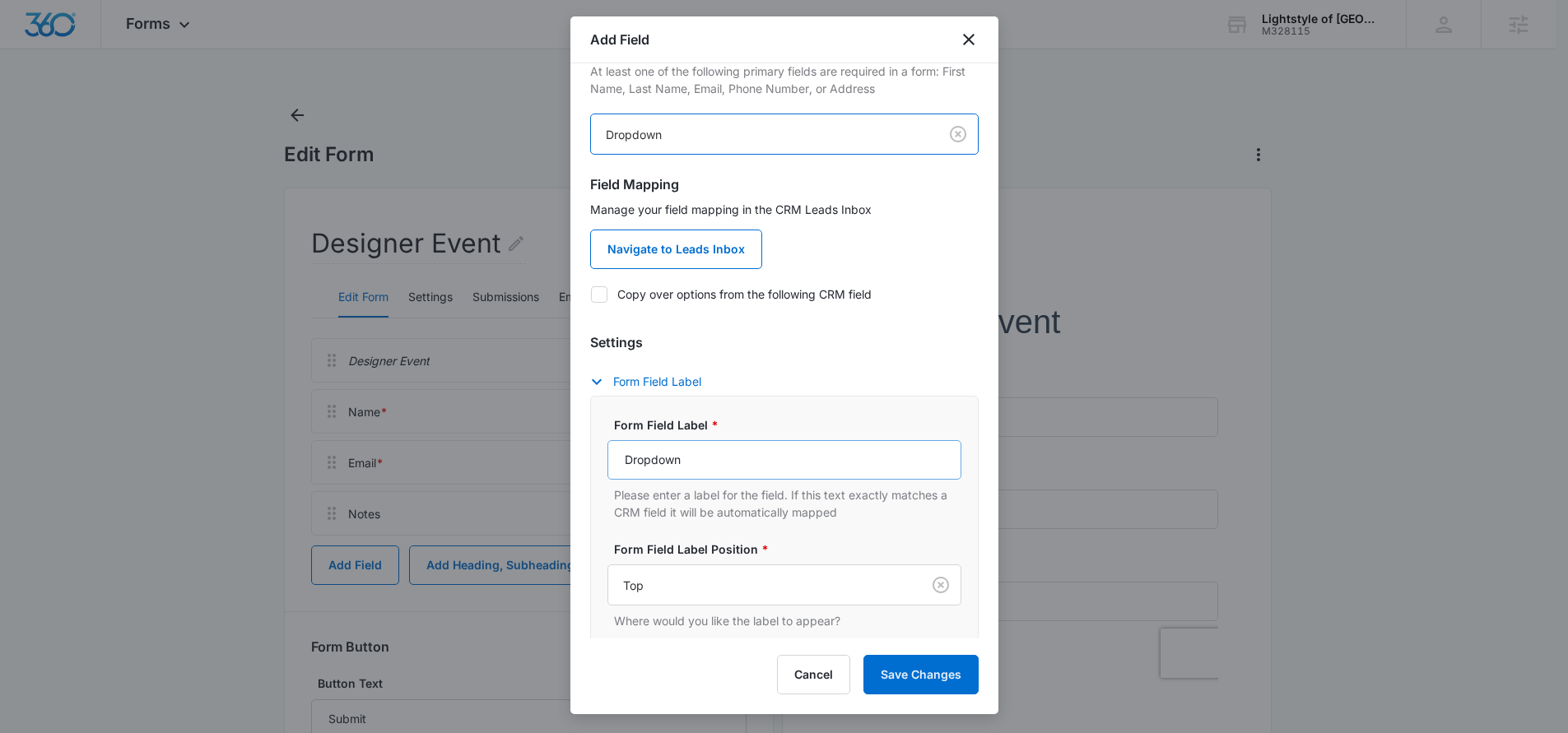
scroll to position [64, 0]
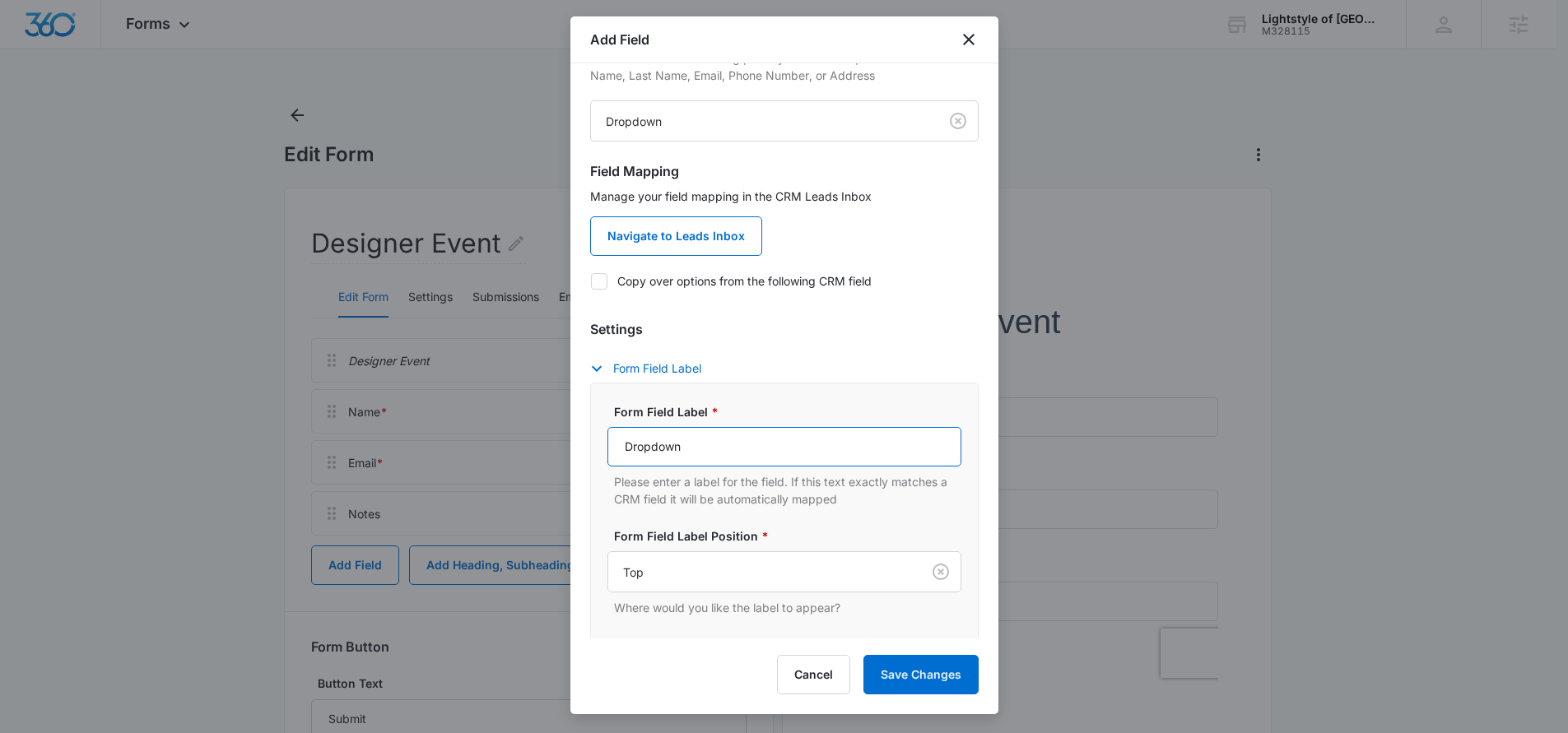
drag, startPoint x: 690, startPoint y: 446, endPoint x: 617, endPoint y: 440, distance: 73.2
click at [617, 440] on input "Dropdown" at bounding box center [784, 446] width 354 height 39
type input "RSVP"
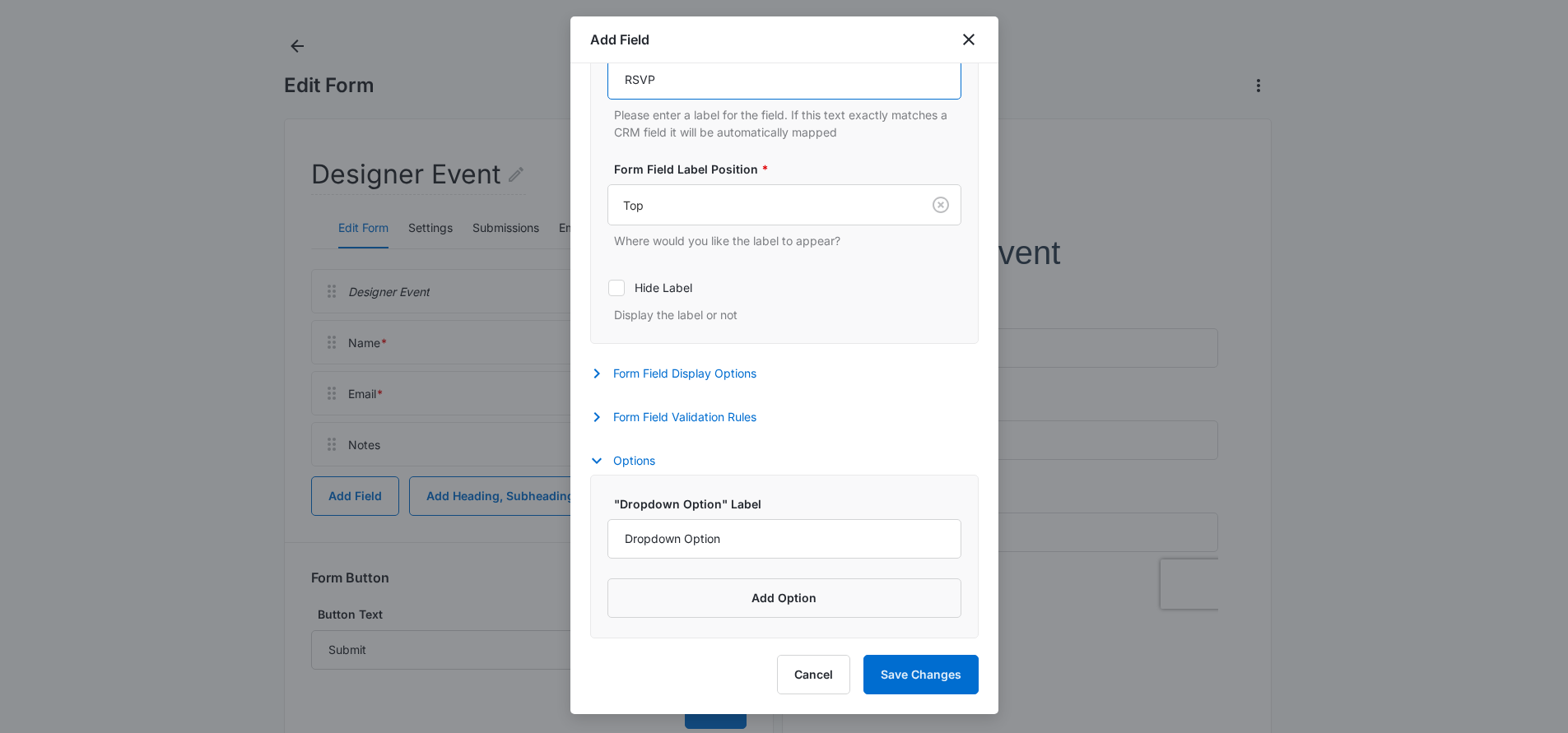
scroll to position [113, 0]
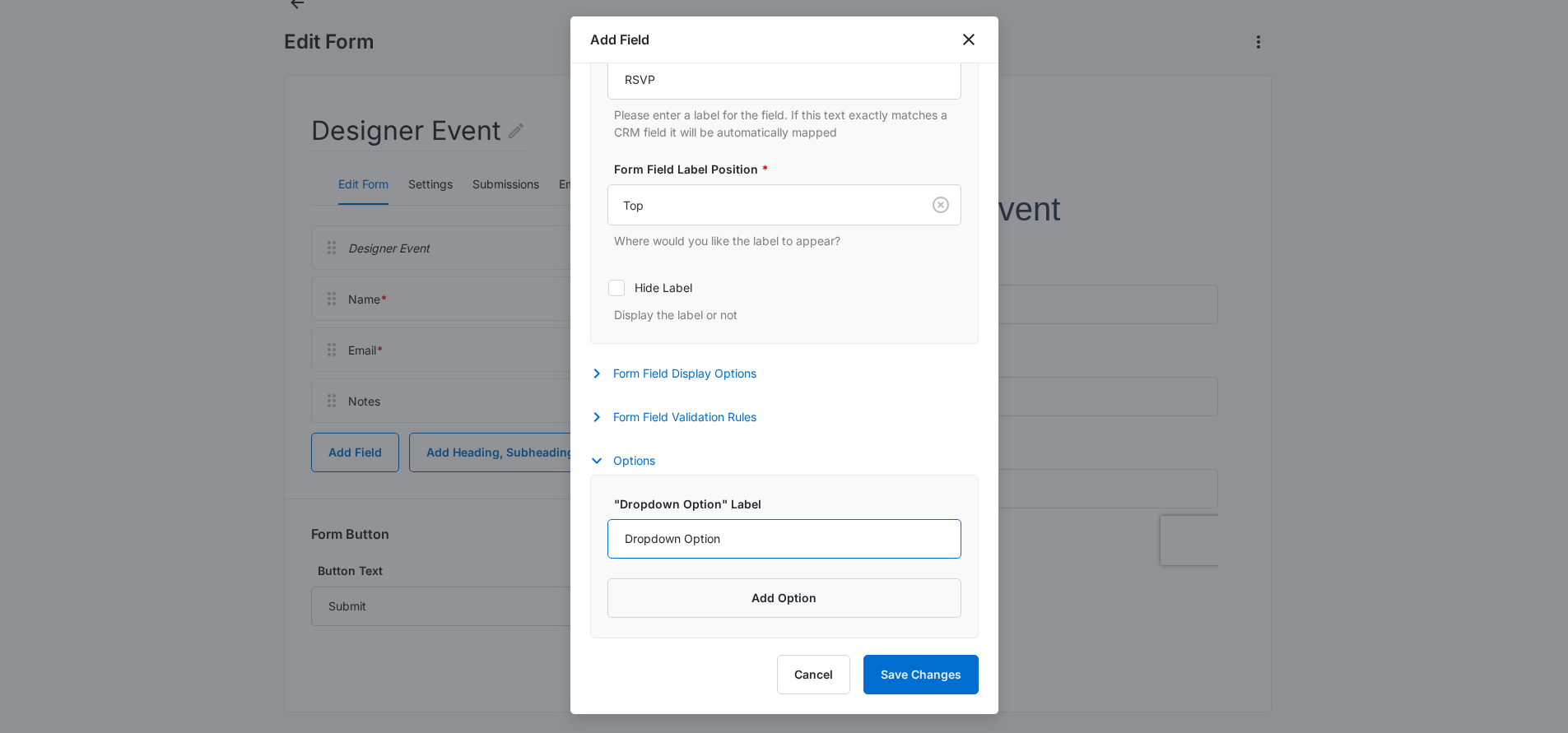
drag, startPoint x: 715, startPoint y: 547, endPoint x: 607, endPoint y: 546, distance: 108.0
click at [607, 546] on input "Dropdown Option" at bounding box center [784, 539] width 354 height 39
type input "Yes"
click at [775, 599] on button "Add Option" at bounding box center [784, 598] width 354 height 39
click at [677, 622] on input "Label" at bounding box center [769, 622] width 324 height 39
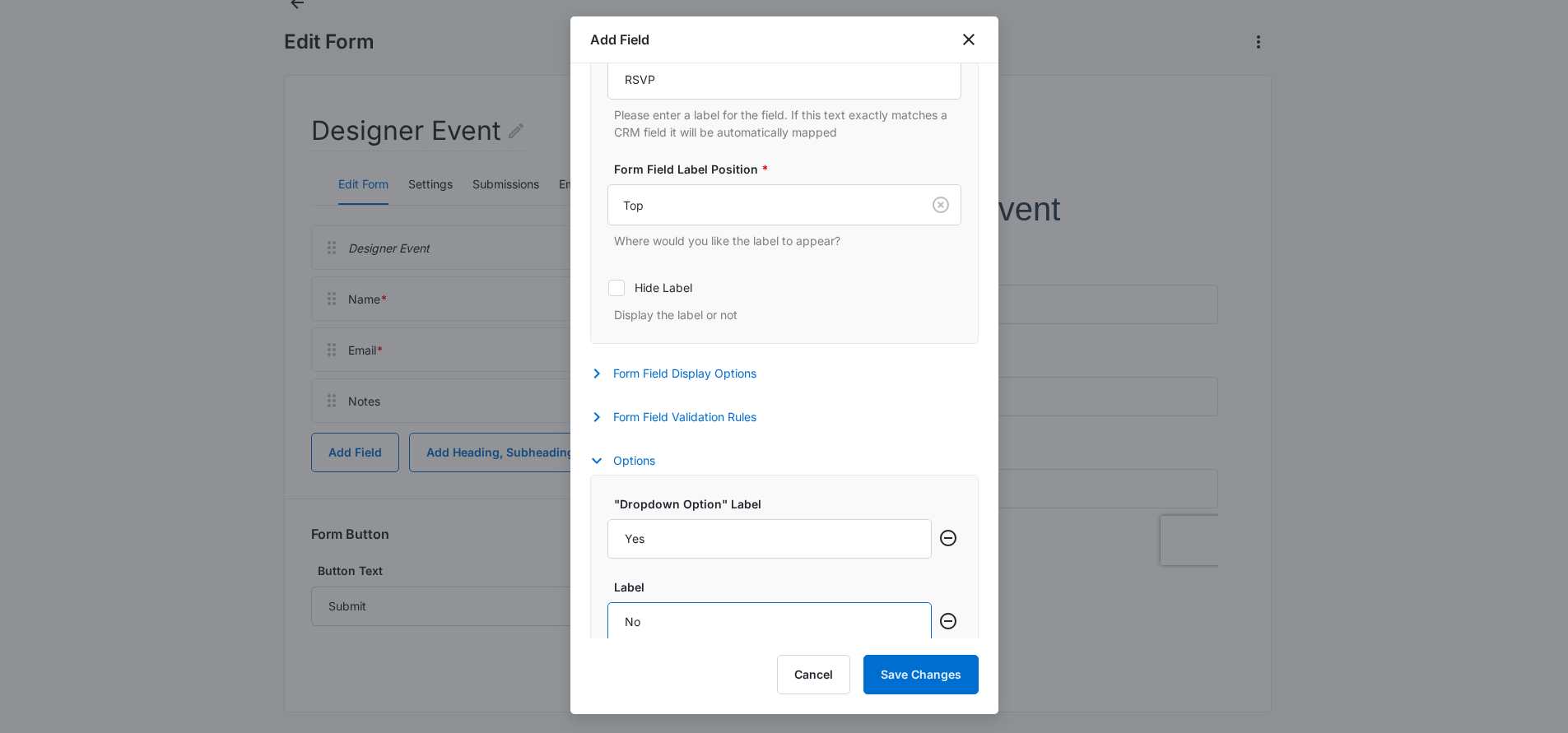
type input "No"
click at [805, 407] on div "Form Field Validation Rules Required Whether this field is required or not Max …" at bounding box center [784, 419] width 389 height 24
click at [700, 422] on button "Form Field Validation Rules" at bounding box center [681, 417] width 183 height 20
click at [613, 472] on icon at bounding box center [616, 470] width 10 height 8
click at [608, 471] on input "Required" at bounding box center [607, 470] width 1 height 1
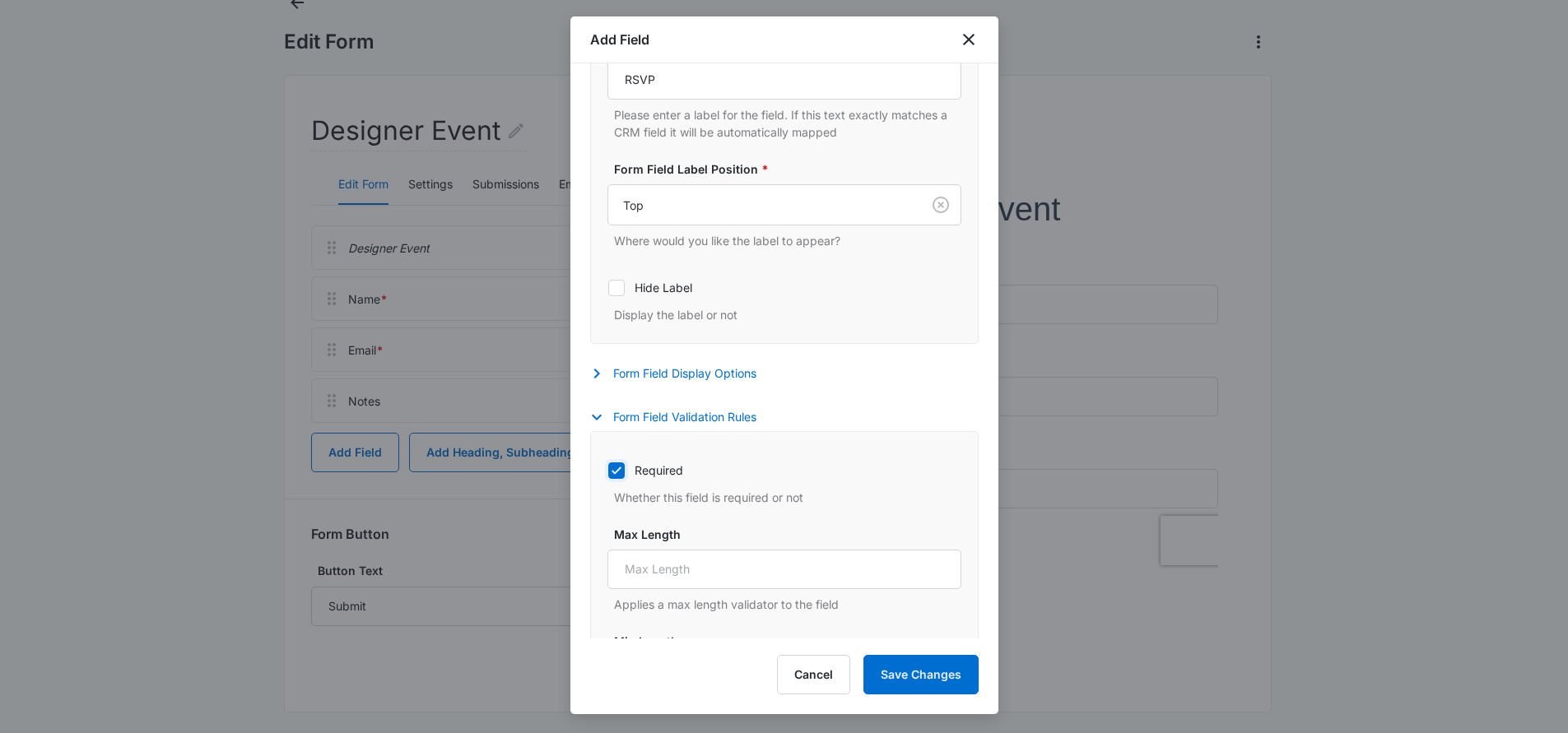
checkbox input "true"
click at [914, 664] on button "Save Changes" at bounding box center [920, 674] width 115 height 39
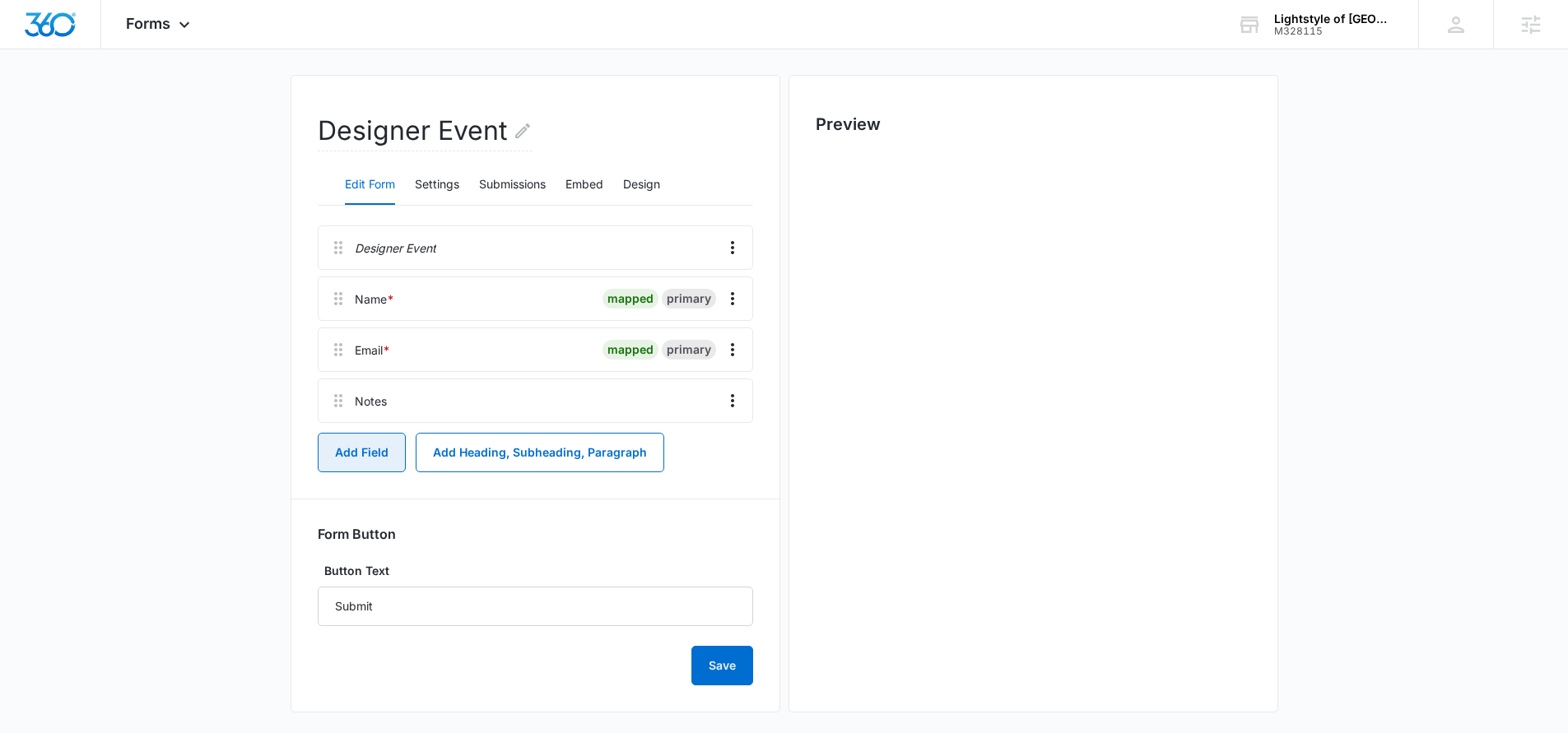
scroll to position [0, 0]
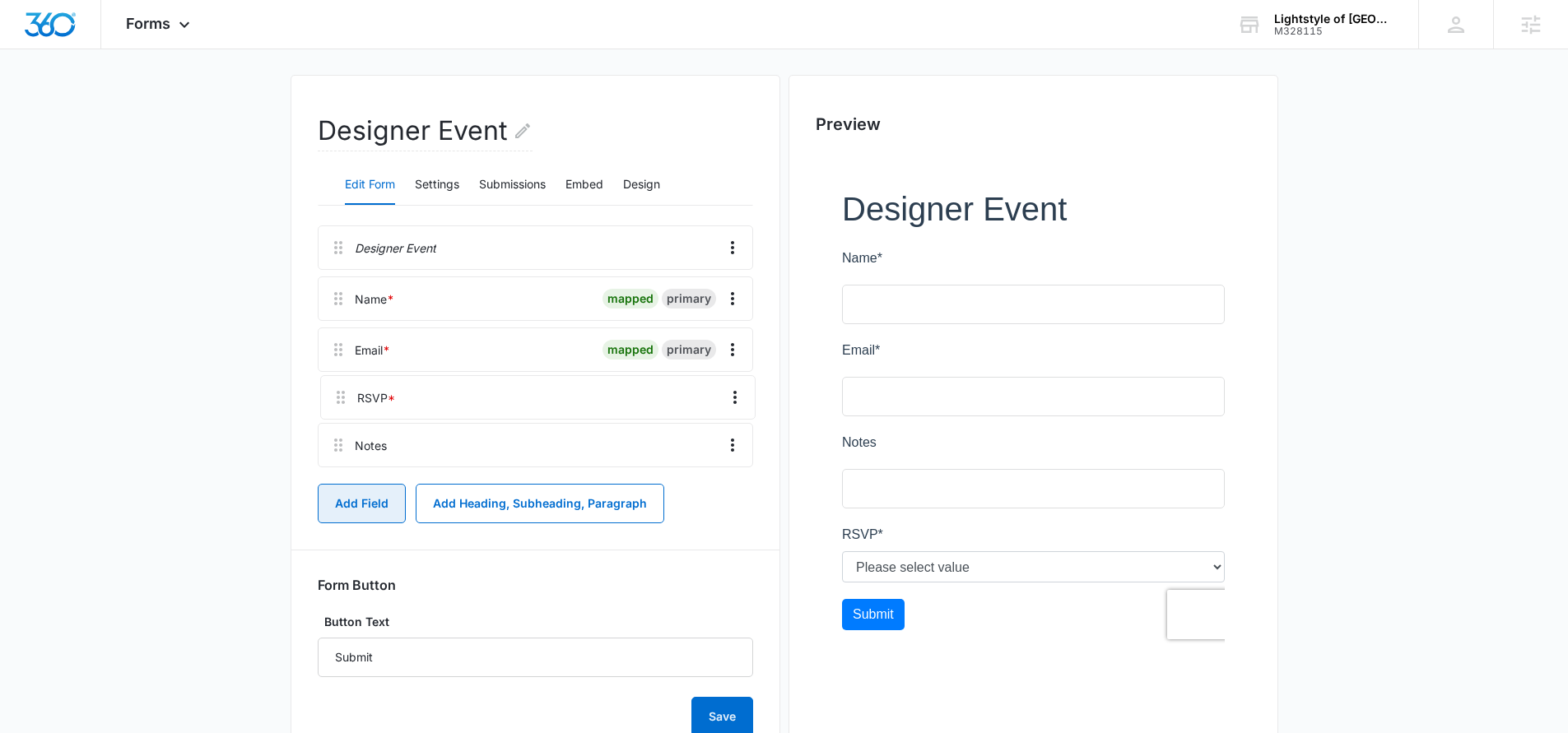
drag, startPoint x: 342, startPoint y: 446, endPoint x: 345, endPoint y: 378, distance: 68.1
click at [344, 378] on div "Designer Event Name * mapped primary Email * mapped primary Notes RSVP *" at bounding box center [536, 349] width 435 height 248
click at [729, 455] on icon "Overflow Menu" at bounding box center [732, 452] width 20 height 20
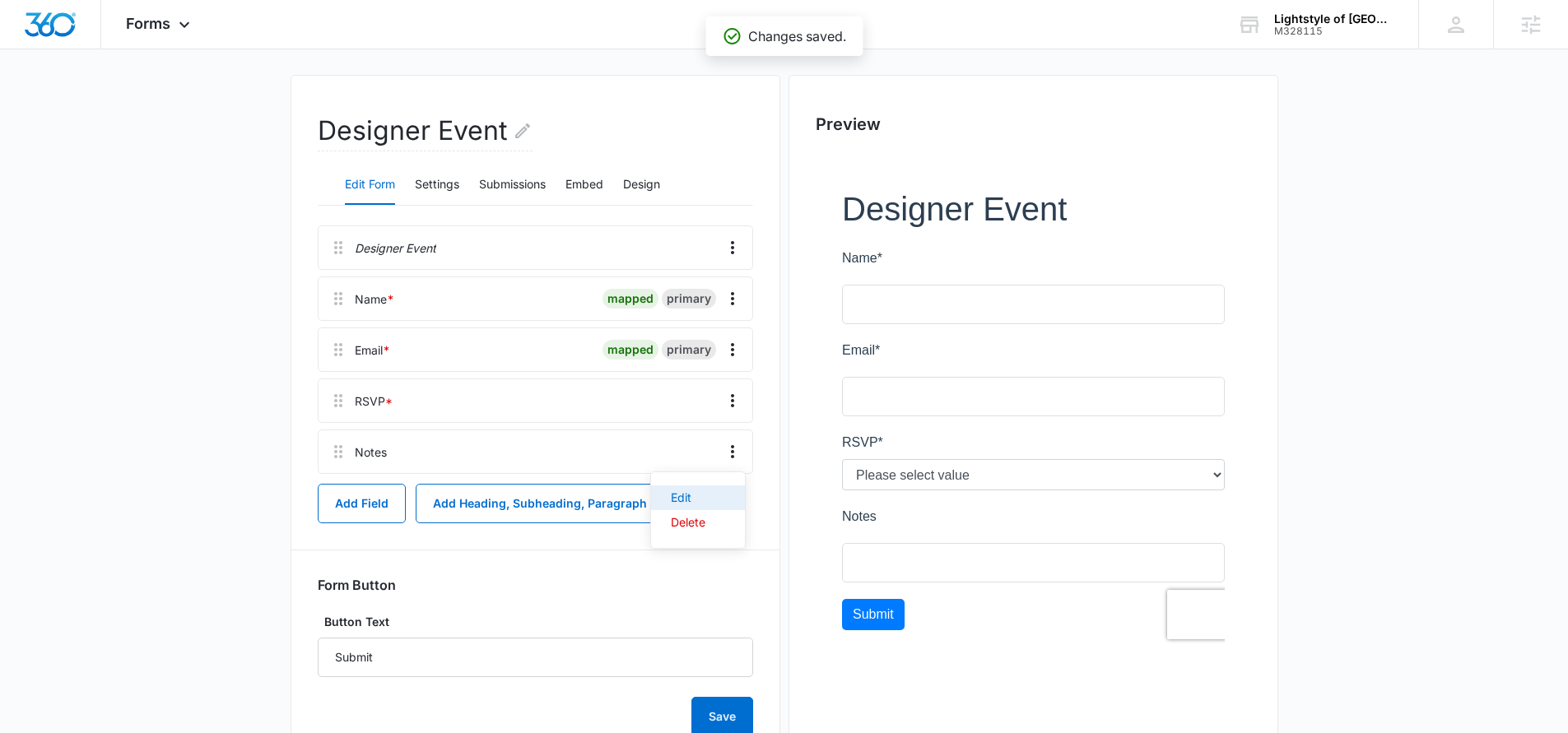
click at [699, 503] on div "Edit" at bounding box center [688, 498] width 35 height 12
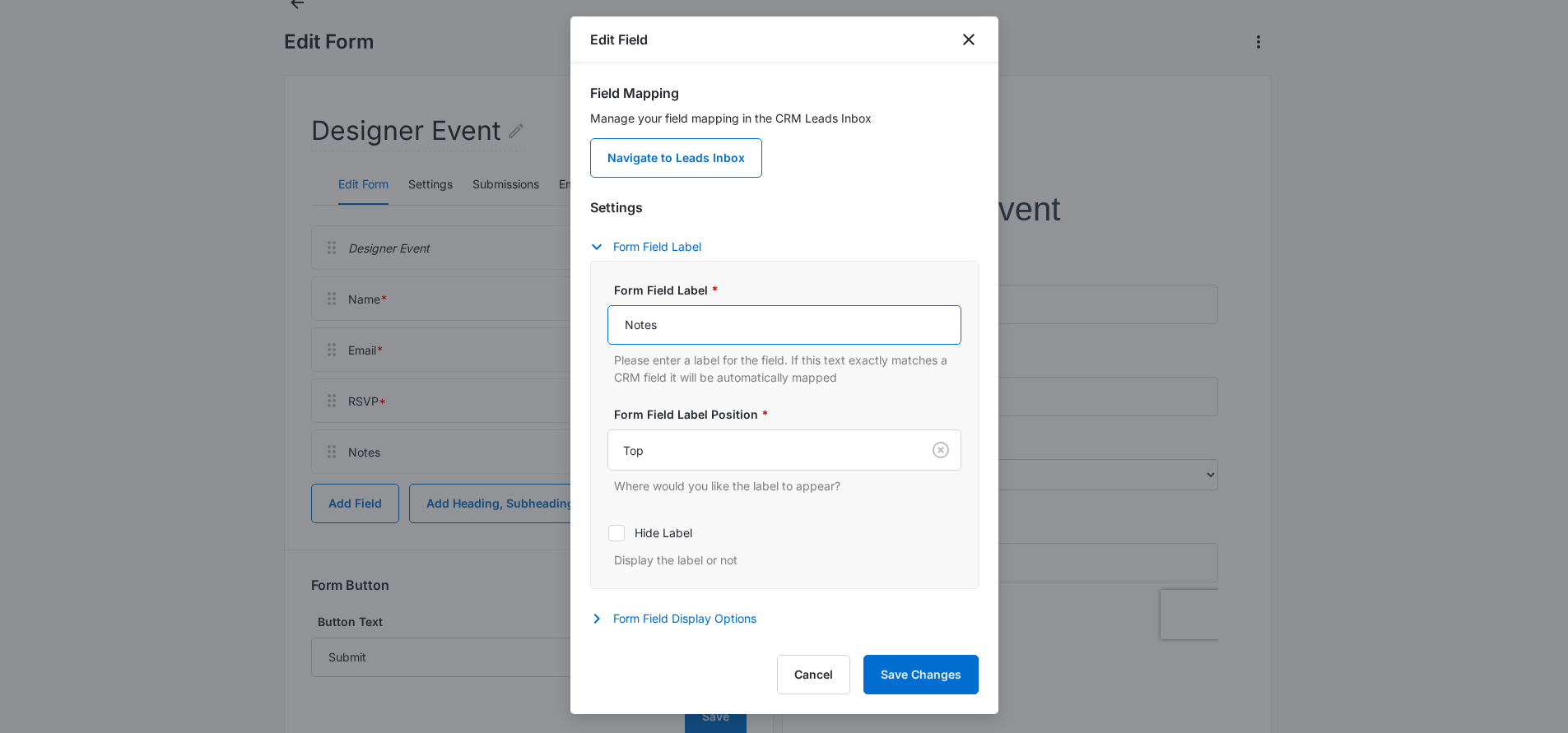
drag, startPoint x: 679, startPoint y: 329, endPoint x: 599, endPoint y: 322, distance: 80.3
click at [599, 322] on div "Form Field Label * Notes Please enter a label for the field. If this text exact…" at bounding box center [784, 425] width 389 height 328
type input "Any Guests?"
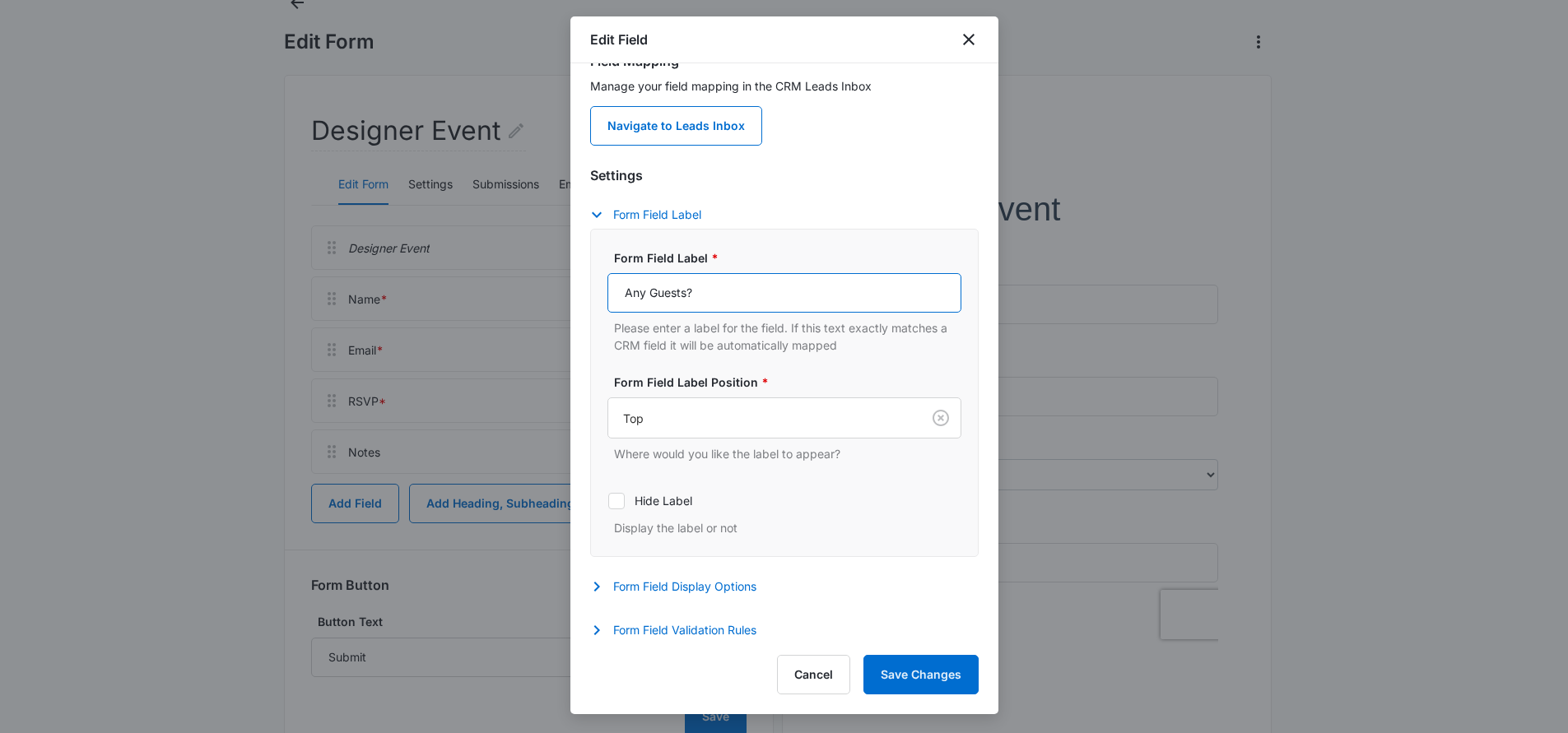
scroll to position [38, 0]
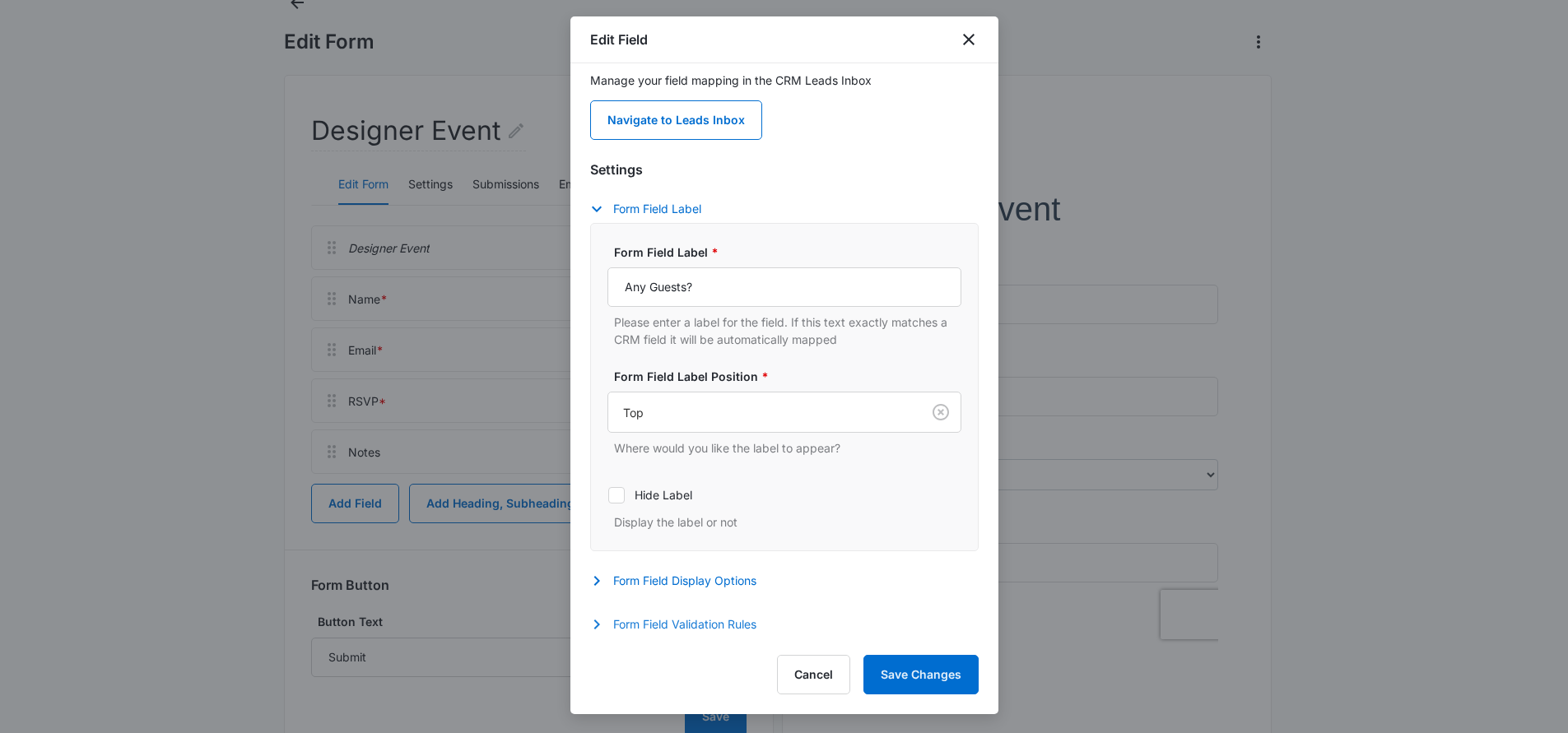
click at [685, 622] on button "Form Field Validation Rules" at bounding box center [681, 624] width 183 height 20
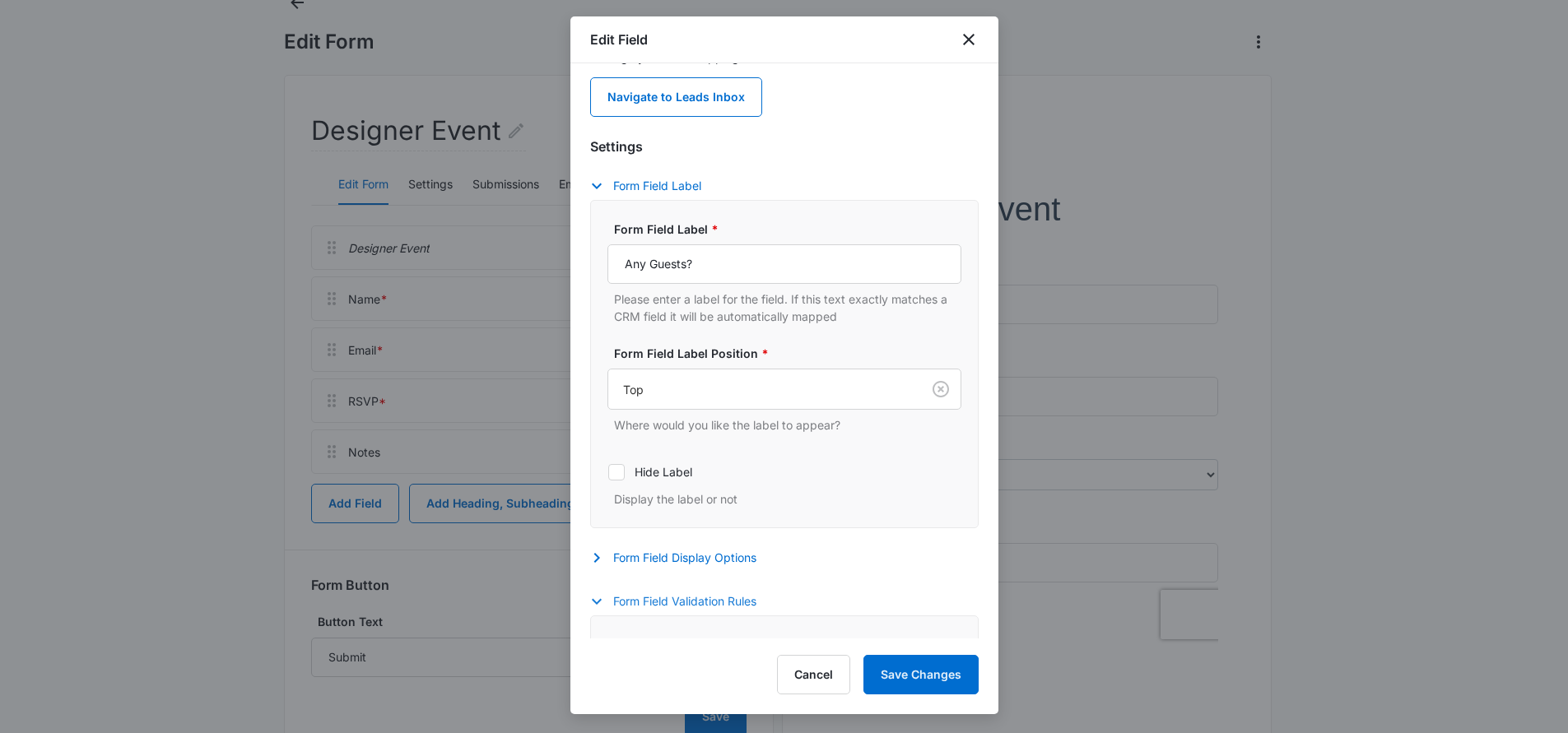
scroll to position [272, 0]
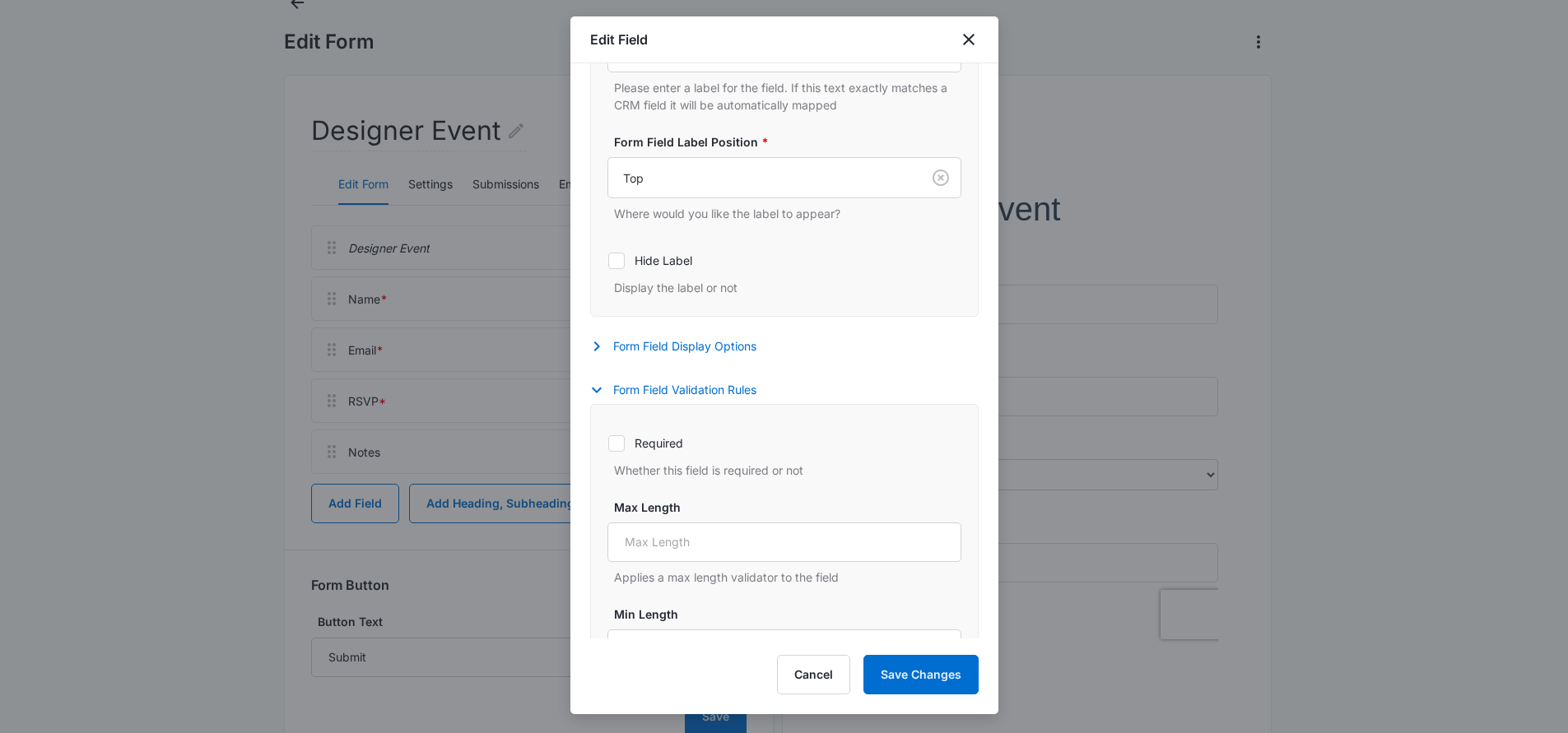
click at [617, 443] on icon at bounding box center [616, 443] width 10 height 8
click at [608, 443] on input "Required" at bounding box center [607, 443] width 1 height 1
checkbox input "true"
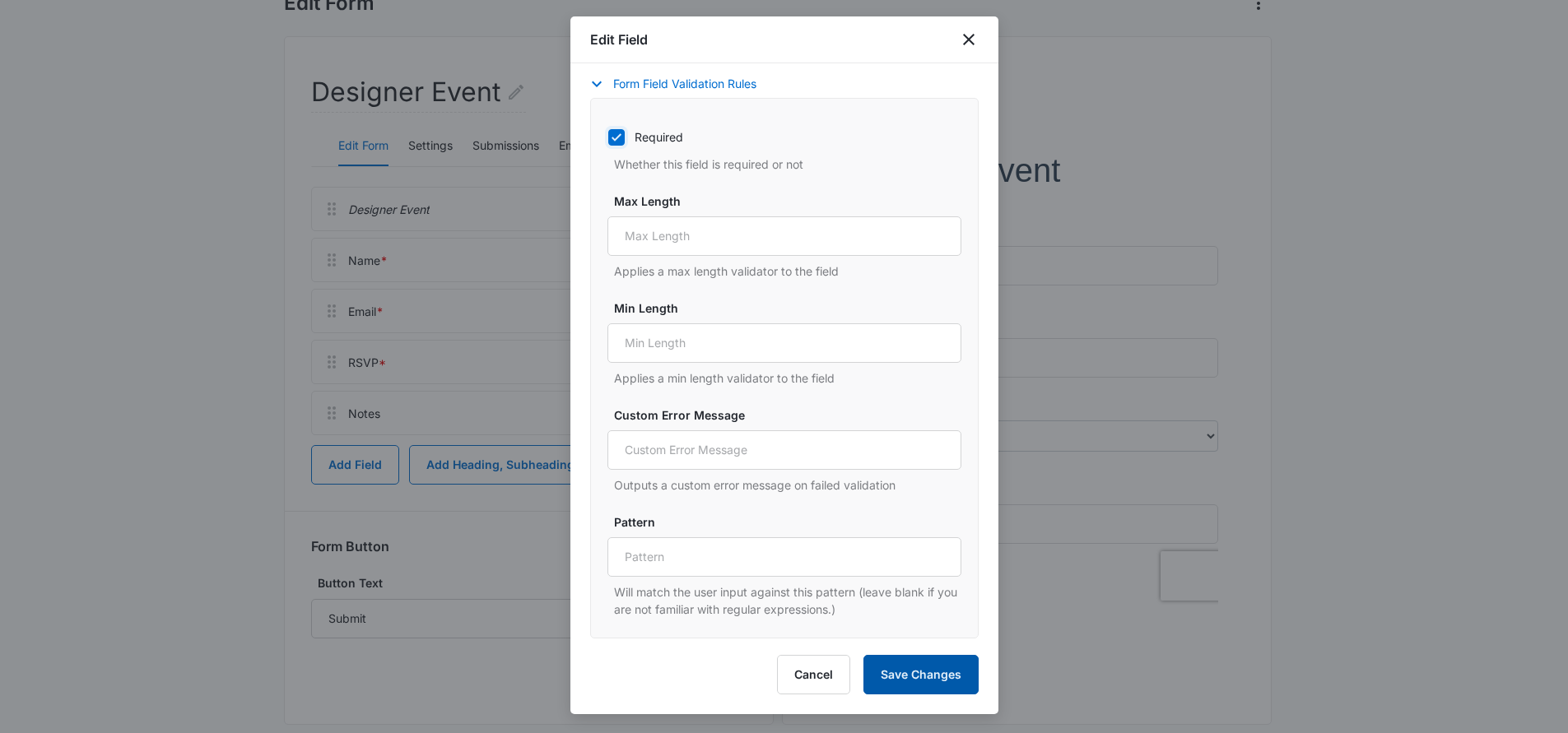
scroll to position [176, 0]
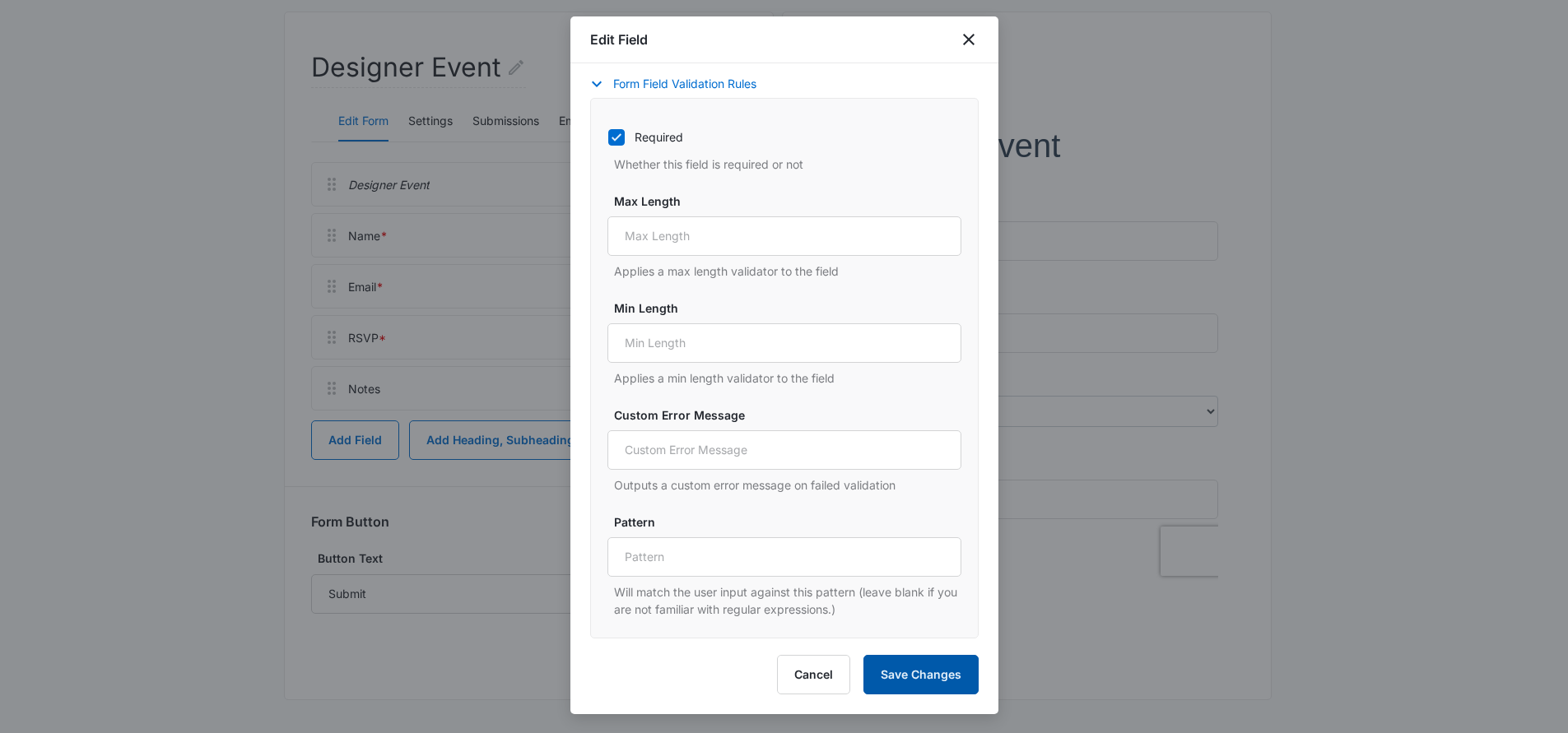
click at [919, 673] on button "Save Changes" at bounding box center [920, 674] width 115 height 39
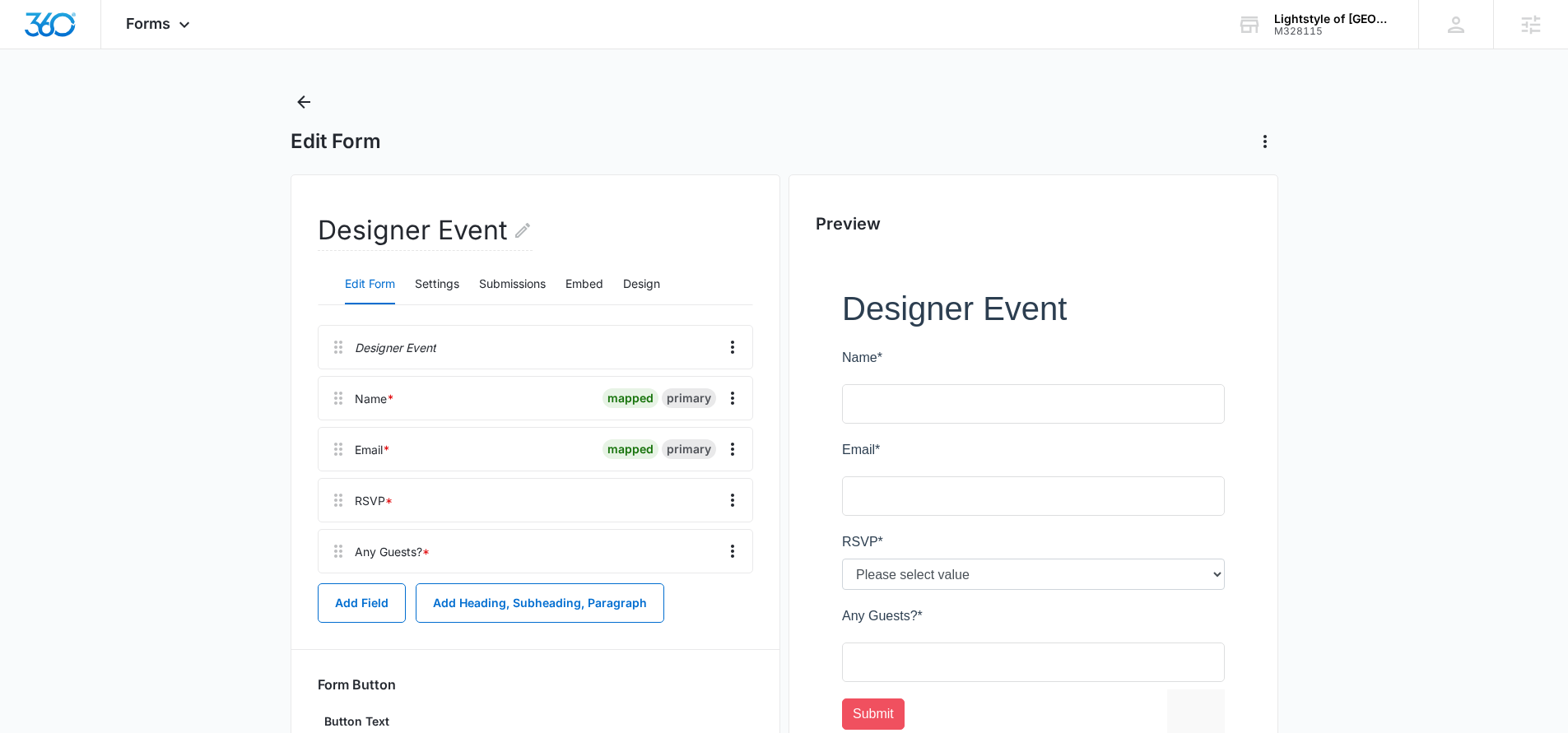
scroll to position [13, 0]
click at [597, 286] on button "Embed" at bounding box center [584, 286] width 38 height 39
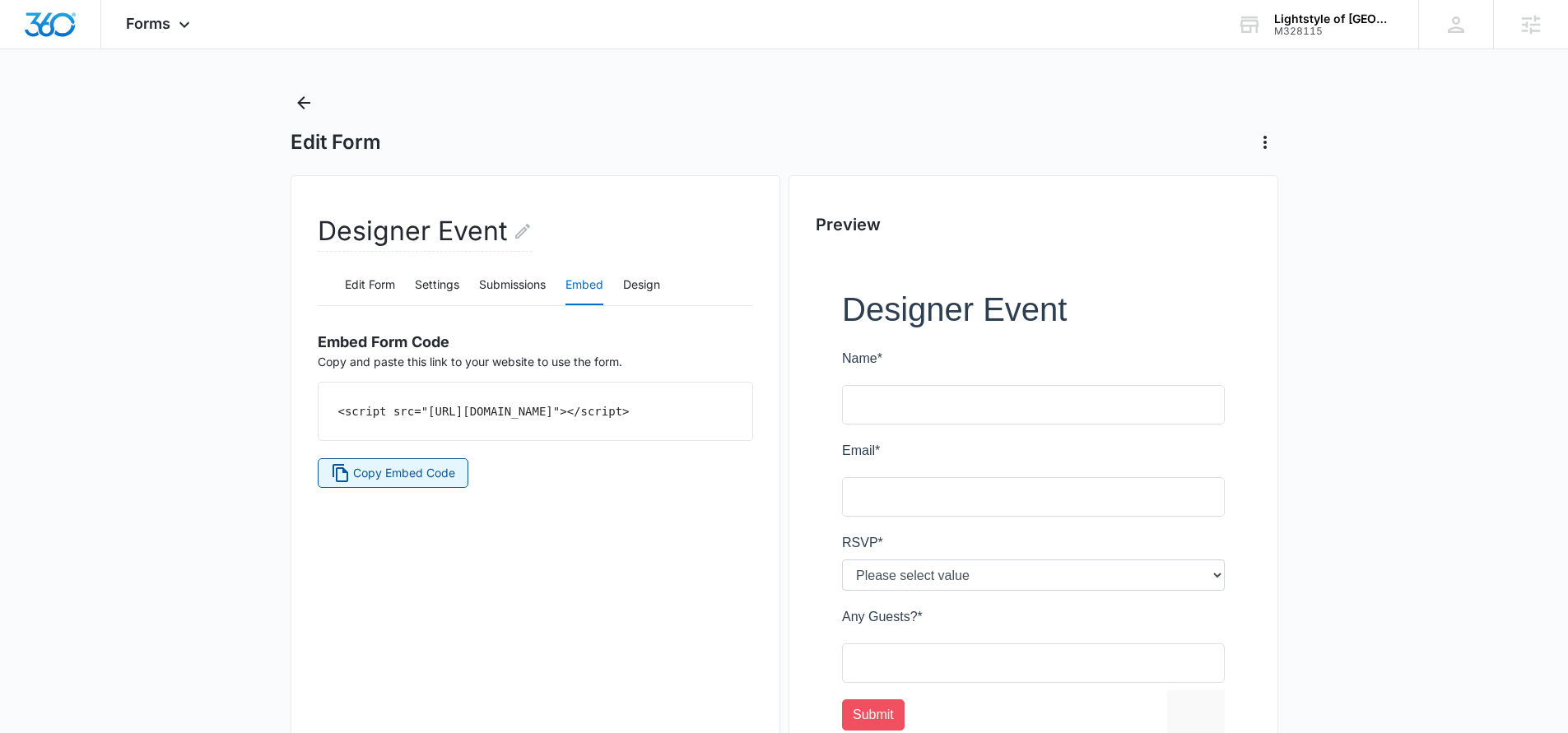
click at [412, 482] on span "Copy Embed Code" at bounding box center [404, 473] width 102 height 18
click at [178, 26] on icon at bounding box center [184, 28] width 20 height 20
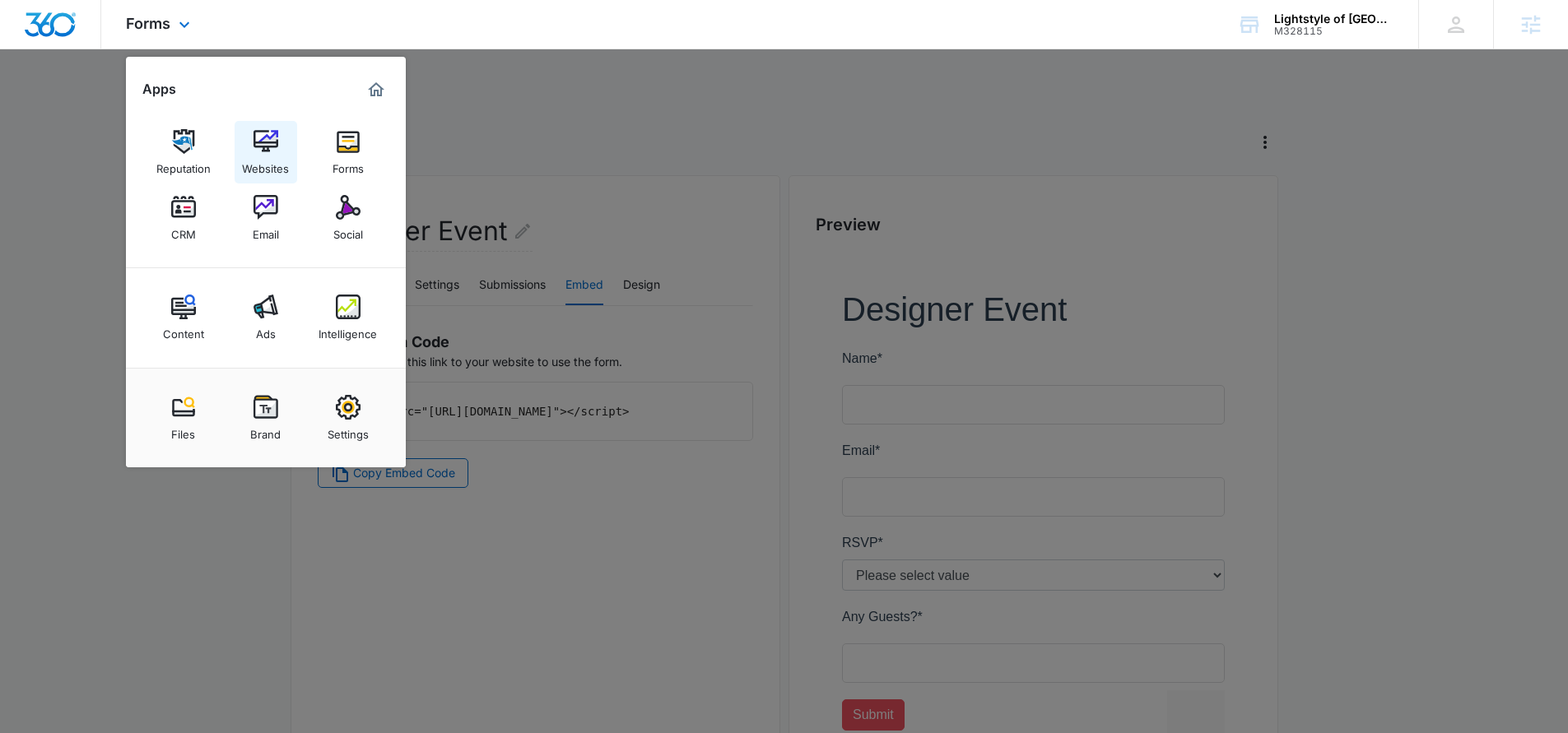
click at [282, 148] on link "Websites" at bounding box center [266, 152] width 63 height 63
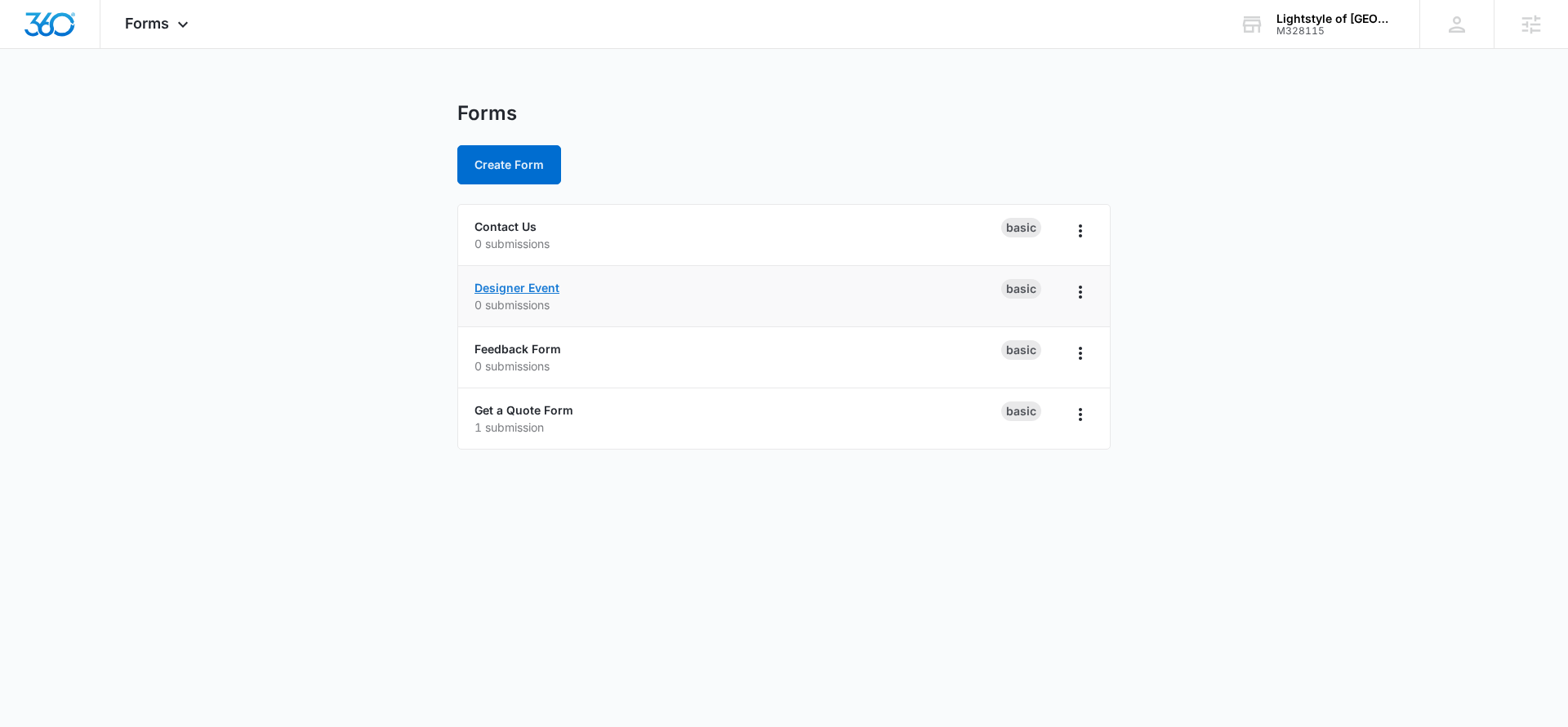
click at [530, 290] on link "Designer Event" at bounding box center [516, 288] width 85 height 13
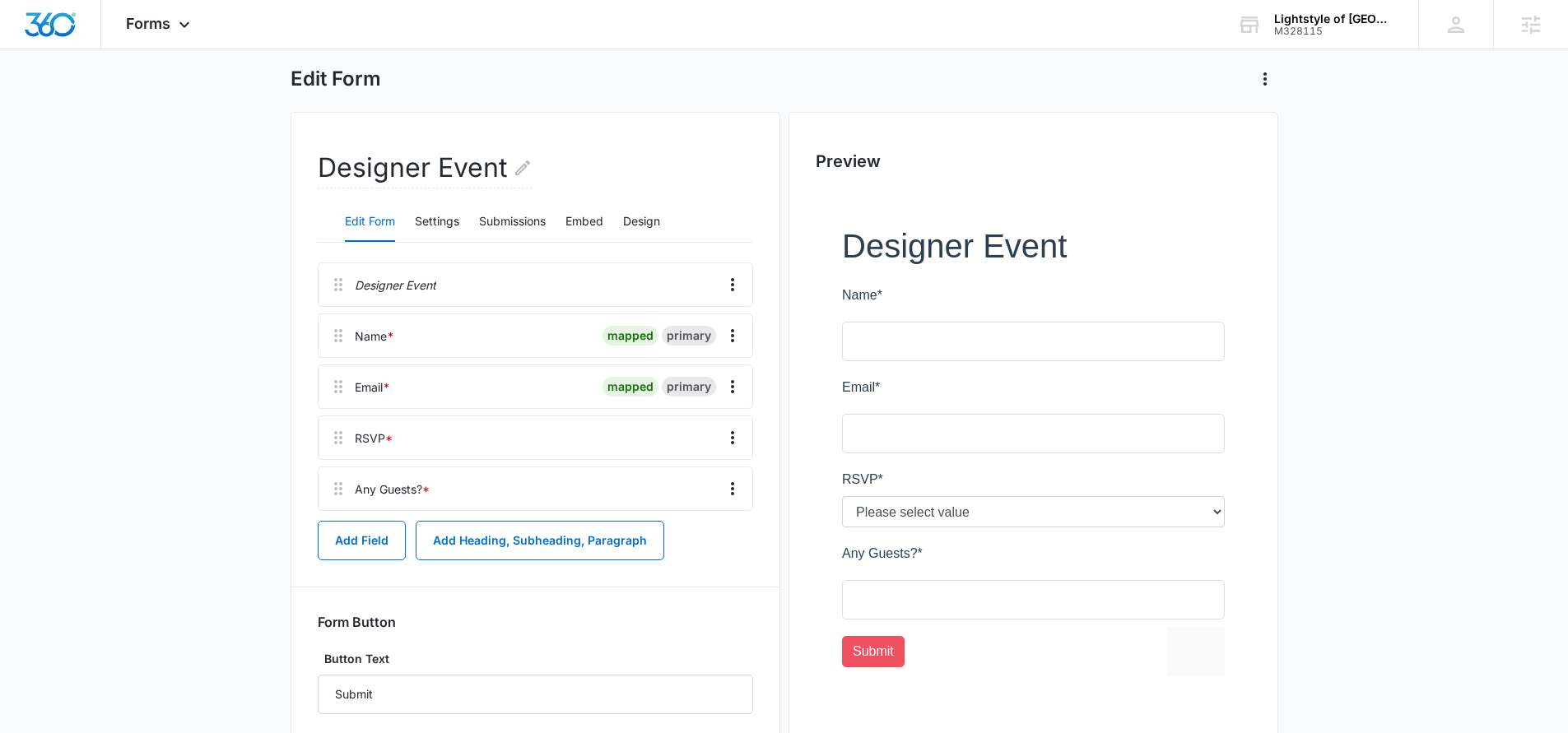
scroll to position [152, 0]
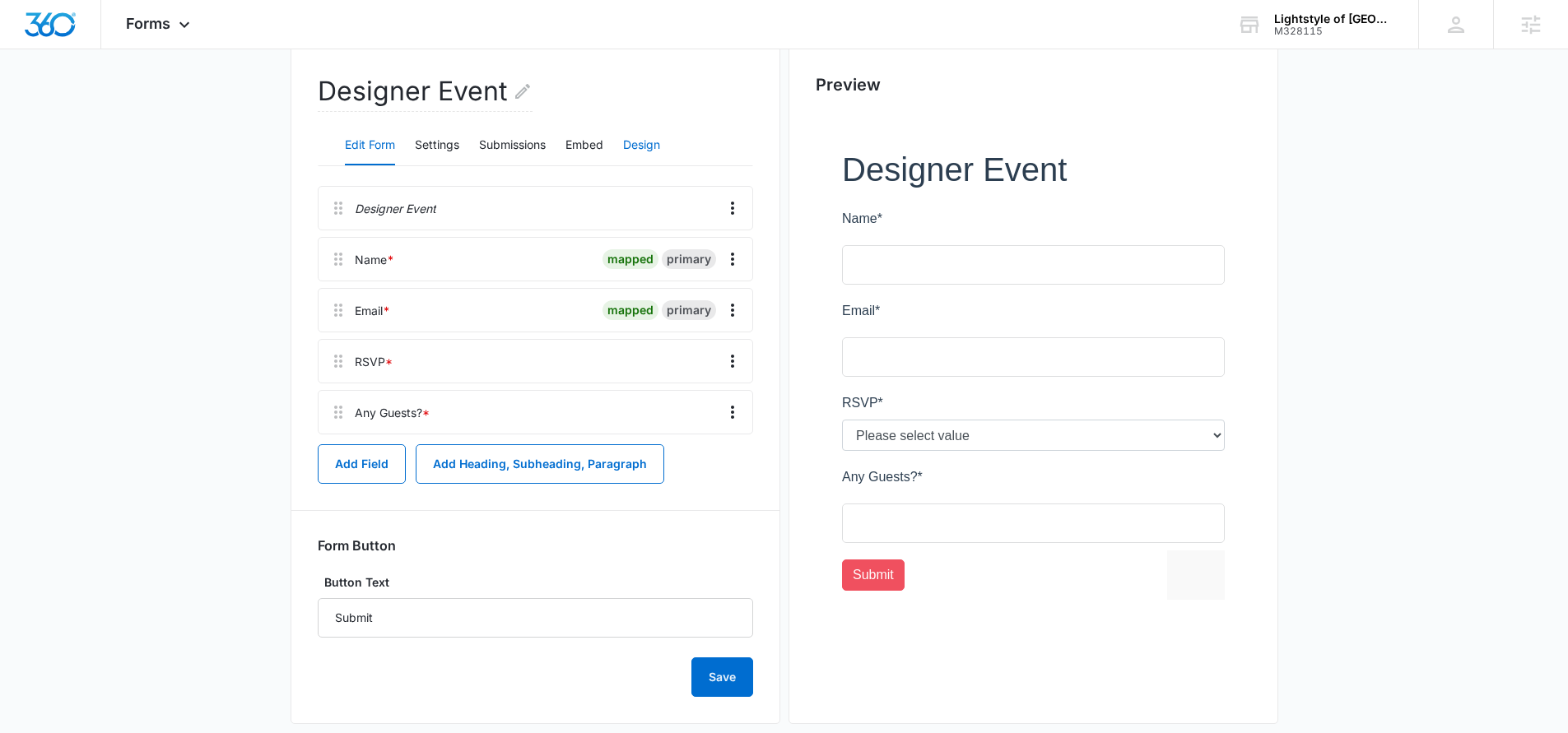
click at [660, 148] on button "Design" at bounding box center [642, 145] width 37 height 39
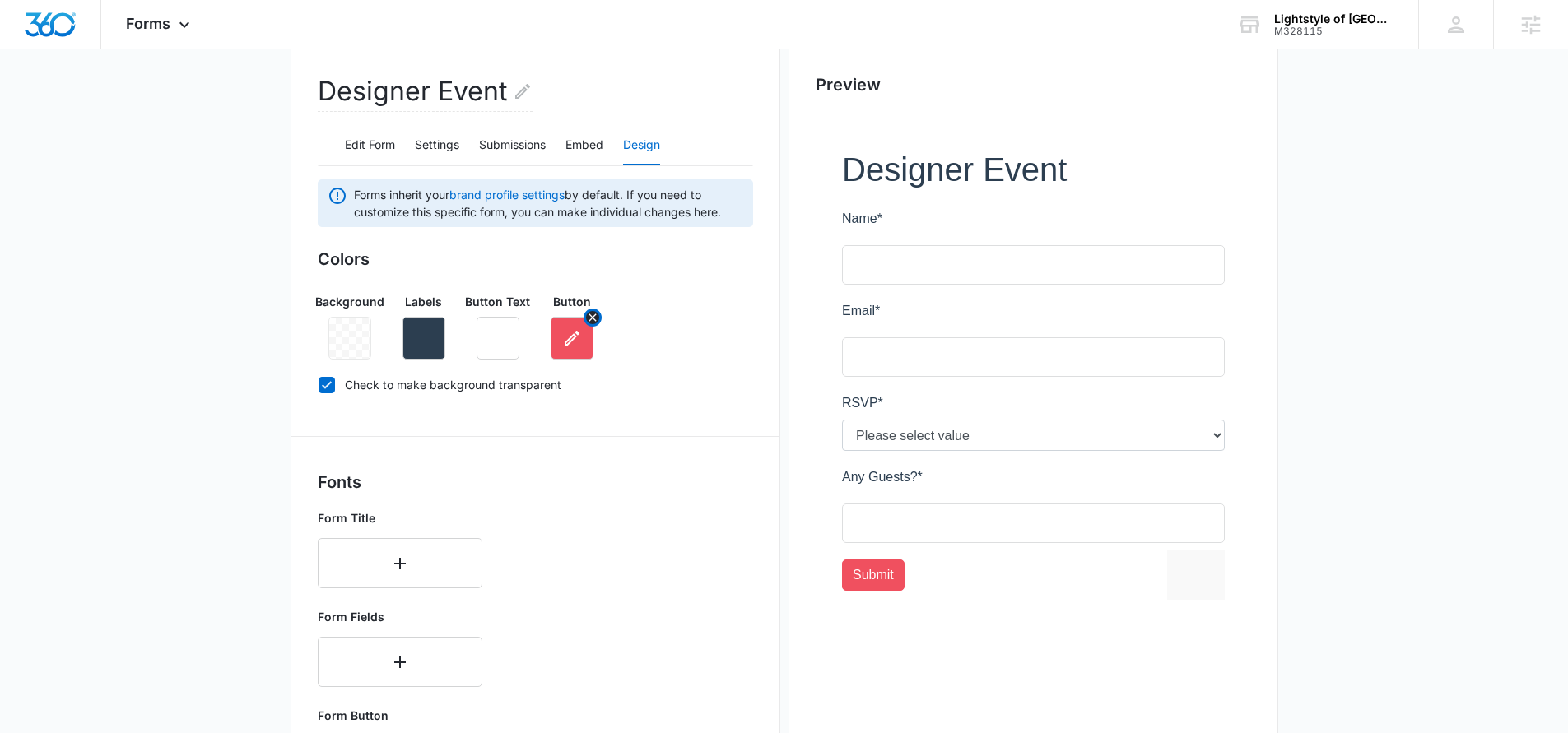
click at [583, 338] on button "button" at bounding box center [571, 338] width 43 height 43
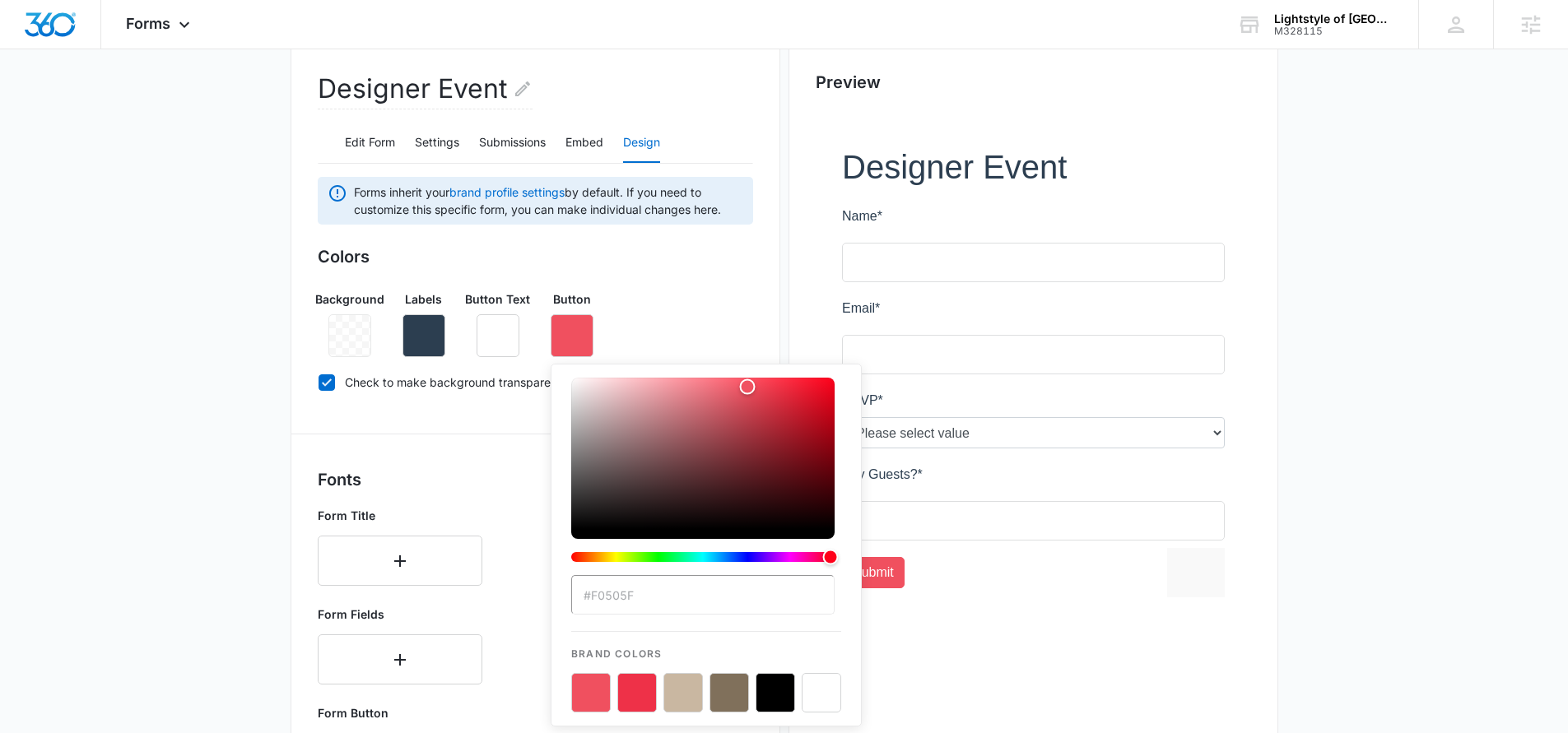
scroll to position [156, 0]
click at [637, 604] on input "#F0505F" at bounding box center [703, 594] width 264 height 39
drag, startPoint x: 616, startPoint y: 594, endPoint x: 592, endPoint y: 594, distance: 24.0
click at [592, 594] on input "#F0505F" at bounding box center [703, 594] width 264 height 39
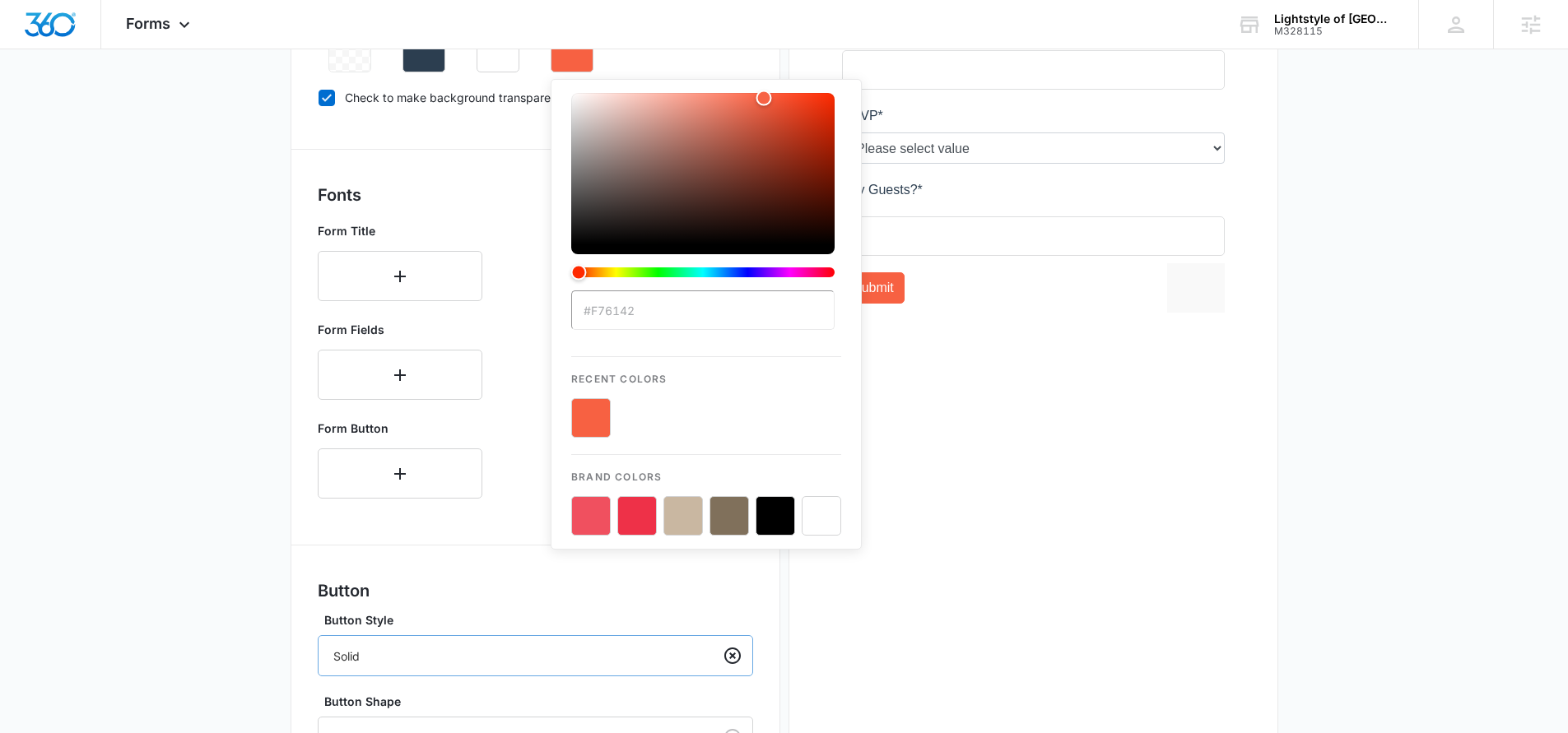
scroll to position [440, 0]
type input "#f76142"
click at [595, 403] on button "color-picker-container" at bounding box center [591, 417] width 39 height 39
click at [520, 429] on div "Form Button" at bounding box center [536, 458] width 435 height 92
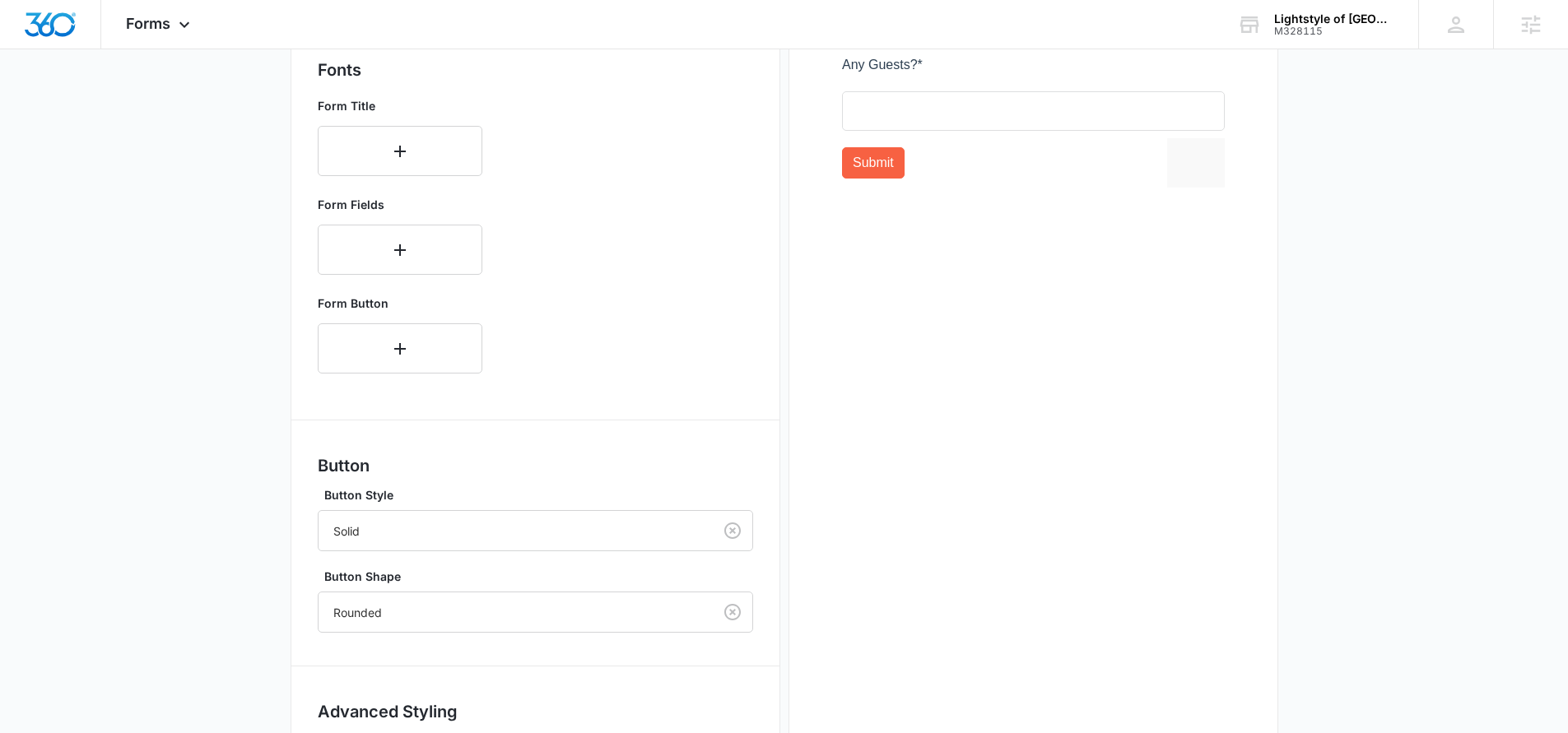
scroll to position [701, 0]
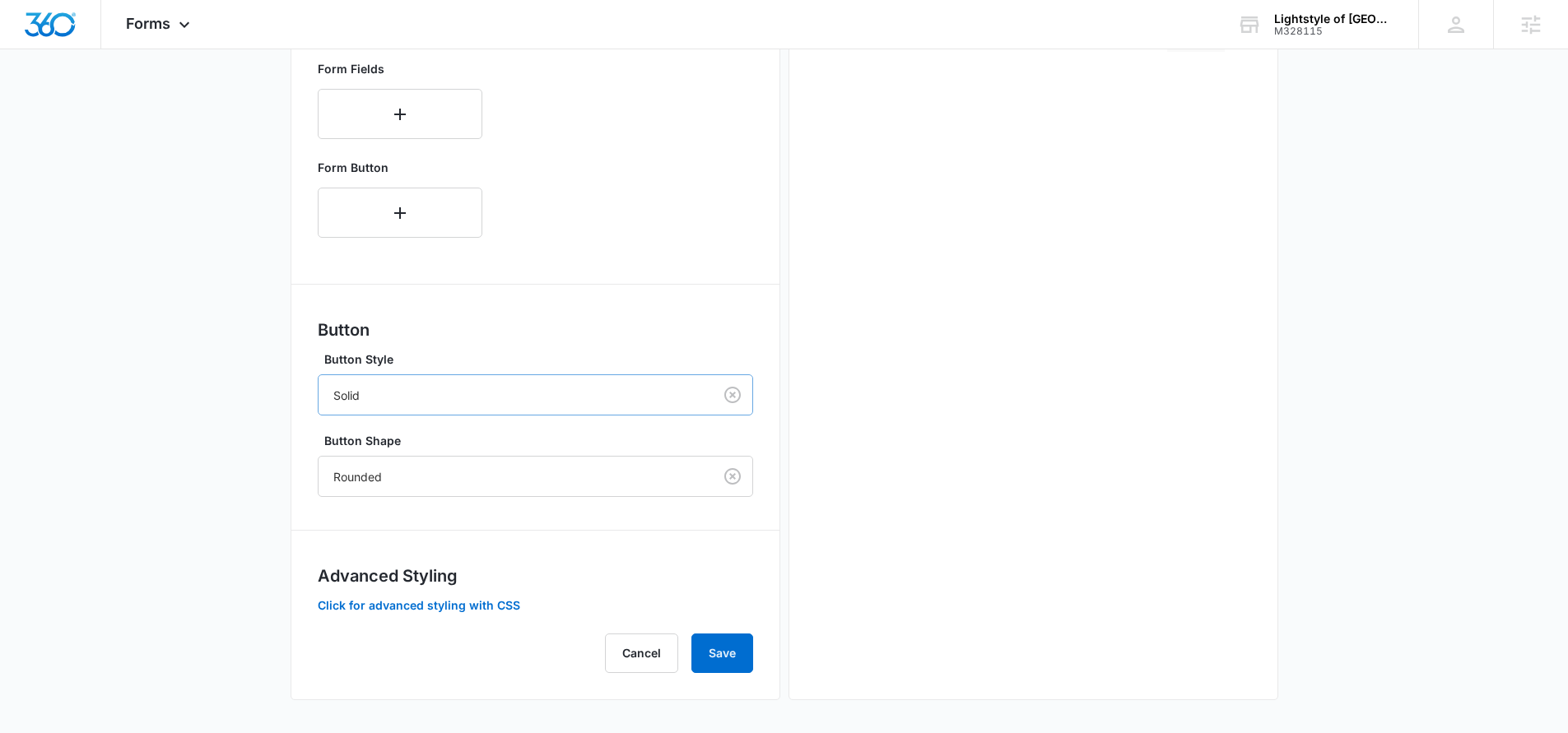
click at [545, 398] on div at bounding box center [512, 395] width 358 height 20
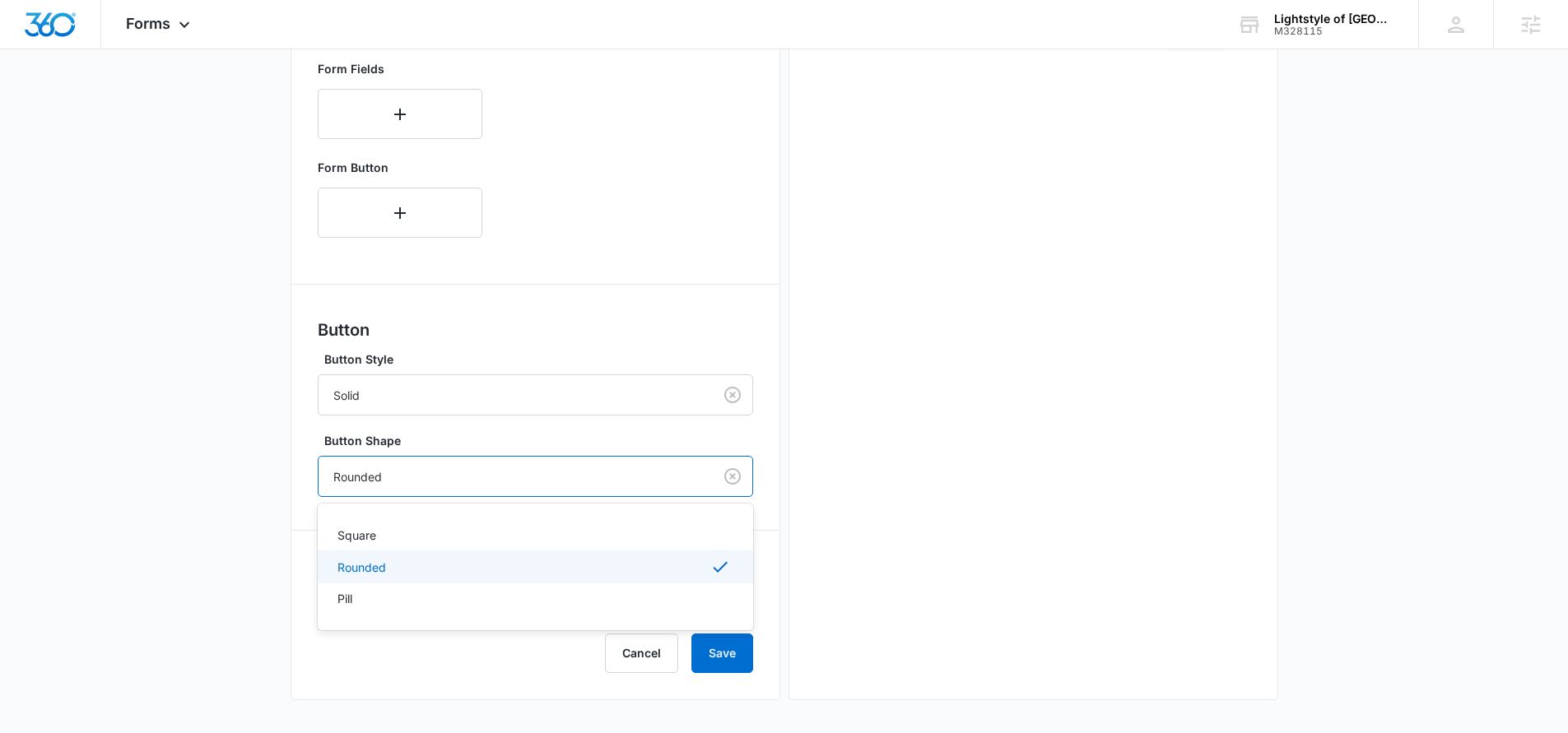
click at [500, 476] on div at bounding box center [512, 477] width 358 height 20
click at [497, 529] on div "Square" at bounding box center [534, 535] width 393 height 17
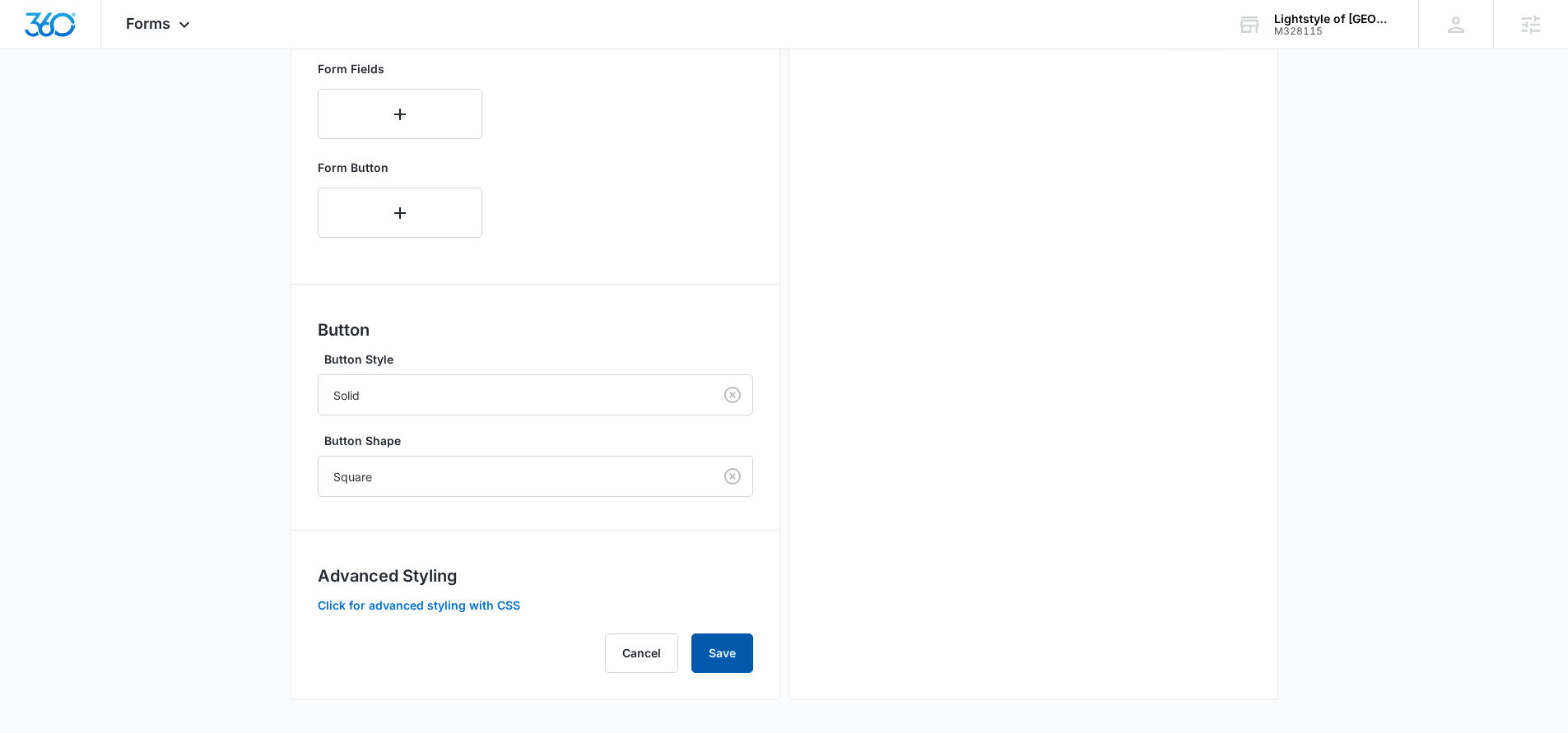
click at [732, 666] on button "Save" at bounding box center [722, 653] width 62 height 39
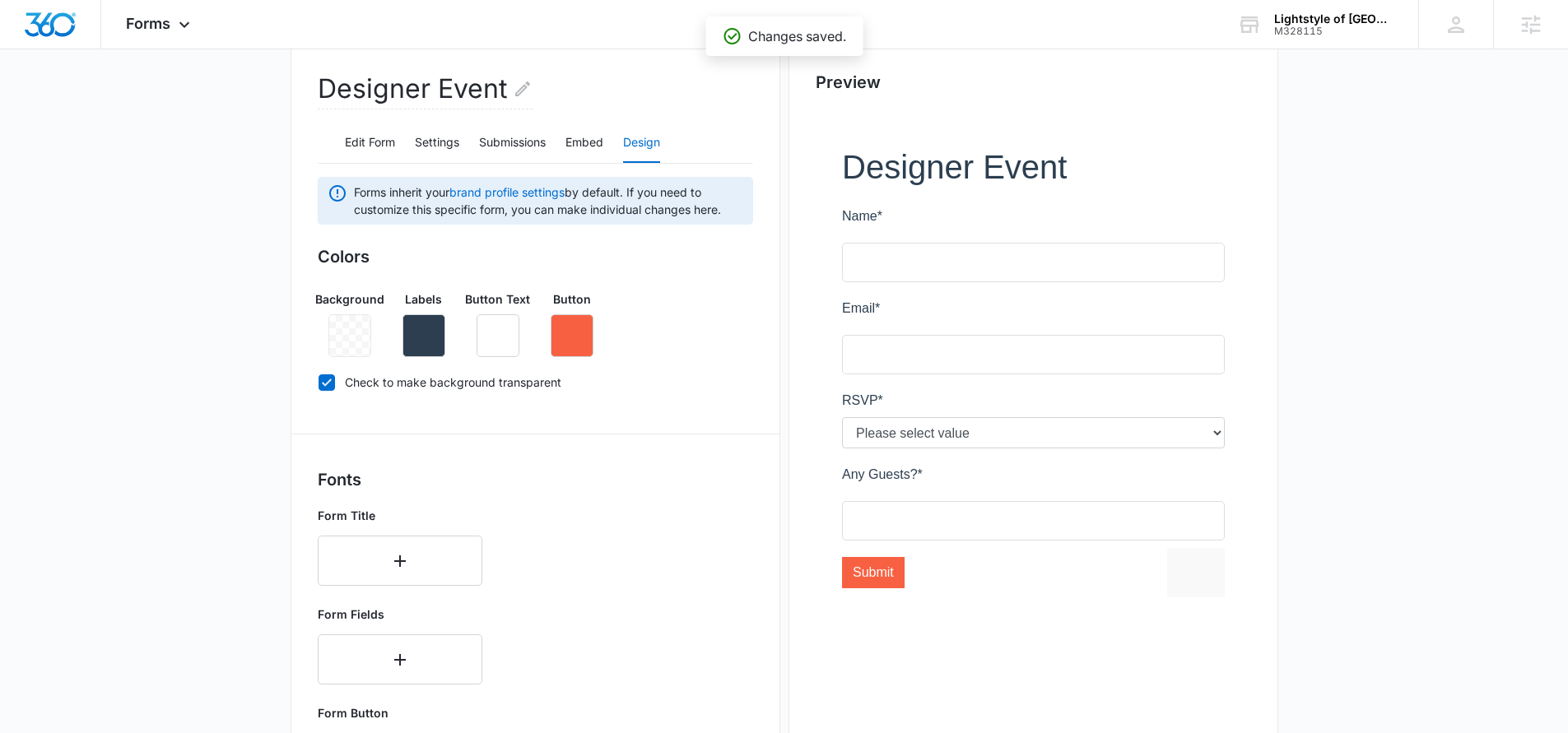
scroll to position [0, 0]
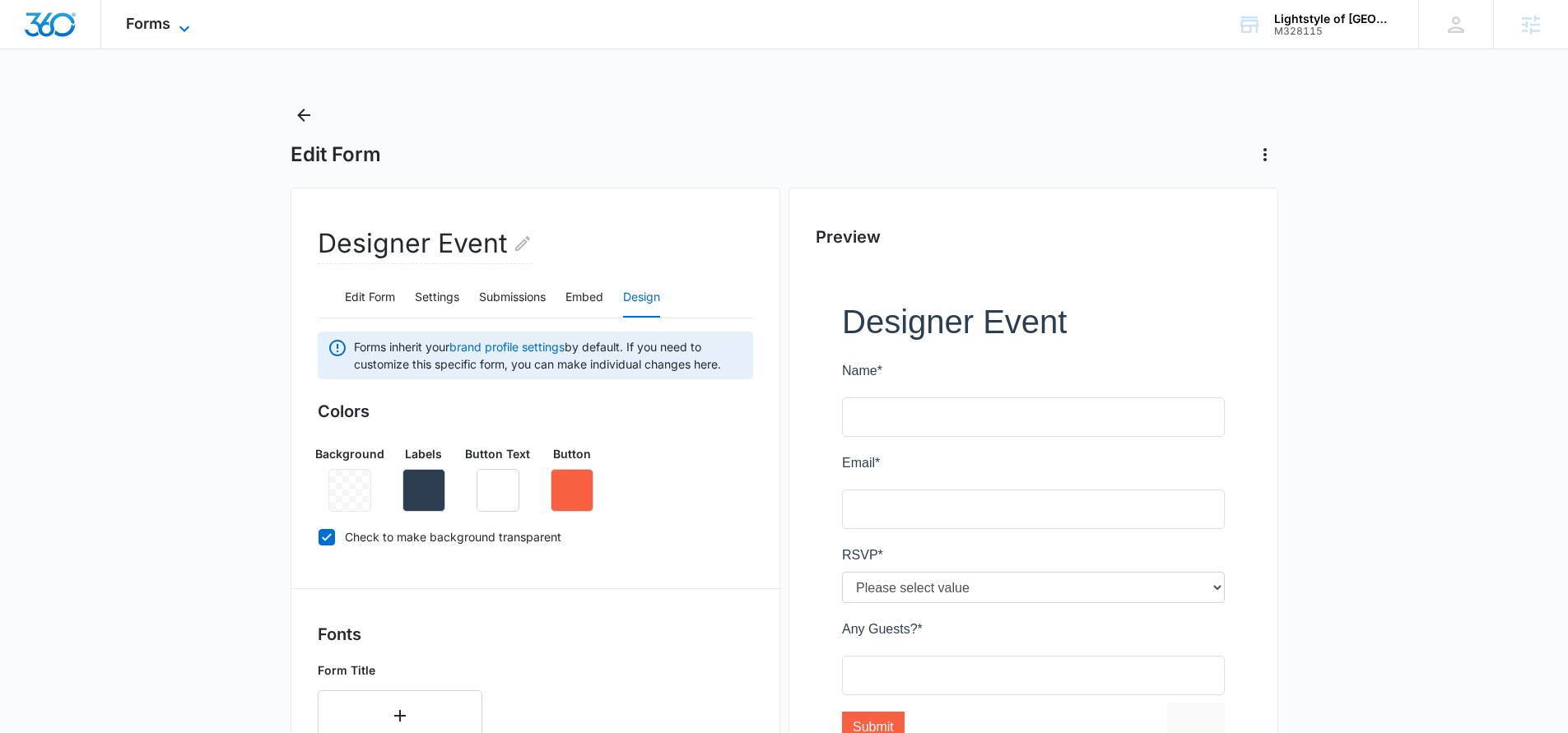
click at [183, 30] on icon at bounding box center [184, 28] width 20 height 20
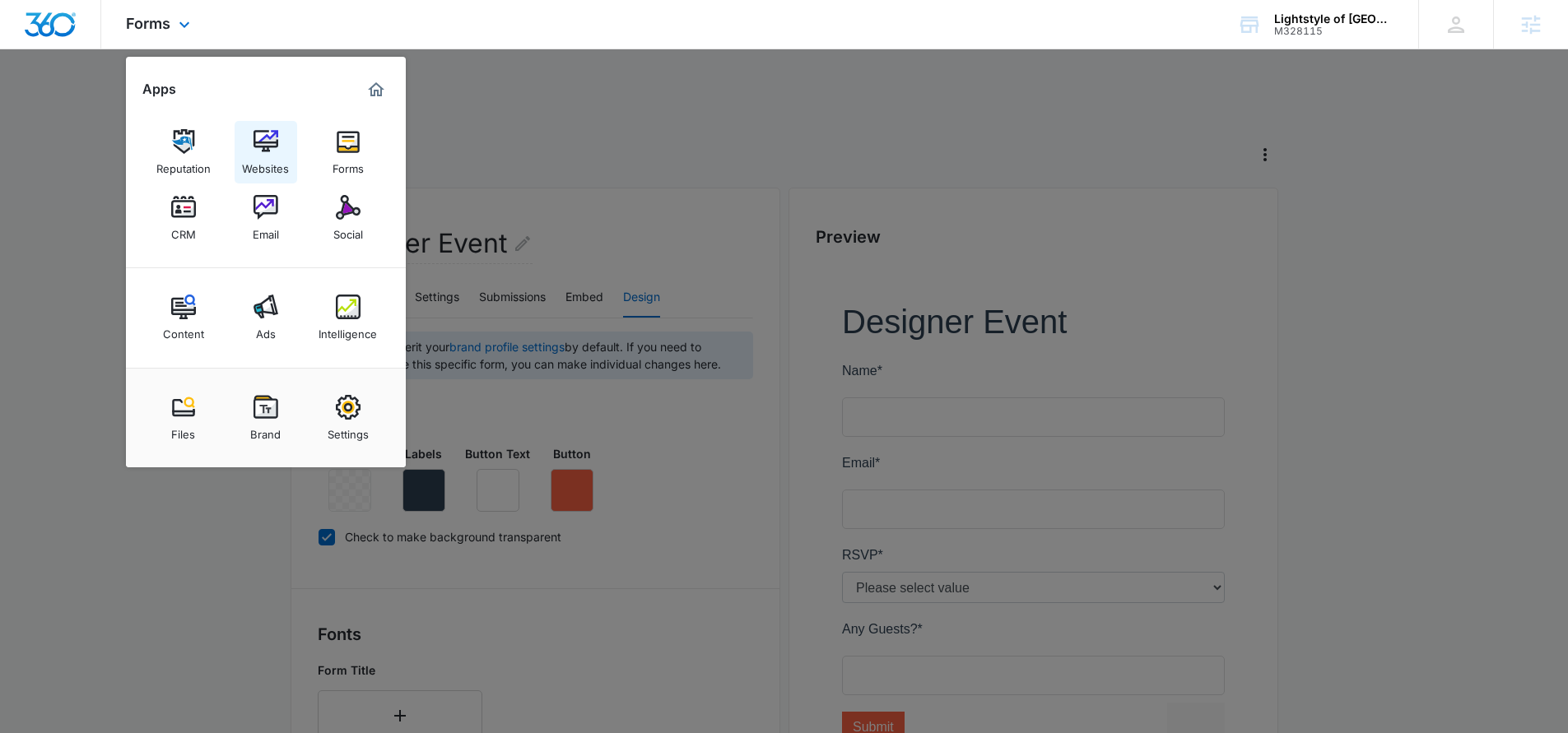
click at [259, 163] on div "Websites" at bounding box center [265, 164] width 47 height 21
